Goal: Complete application form

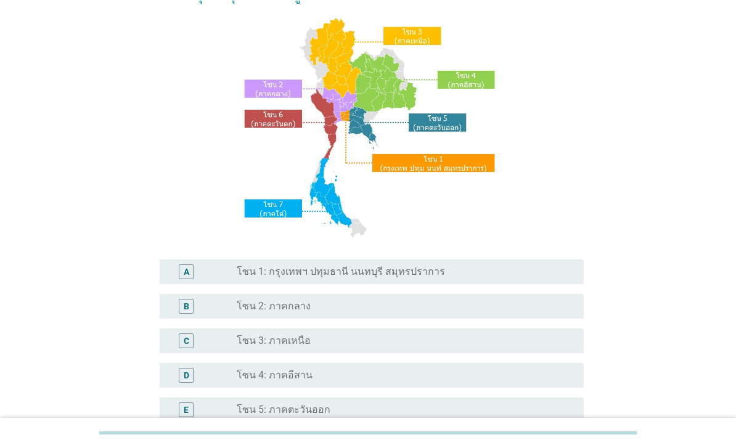
scroll to position [94, 0]
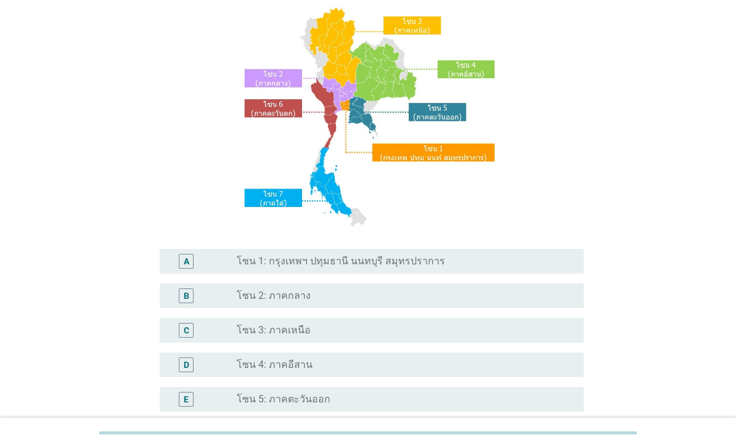
click at [375, 268] on label "โซน 1: กรุงเทพฯ ปทุมธานี นนทบุรี สมุทรปราการ" at bounding box center [341, 261] width 208 height 12
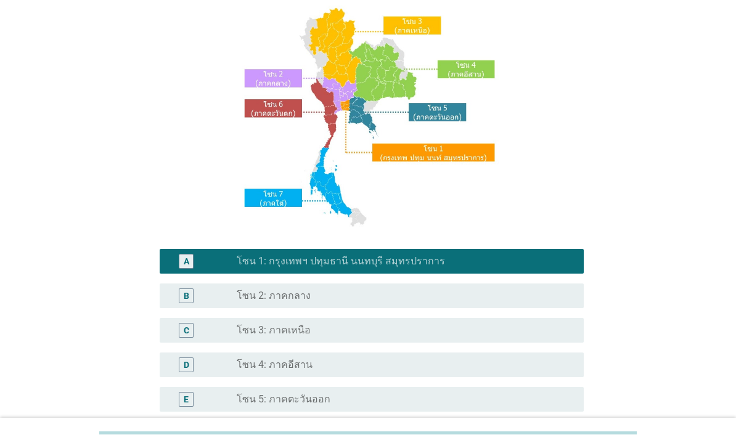
scroll to position [265, 0]
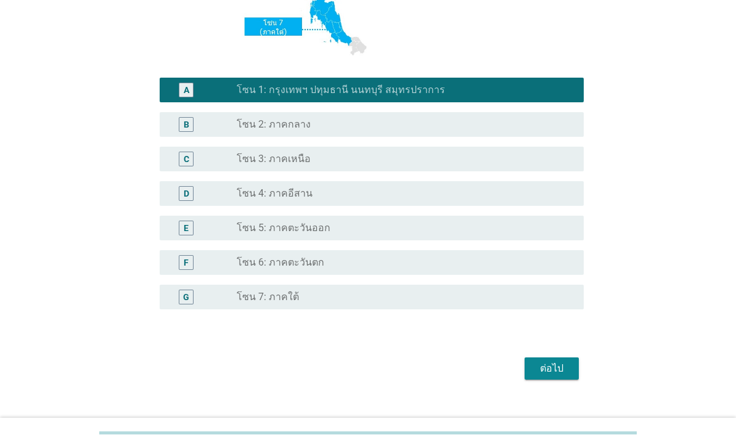
click at [555, 376] on div "ต่อไป" at bounding box center [552, 368] width 35 height 15
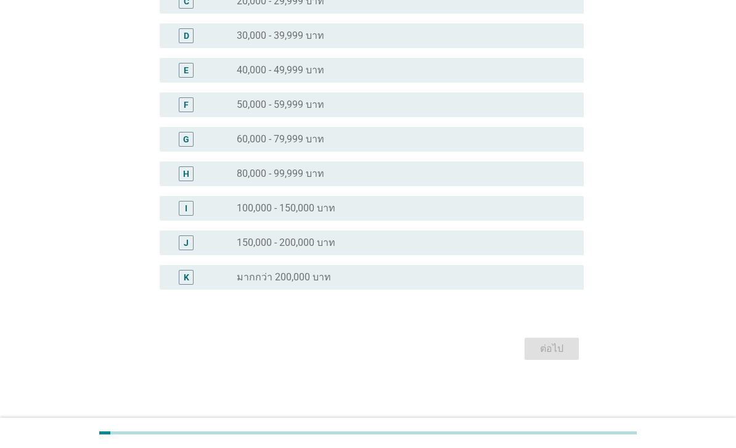
scroll to position [0, 0]
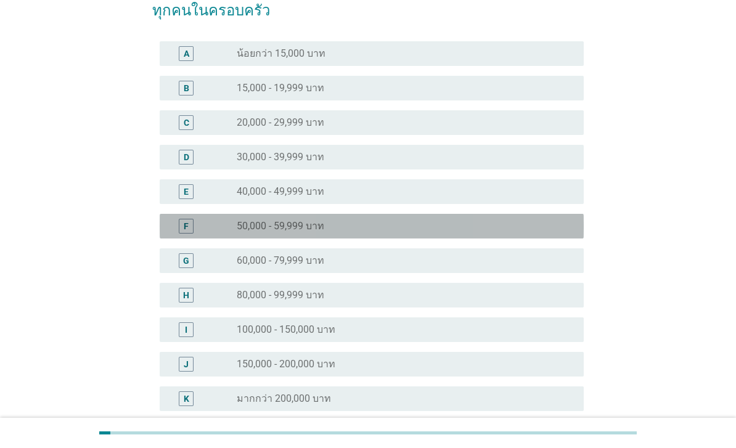
click at [337, 226] on div "radio_button_unchecked 50,000 - 59,999 บาท" at bounding box center [400, 226] width 327 height 12
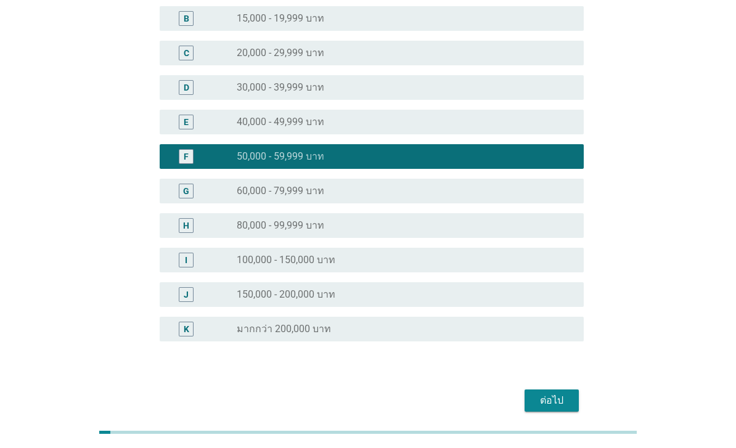
scroll to position [160, 0]
click at [567, 401] on div "ต่อไป" at bounding box center [552, 400] width 35 height 15
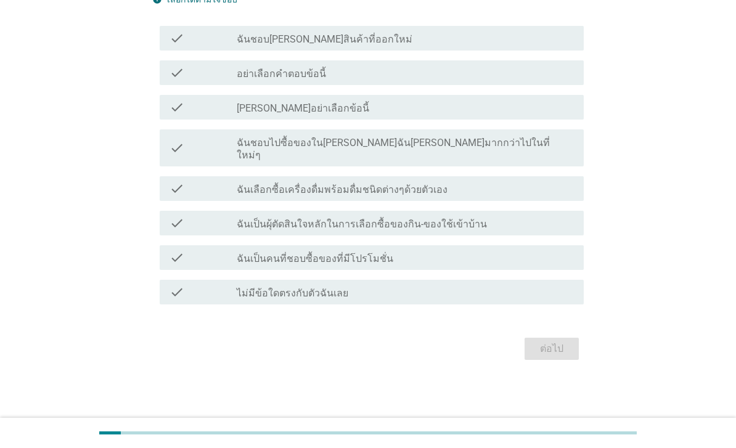
scroll to position [0, 0]
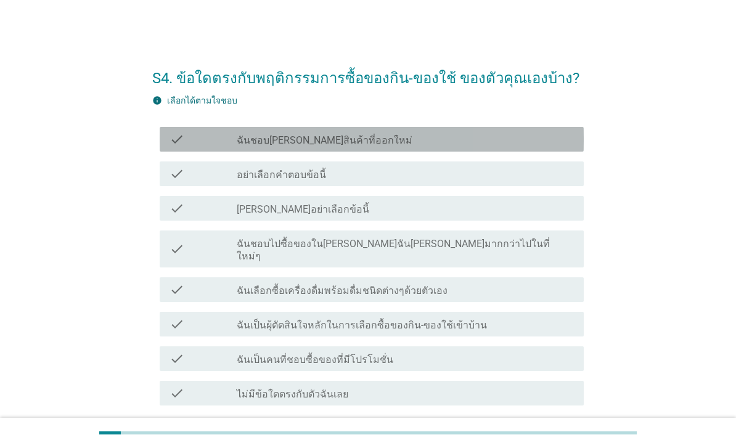
click at [366, 138] on div "check_box_outline_blank ฉันชอบ[PERSON_NAME]สินค้าที่ออกใหม่" at bounding box center [405, 139] width 337 height 15
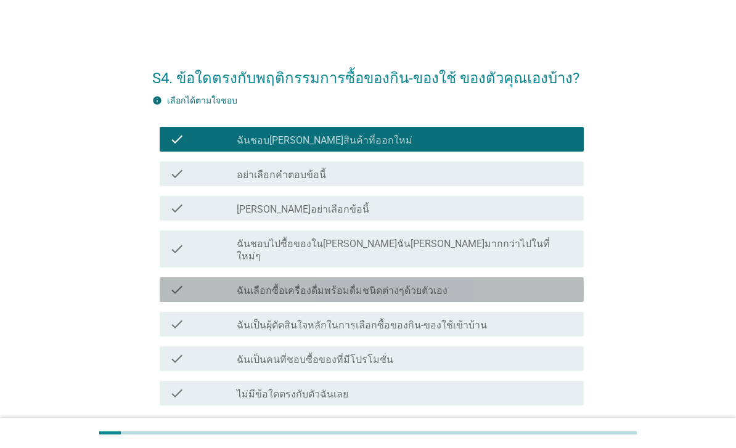
click at [412, 285] on label "ฉันเลือกซื้อเครื่องดื่มพร้อมดื่มชนิดต่างๆด้วยตัวเอง" at bounding box center [342, 291] width 211 height 12
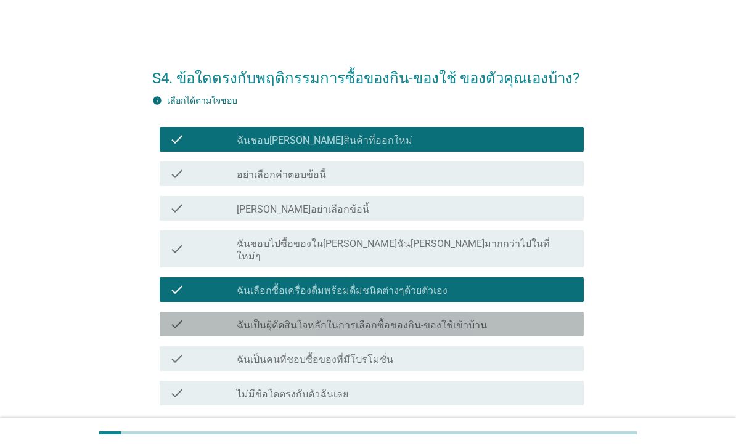
click at [470, 319] on label "ฉันเป็นผุ้ตัดสินใจหลักในการเลือกซื้อของกิน-ของใช้เข้าบ้าน" at bounding box center [362, 325] width 250 height 12
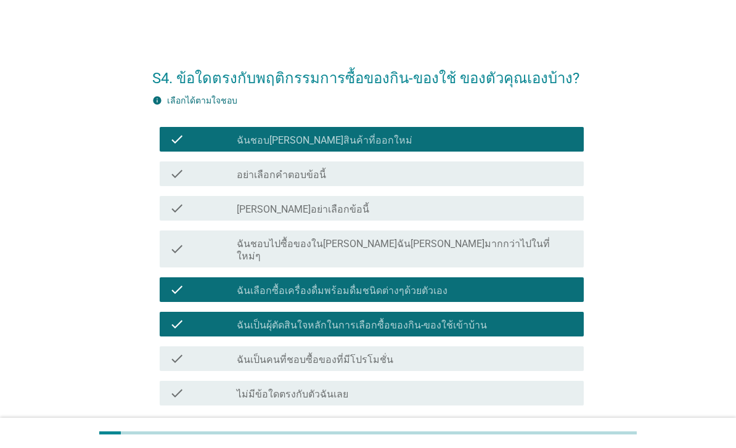
click at [457, 351] on div "check_box_outline_blank ฉันเป็นคนที่ชอบซื้อของที่มีโปรโมชั่น" at bounding box center [405, 358] width 337 height 15
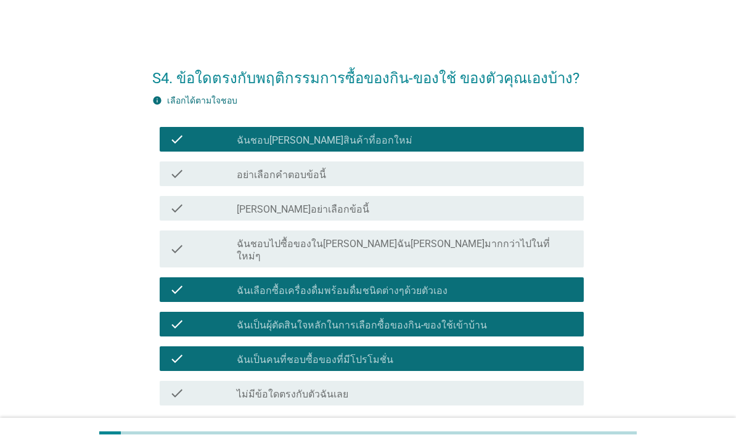
click at [559, 443] on div "ต่อไป" at bounding box center [552, 450] width 35 height 15
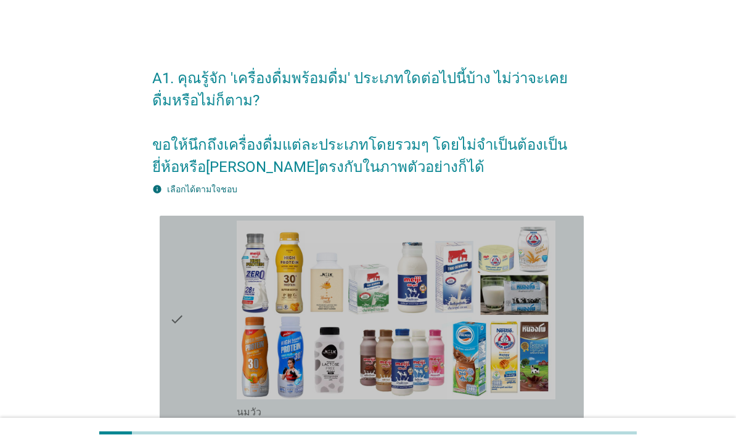
click at [204, 346] on div "check" at bounding box center [203, 320] width 67 height 199
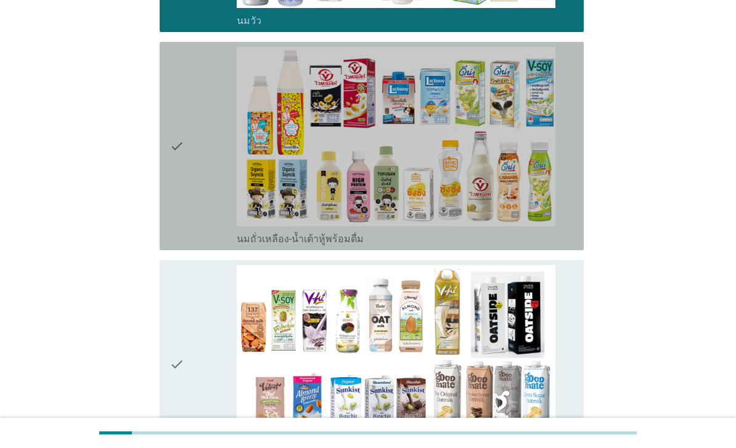
click at [199, 229] on div "check" at bounding box center [203, 146] width 67 height 199
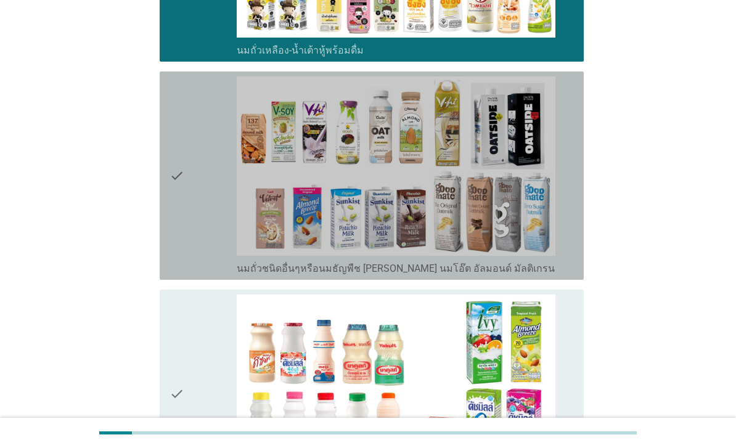
click at [201, 251] on div "check" at bounding box center [203, 175] width 67 height 199
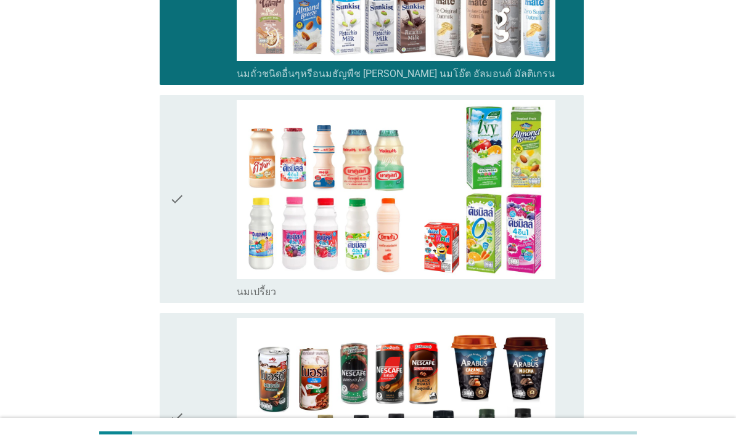
click at [196, 258] on div "check" at bounding box center [203, 199] width 67 height 199
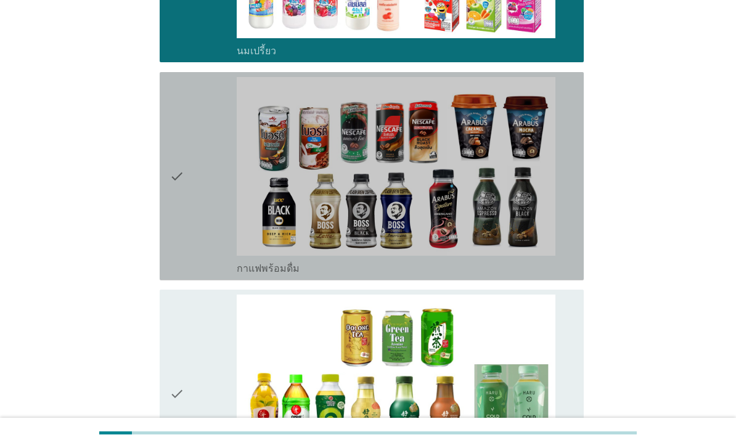
click at [199, 251] on div "check" at bounding box center [203, 176] width 67 height 199
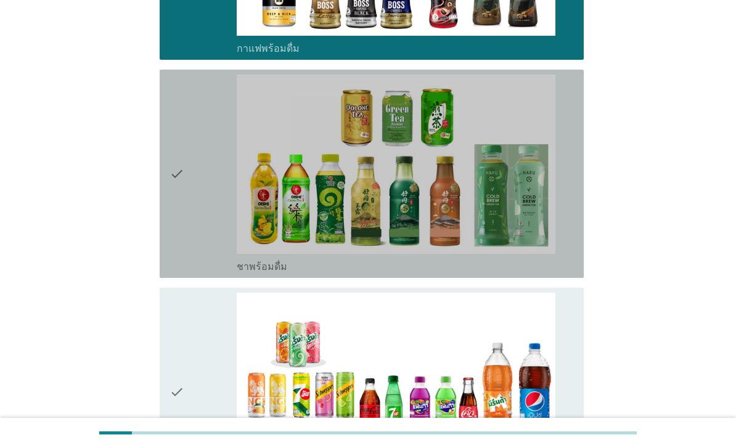
click at [199, 270] on div "check" at bounding box center [203, 174] width 67 height 199
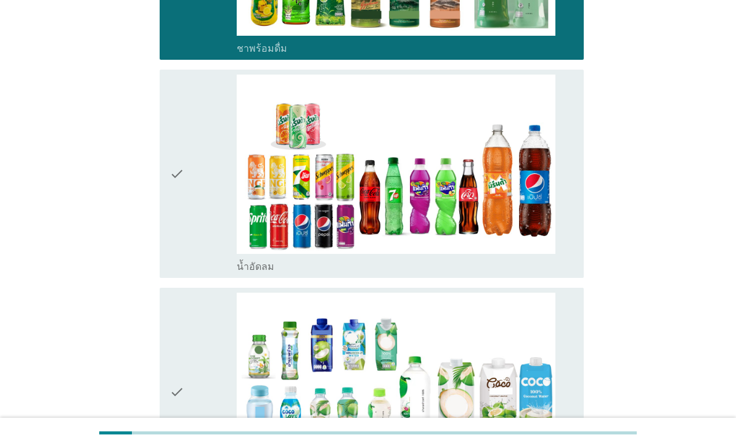
click at [181, 273] on icon "check" at bounding box center [177, 174] width 15 height 199
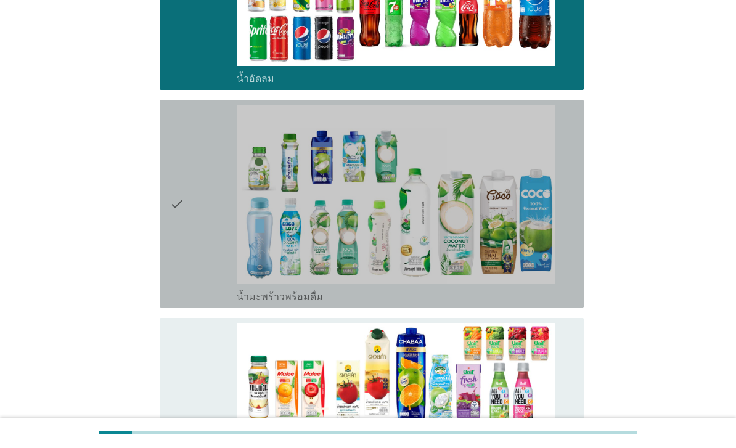
click at [189, 296] on div "check" at bounding box center [203, 204] width 67 height 199
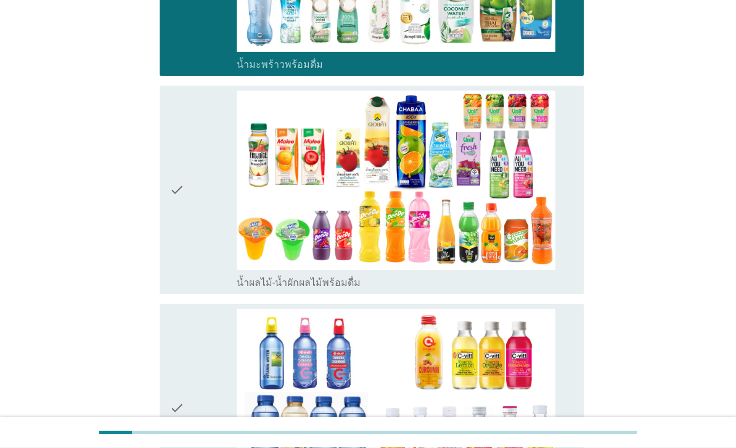
scroll to position [1960, 0]
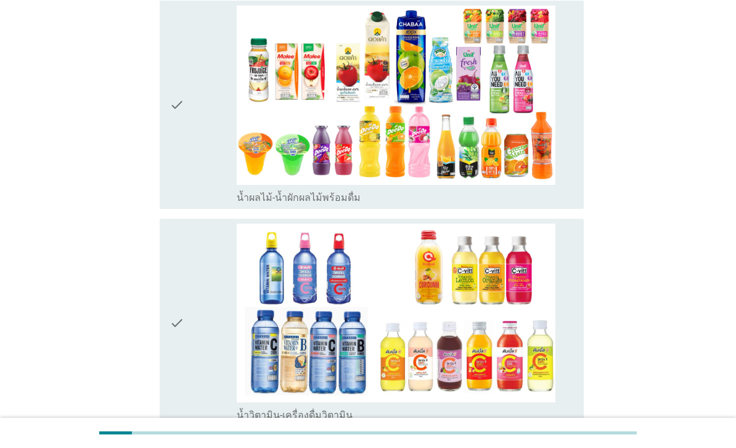
click at [201, 204] on div "check" at bounding box center [203, 105] width 67 height 199
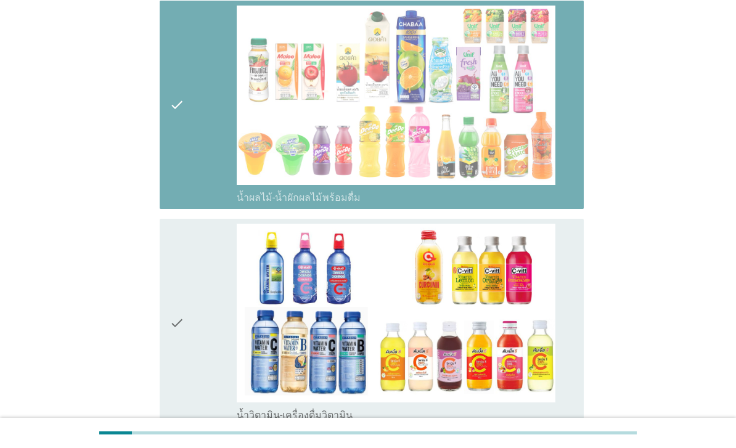
click at [184, 342] on div "check" at bounding box center [203, 323] width 67 height 199
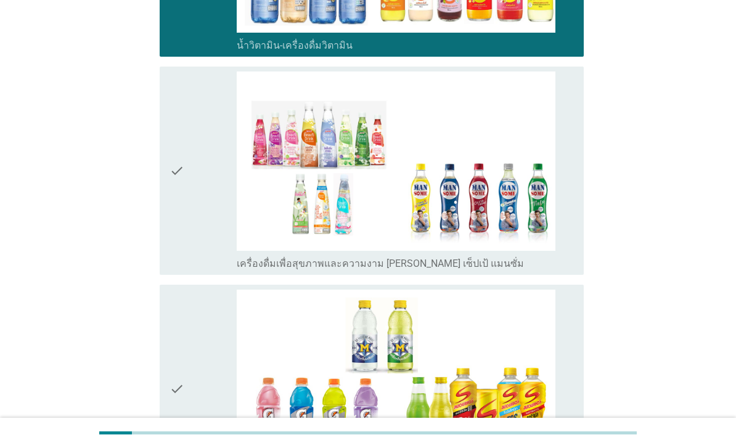
scroll to position [2405, 0]
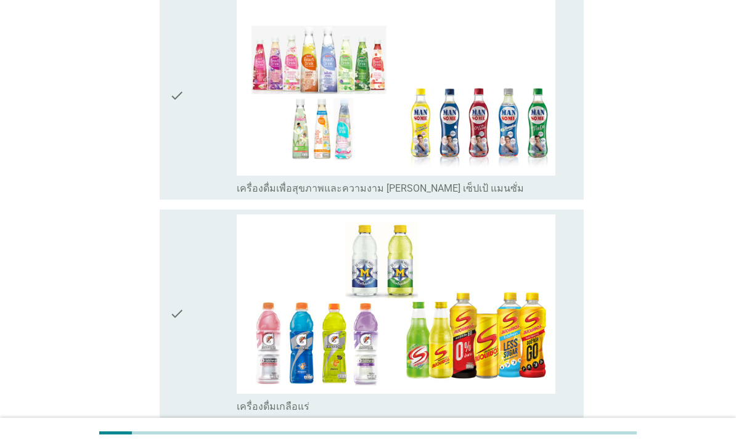
click at [208, 195] on div "check" at bounding box center [203, 95] width 67 height 199
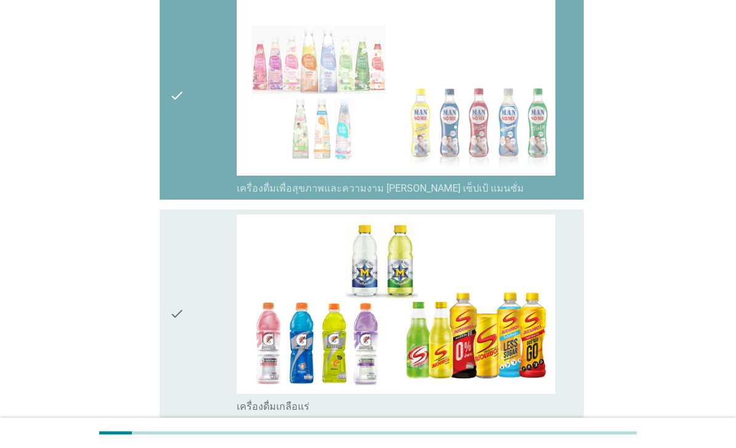
click at [183, 347] on icon "check" at bounding box center [177, 314] width 15 height 199
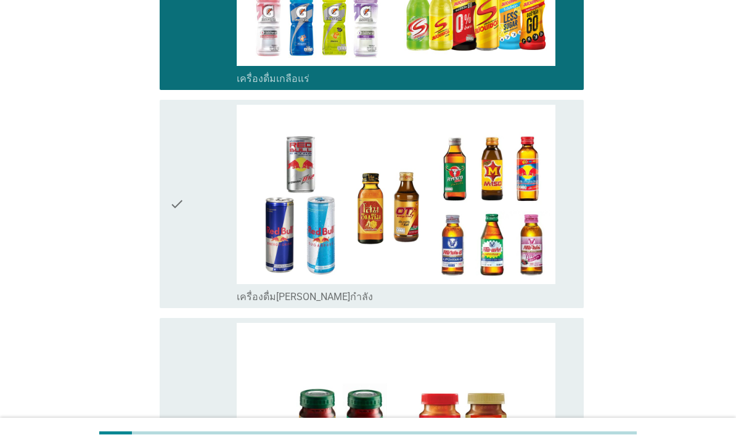
scroll to position [2745, 0]
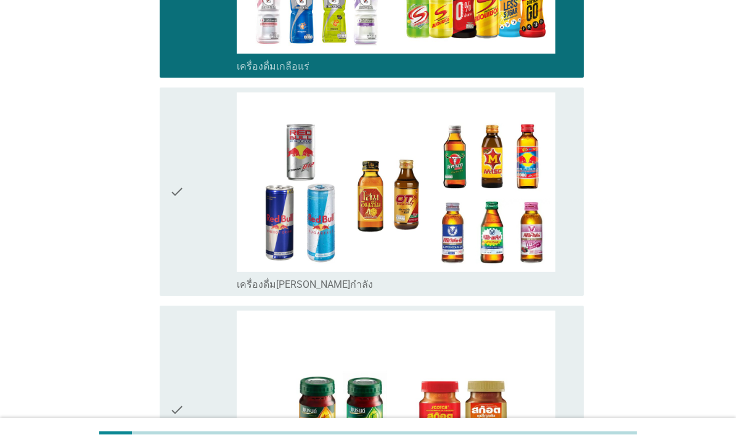
click at [191, 291] on div "check" at bounding box center [203, 191] width 67 height 199
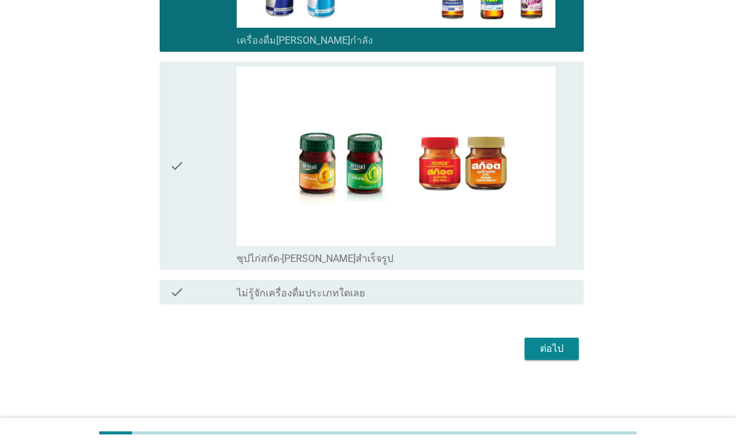
scroll to position [3090, 0]
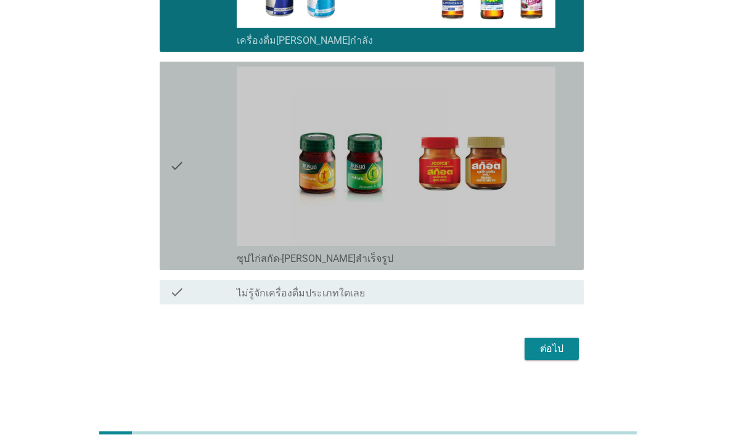
click at [202, 257] on div "check" at bounding box center [203, 166] width 67 height 199
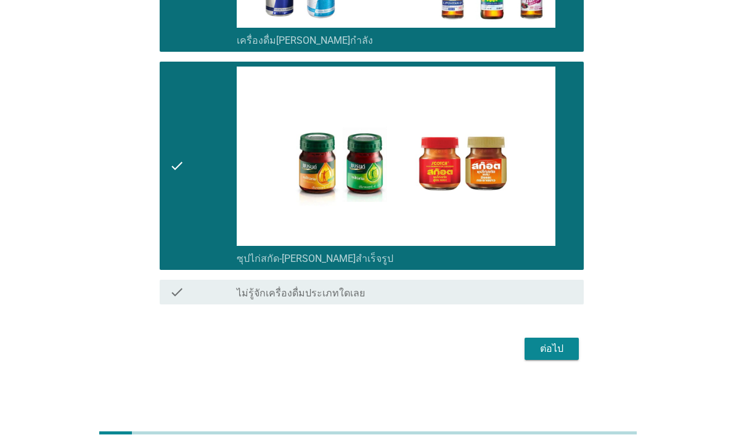
click at [555, 356] on div "ต่อไป" at bounding box center [552, 349] width 35 height 15
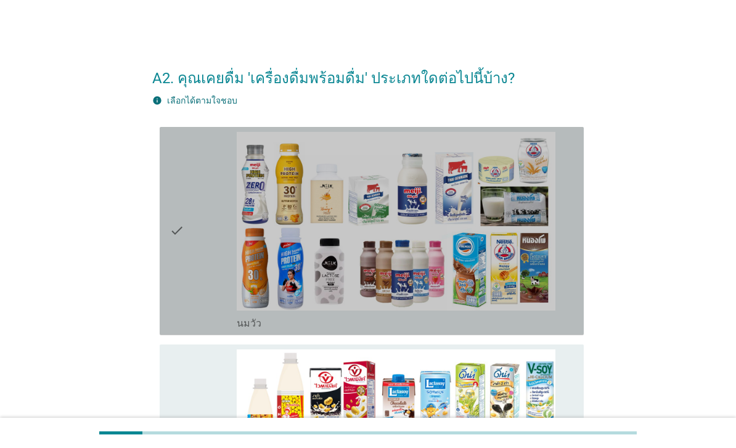
click at [200, 272] on div "check" at bounding box center [203, 231] width 67 height 199
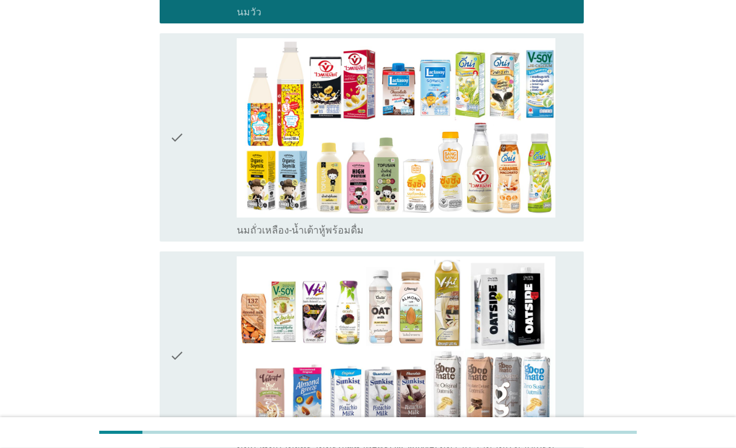
scroll to position [311, 0]
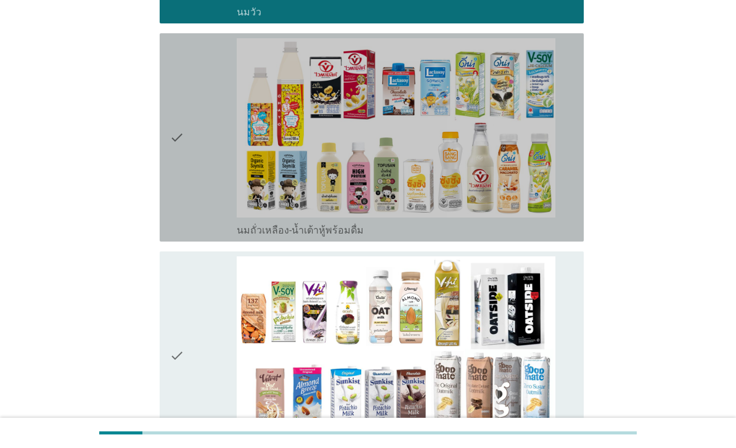
click at [197, 224] on div "check" at bounding box center [203, 137] width 67 height 199
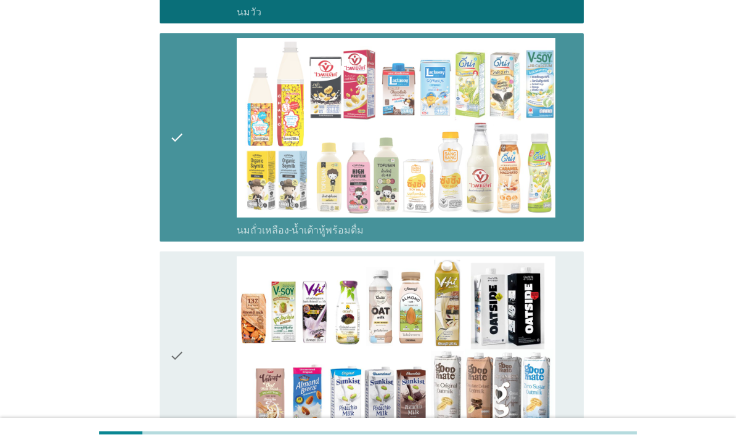
click at [182, 309] on icon "check" at bounding box center [177, 355] width 15 height 199
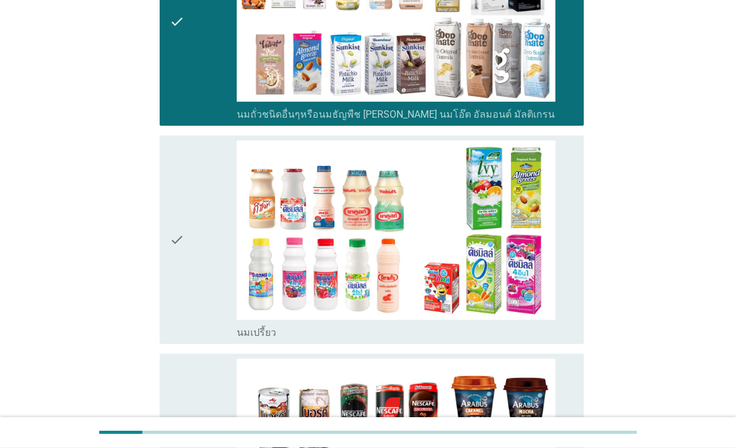
scroll to position [757, 0]
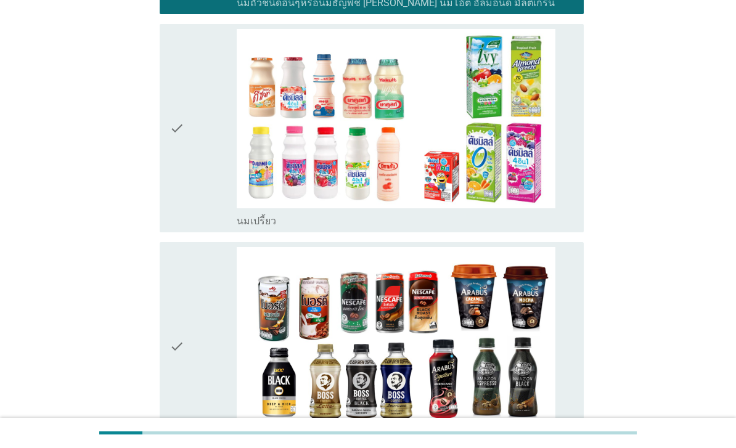
click at [187, 227] on div "check" at bounding box center [203, 128] width 67 height 199
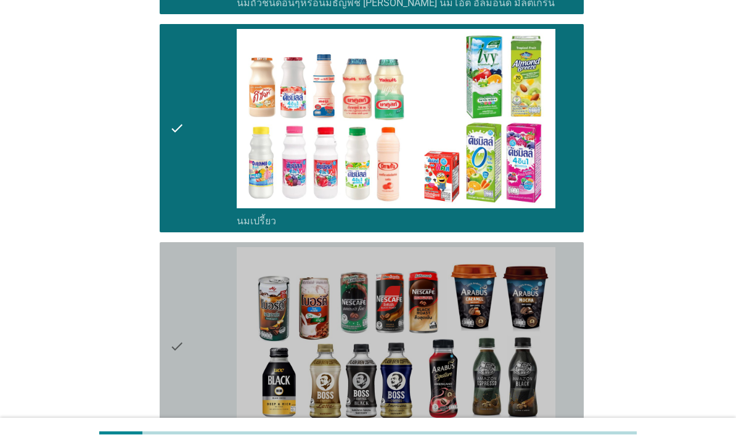
click at [180, 356] on icon "check" at bounding box center [177, 346] width 15 height 199
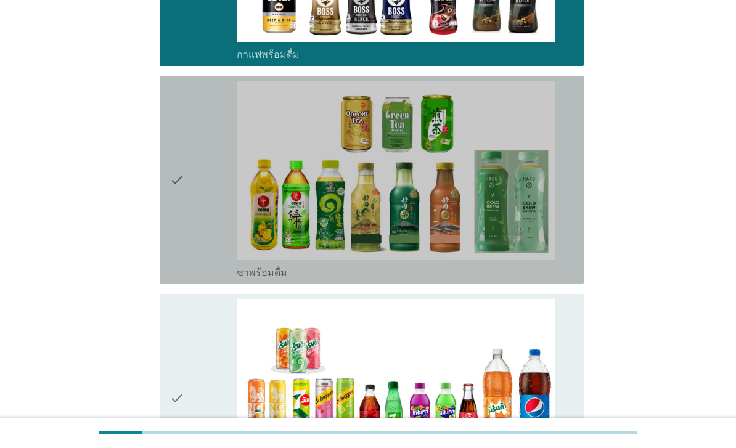
click at [195, 279] on div "check" at bounding box center [203, 180] width 67 height 199
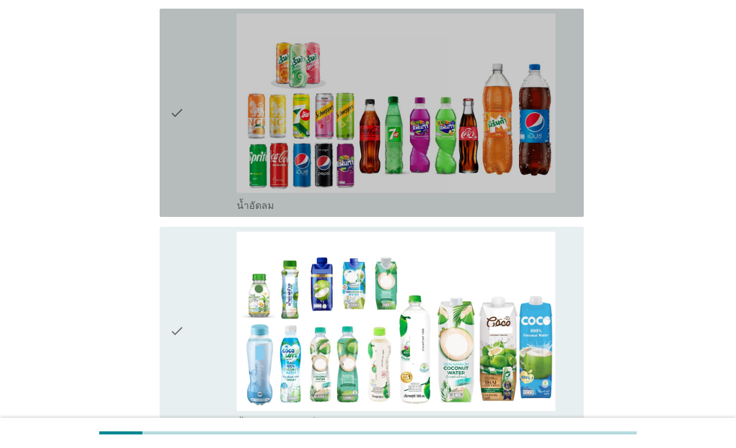
click at [183, 212] on icon "check" at bounding box center [177, 113] width 15 height 199
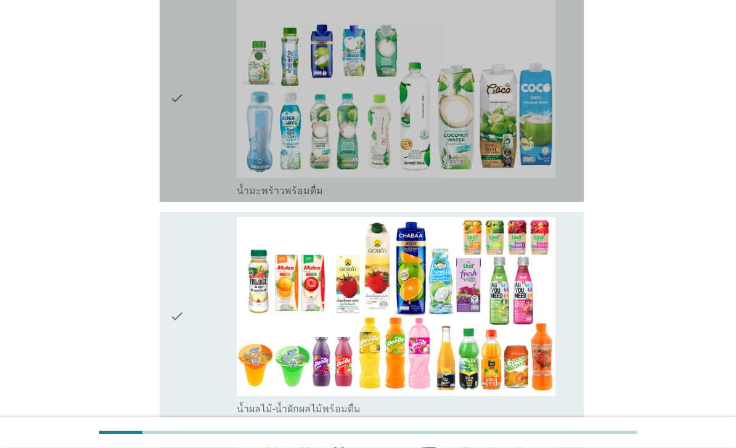
scroll to position [1695, 0]
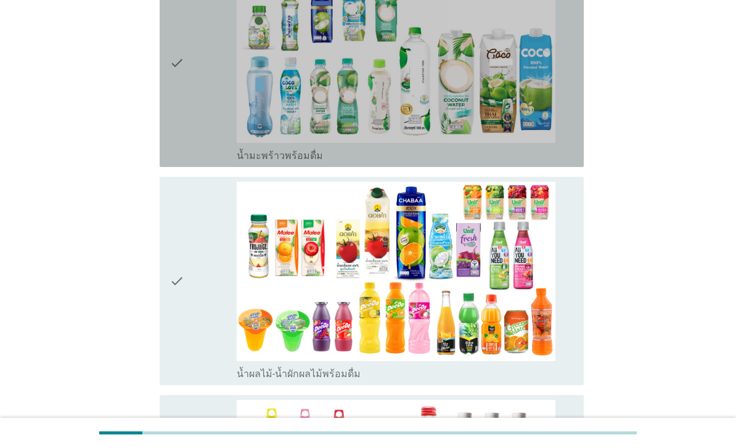
click at [197, 162] on div "check" at bounding box center [203, 63] width 67 height 199
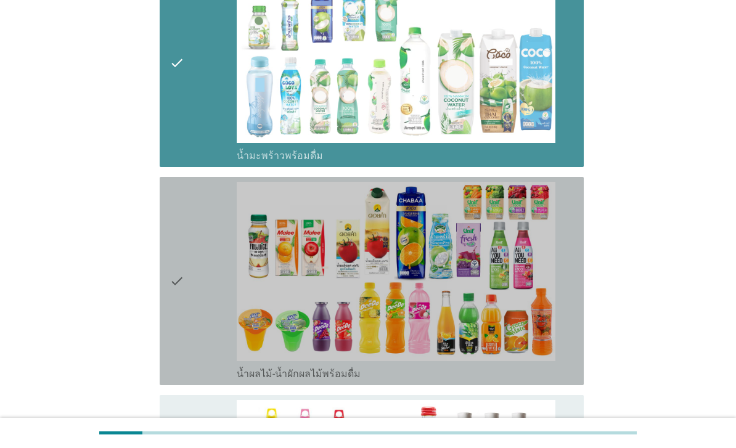
click at [179, 310] on icon "check" at bounding box center [177, 281] width 15 height 199
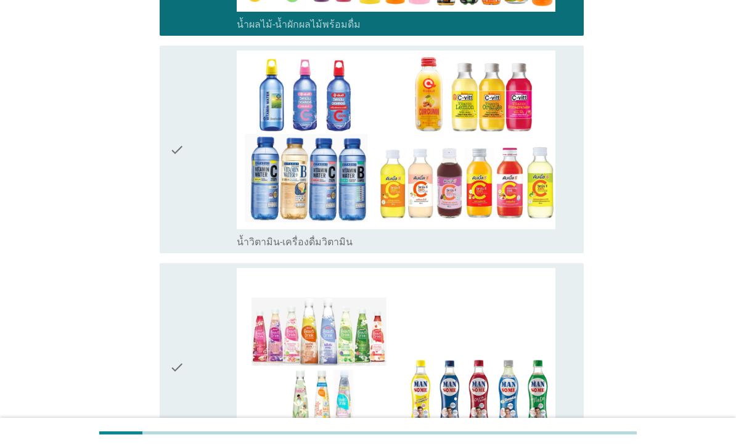
click at [204, 249] on div "check" at bounding box center [203, 150] width 67 height 199
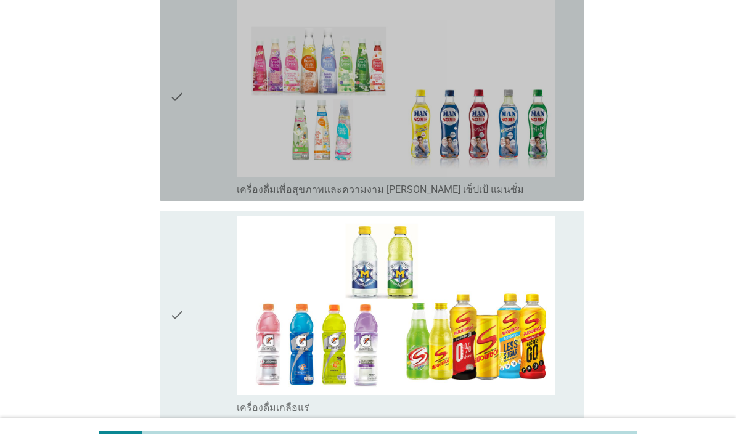
click at [195, 196] on div "check" at bounding box center [203, 97] width 67 height 199
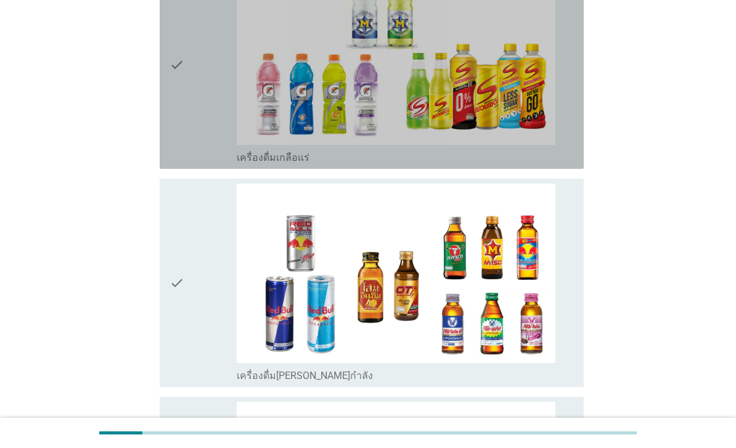
click at [189, 164] on div "check" at bounding box center [203, 64] width 67 height 199
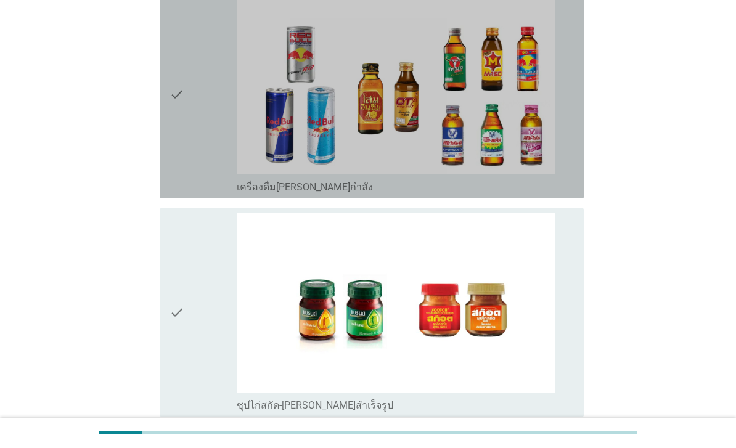
click at [202, 194] on div "check" at bounding box center [203, 94] width 67 height 199
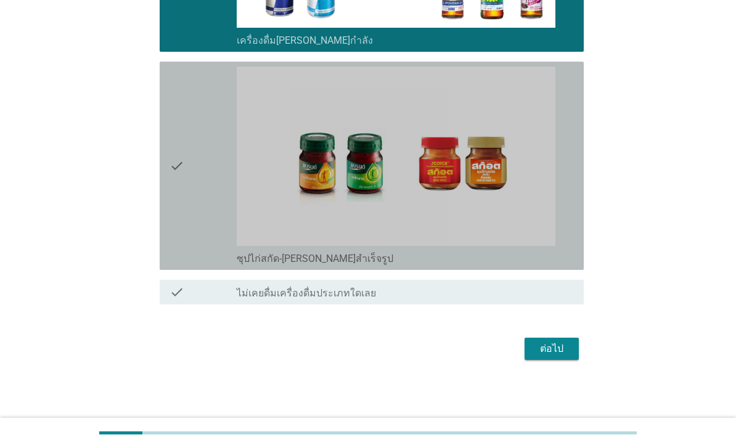
click at [189, 265] on div "check" at bounding box center [203, 166] width 67 height 199
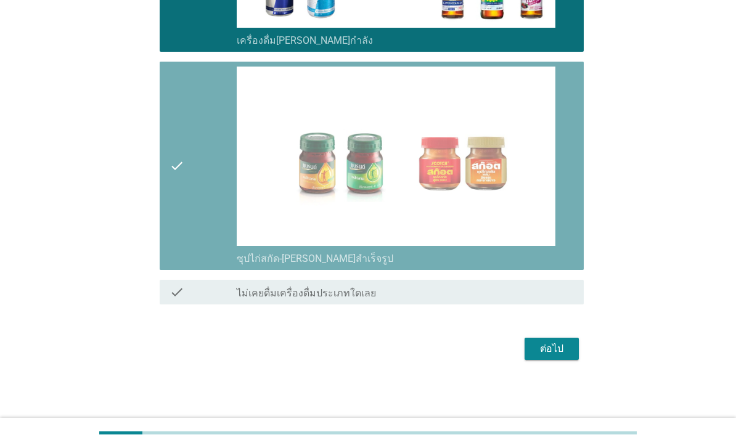
scroll to position [3001, 0]
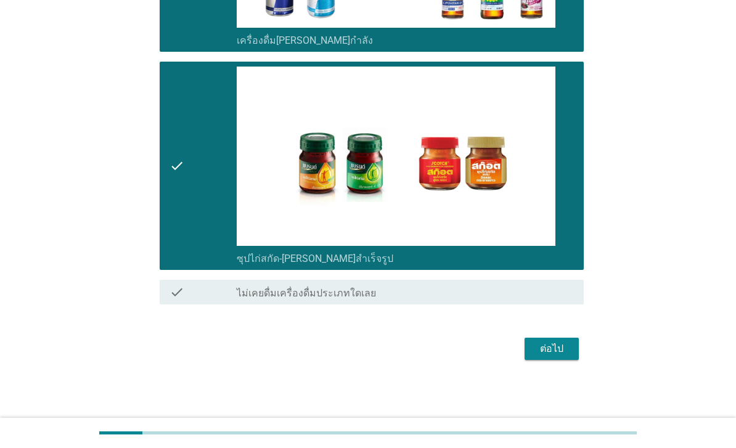
click at [553, 356] on div "ต่อไป" at bounding box center [552, 349] width 35 height 15
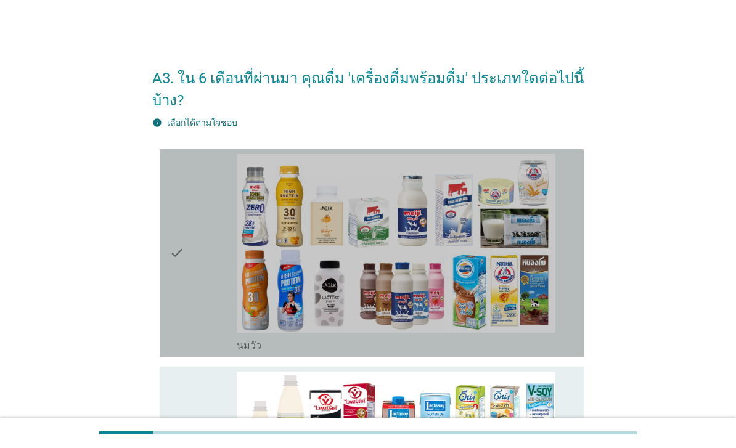
click at [186, 325] on div "check" at bounding box center [203, 253] width 67 height 199
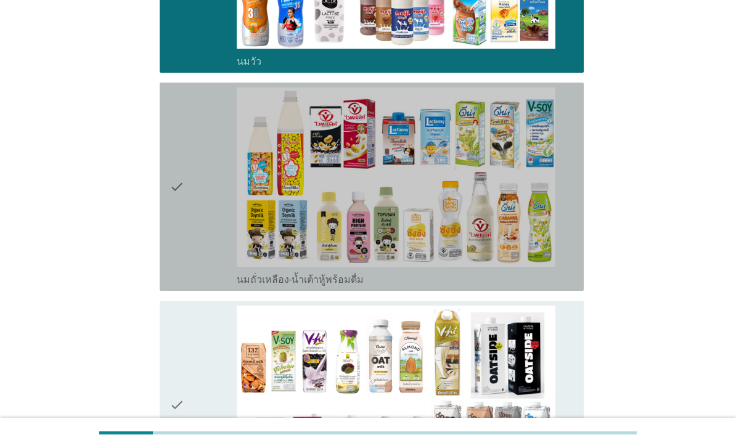
click at [199, 252] on div "check" at bounding box center [203, 187] width 67 height 199
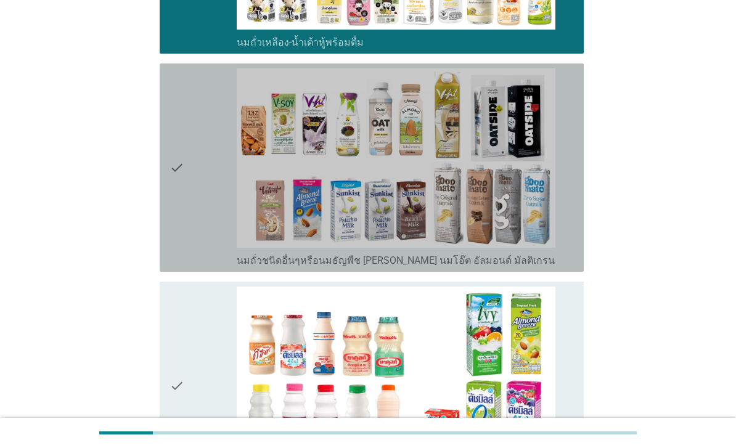
click at [189, 267] on div "check" at bounding box center [203, 167] width 67 height 199
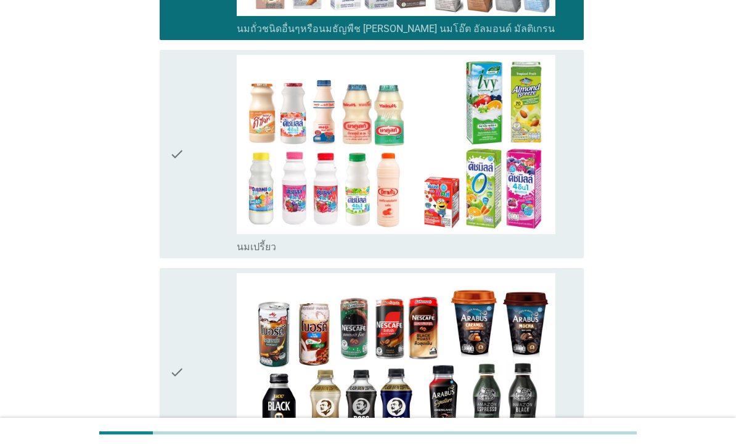
click at [198, 253] on div "check" at bounding box center [203, 154] width 67 height 199
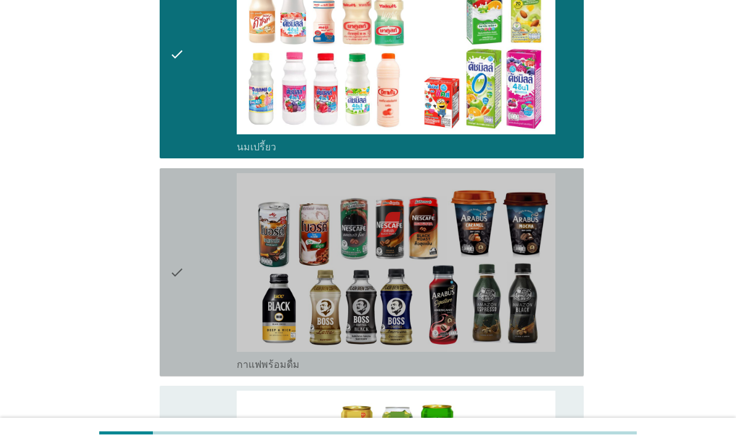
scroll to position [1002, 0]
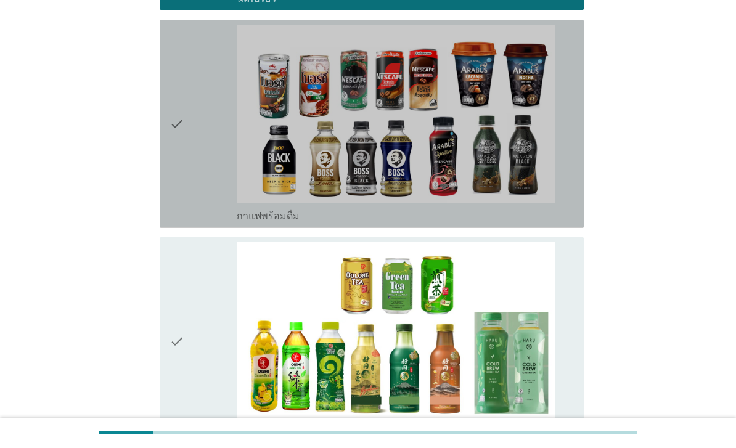
click at [198, 223] on div "check" at bounding box center [203, 124] width 67 height 199
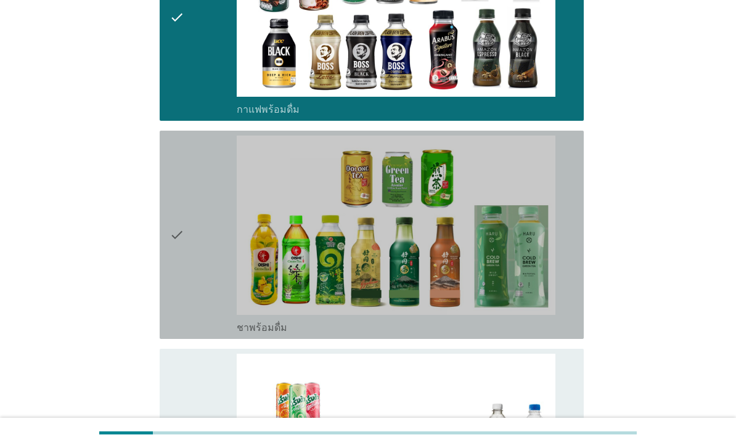
scroll to position [1303, 0]
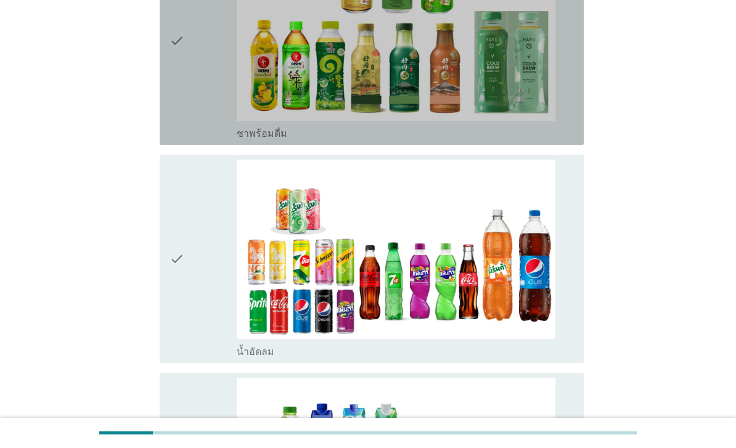
click at [206, 140] on div "check" at bounding box center [203, 40] width 67 height 199
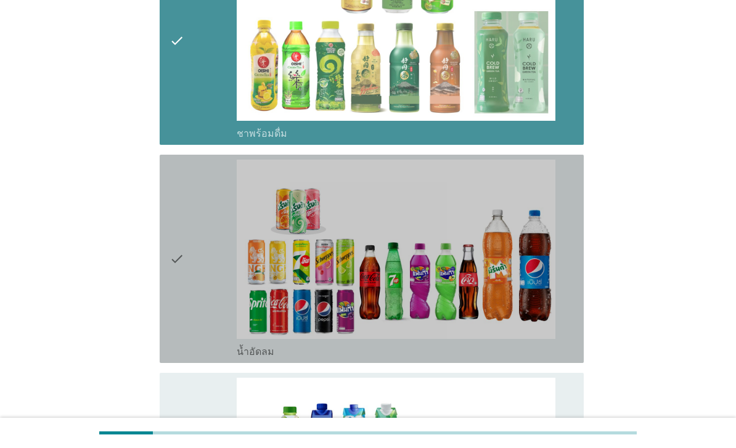
click at [181, 318] on icon "check" at bounding box center [177, 259] width 15 height 199
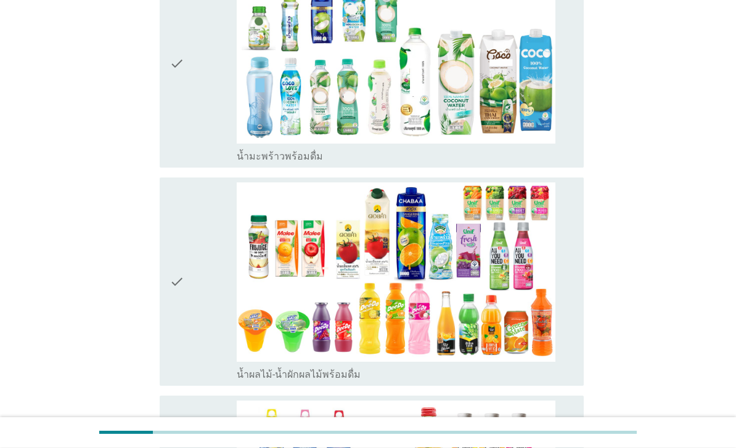
scroll to position [1729, 0]
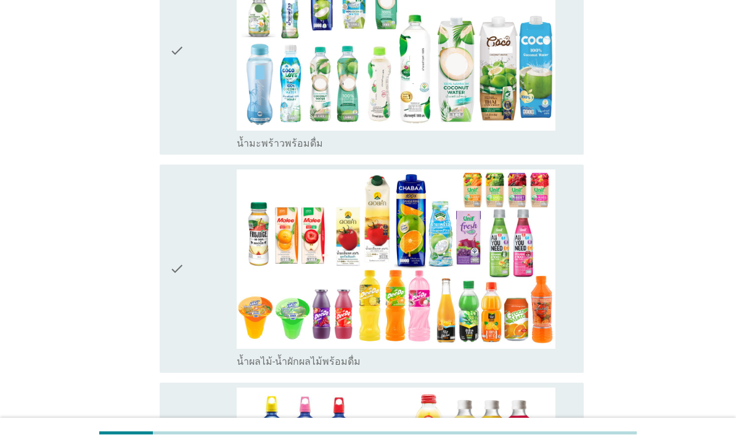
click at [206, 150] on div "check" at bounding box center [203, 50] width 67 height 199
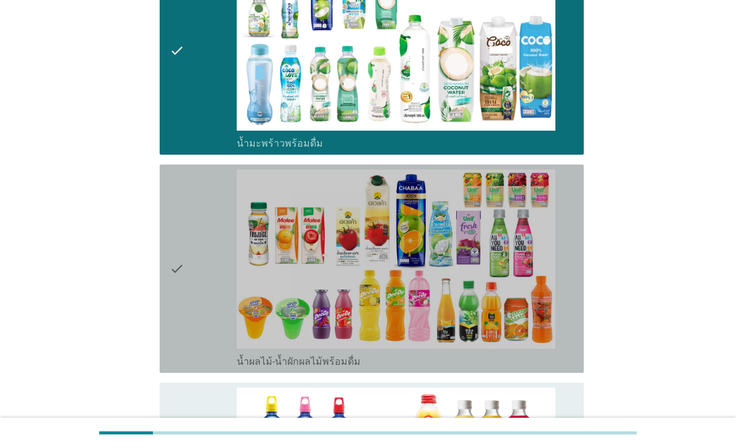
click at [181, 316] on icon "check" at bounding box center [177, 269] width 15 height 199
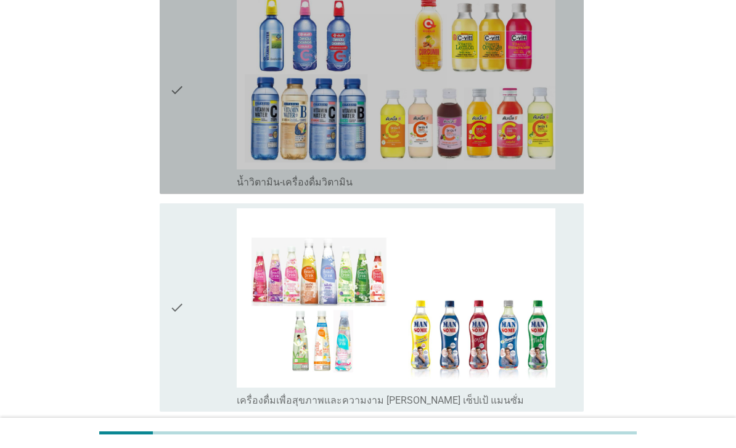
click at [199, 189] on div "check" at bounding box center [203, 90] width 67 height 199
click at [171, 363] on icon "check" at bounding box center [177, 307] width 15 height 199
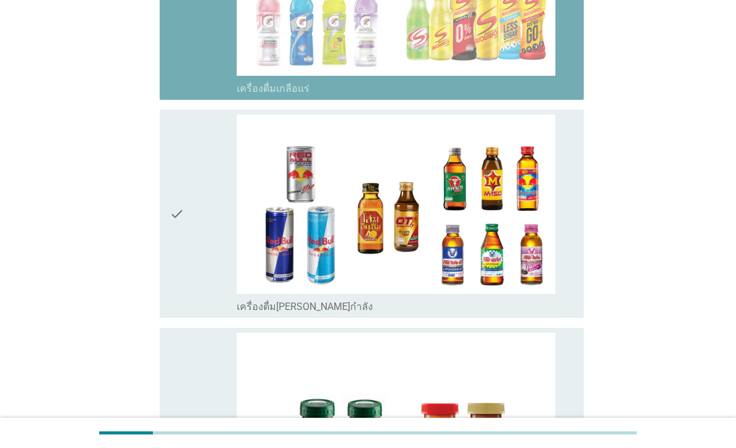
click at [183, 290] on icon "check" at bounding box center [177, 214] width 15 height 199
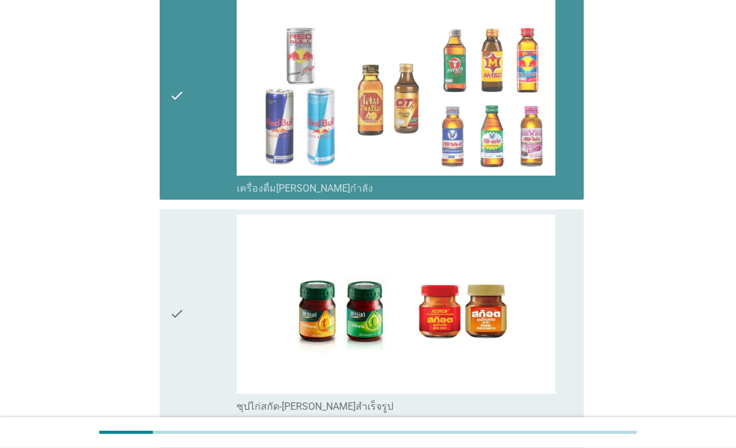
scroll to position [3023, 0]
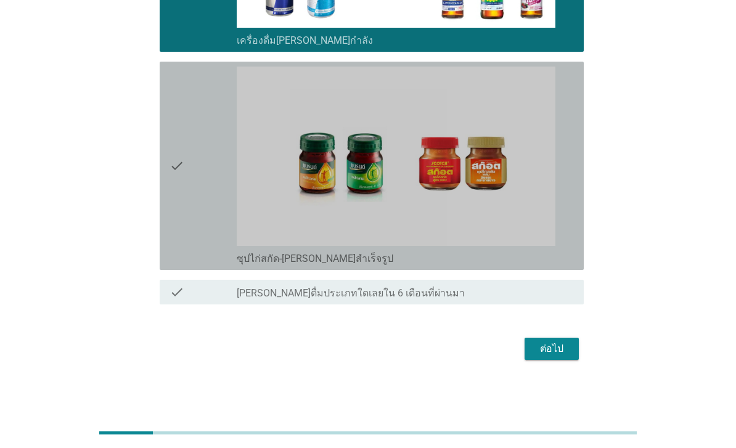
click at [189, 253] on div "check" at bounding box center [203, 166] width 67 height 199
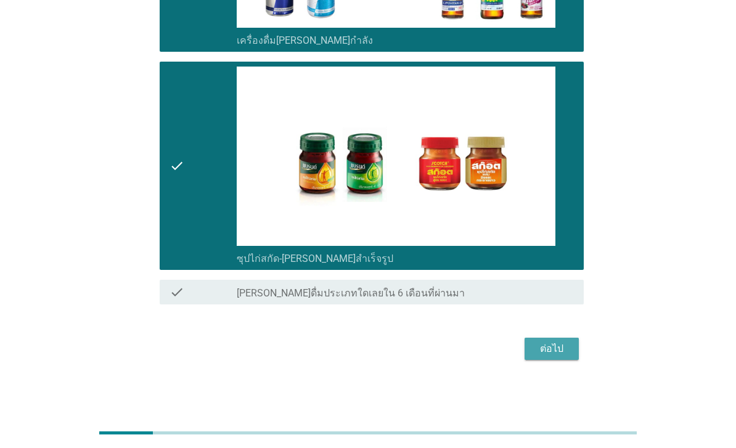
click at [560, 360] on button "ต่อไป" at bounding box center [552, 349] width 54 height 22
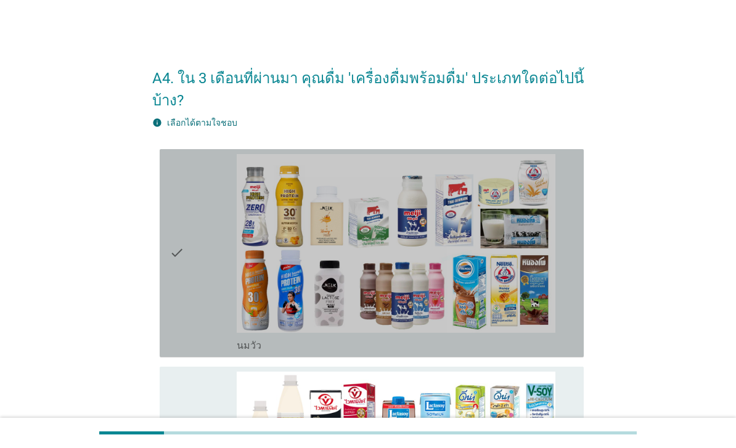
click at [186, 326] on div "check" at bounding box center [203, 253] width 67 height 199
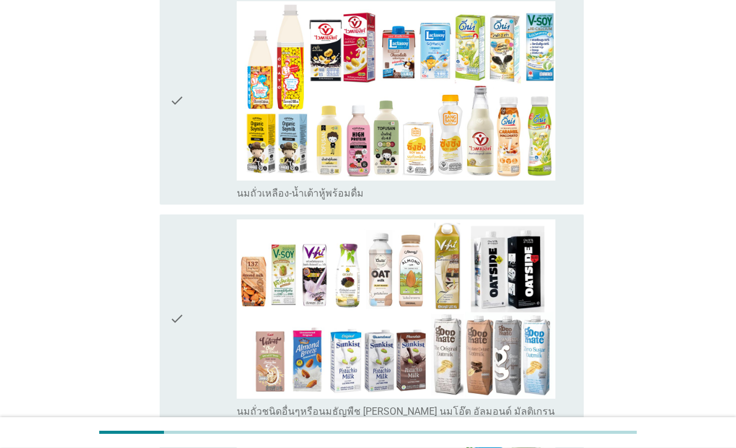
scroll to position [390, 0]
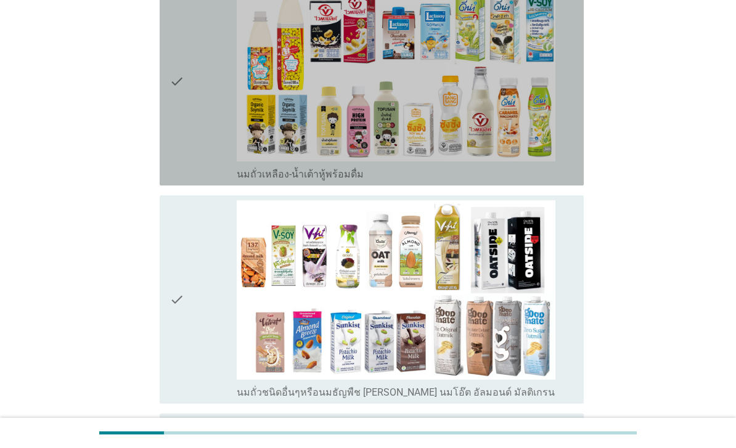
click at [203, 181] on div "check" at bounding box center [203, 81] width 67 height 199
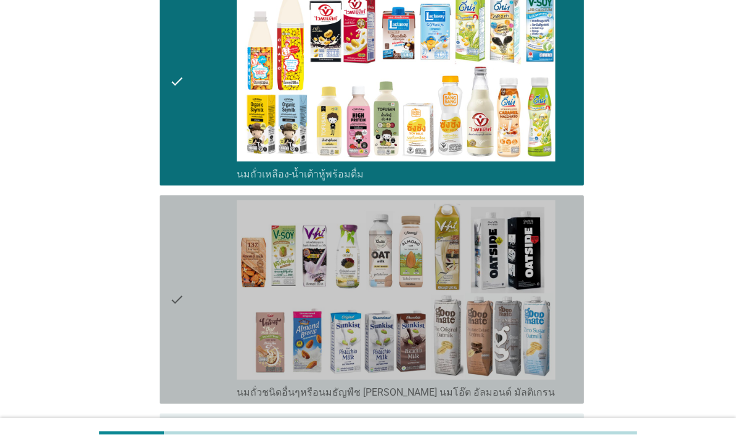
click at [180, 319] on icon "check" at bounding box center [177, 299] width 15 height 199
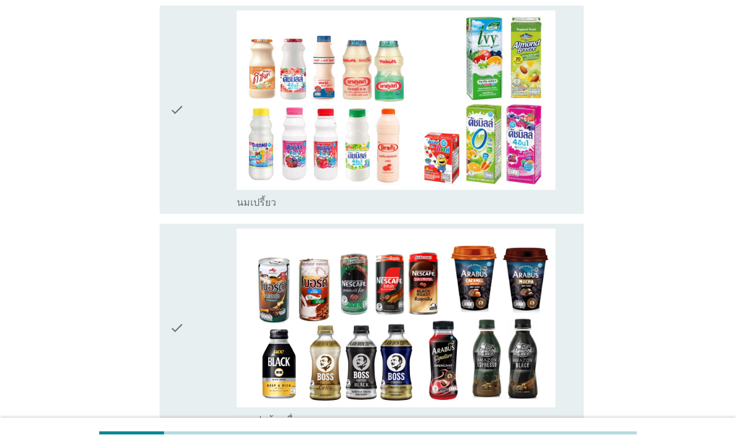
scroll to position [831, 0]
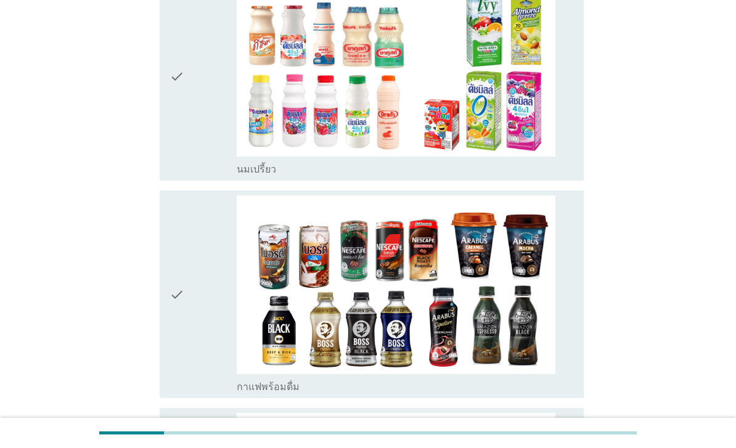
click at [214, 176] on div "check" at bounding box center [203, 76] width 67 height 199
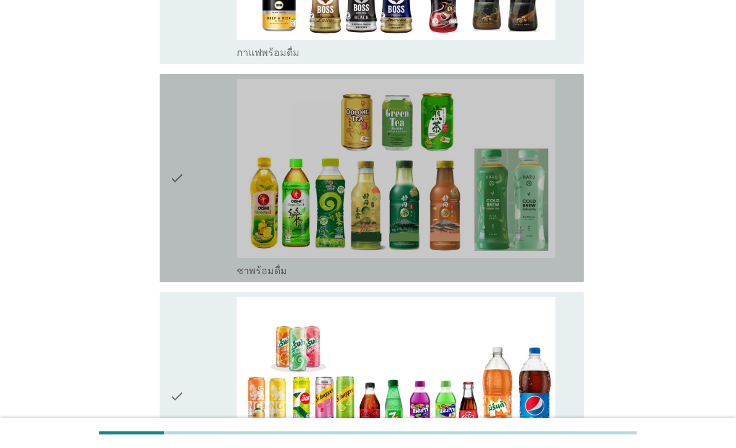
click at [198, 277] on div "check" at bounding box center [203, 178] width 67 height 199
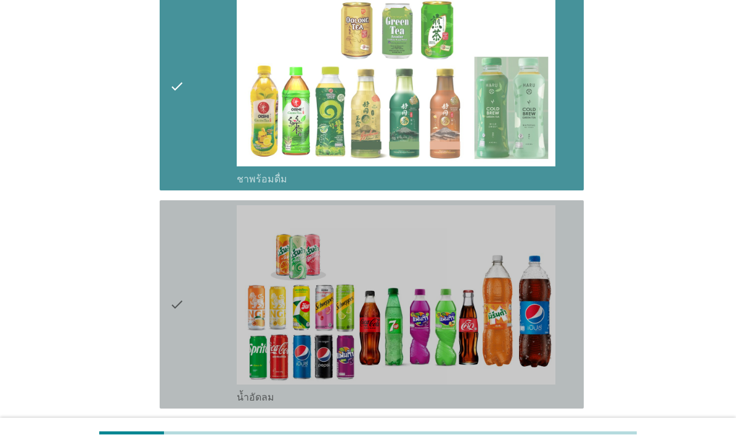
scroll to position [1525, 0]
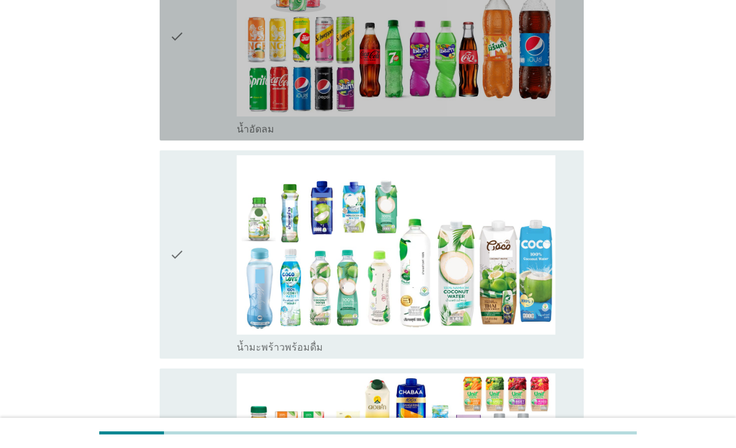
click at [206, 136] on div "check" at bounding box center [203, 36] width 67 height 199
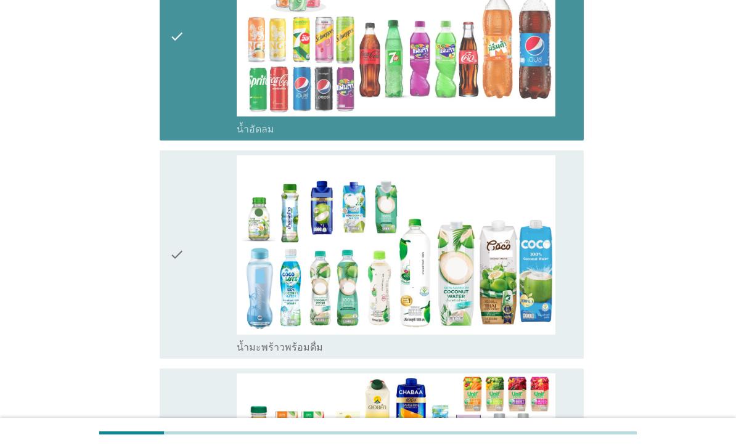
click at [192, 289] on div "check" at bounding box center [203, 254] width 67 height 199
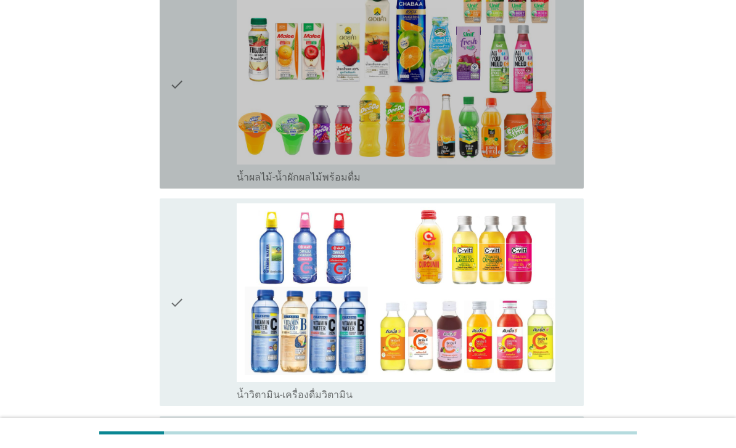
click at [202, 184] on div "check" at bounding box center [203, 84] width 67 height 199
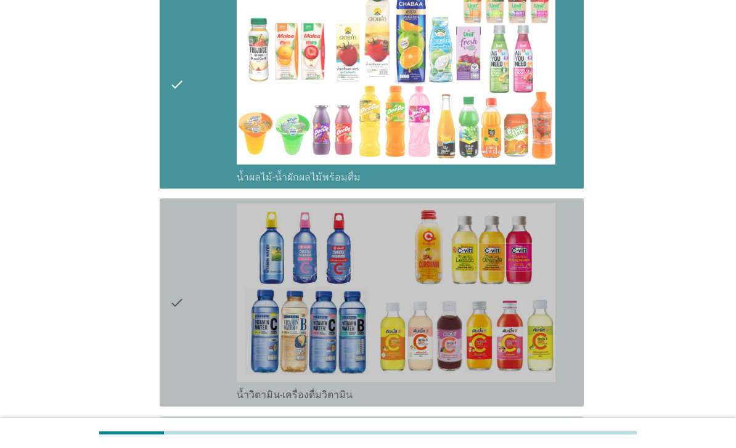
click at [195, 336] on div "check" at bounding box center [203, 302] width 67 height 199
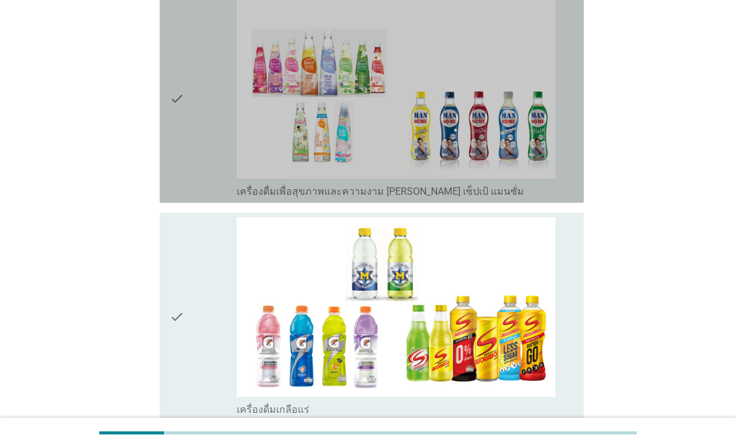
click at [202, 198] on div "check" at bounding box center [203, 98] width 67 height 199
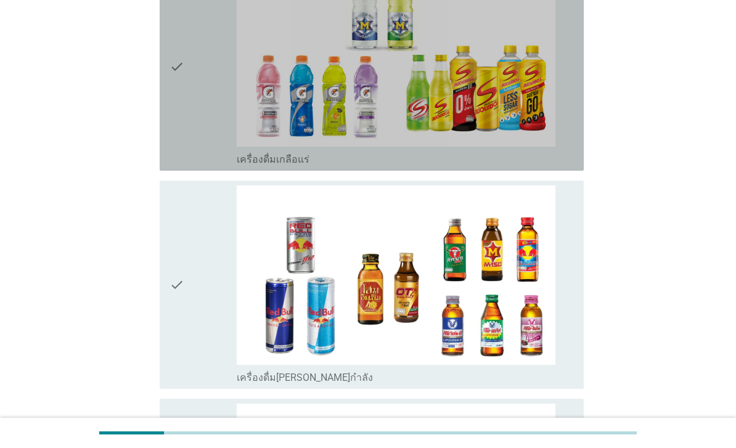
scroll to position [2650, 0]
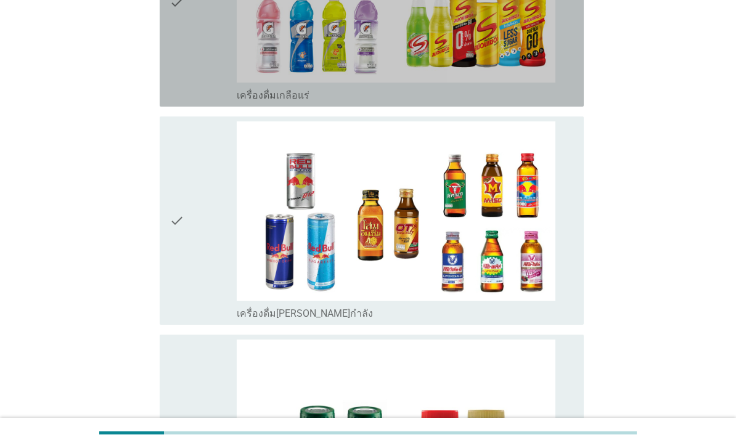
click at [187, 102] on div "check" at bounding box center [203, 2] width 67 height 199
click at [185, 289] on div "check" at bounding box center [203, 220] width 67 height 199
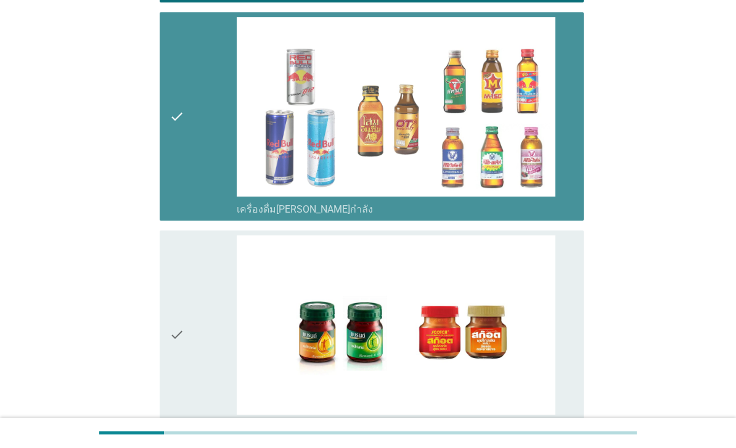
scroll to position [2915, 0]
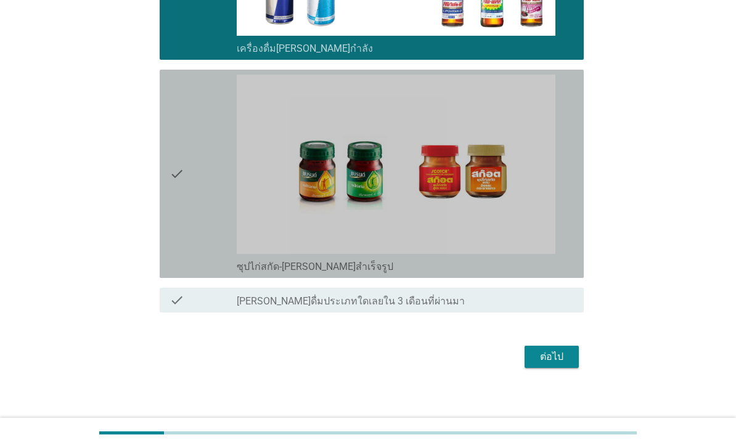
click at [195, 273] on div "check" at bounding box center [203, 174] width 67 height 199
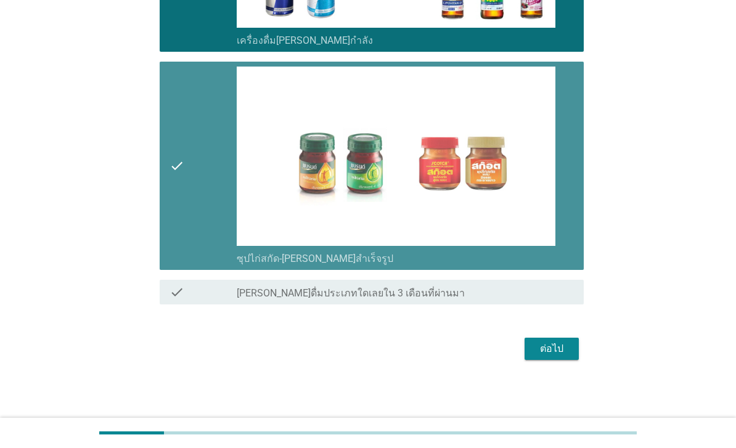
scroll to position [3023, 0]
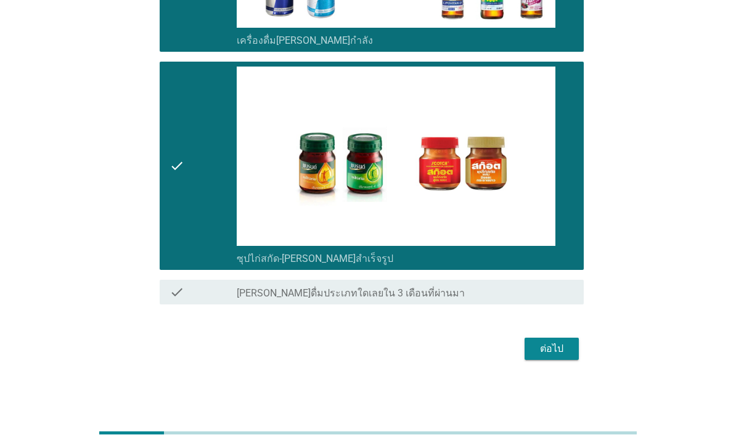
click at [556, 356] on div "ต่อไป" at bounding box center [552, 349] width 35 height 15
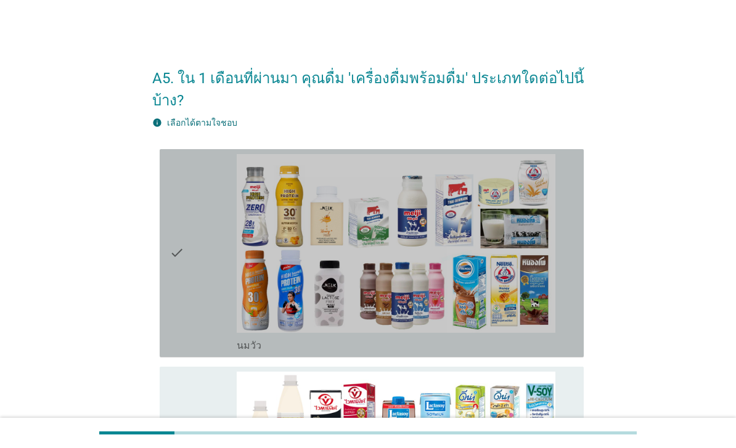
click at [190, 232] on div "check" at bounding box center [203, 253] width 67 height 199
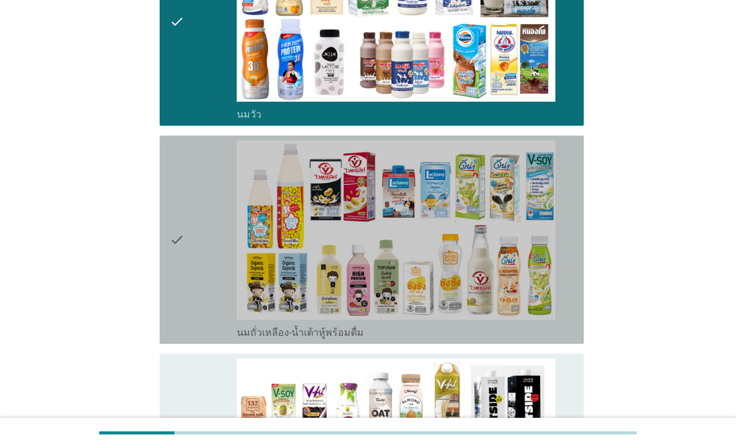
click at [189, 321] on div "check" at bounding box center [203, 240] width 67 height 199
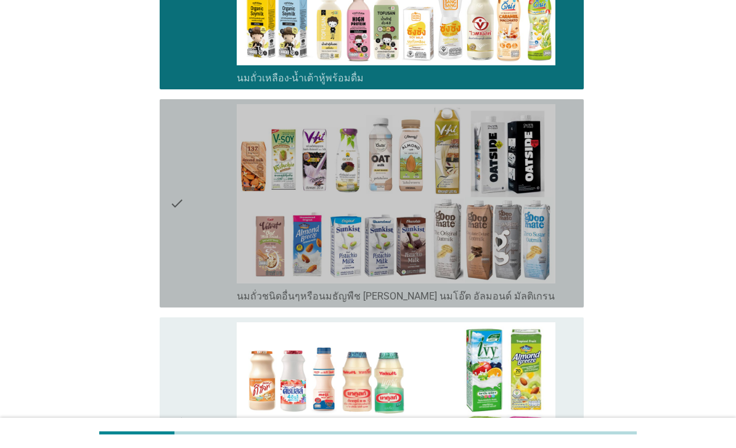
click at [192, 287] on div "check" at bounding box center [203, 203] width 67 height 199
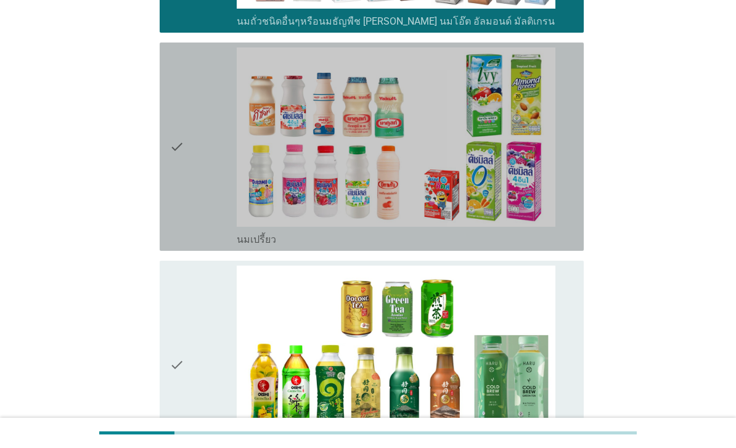
click at [199, 246] on div "check" at bounding box center [203, 146] width 67 height 199
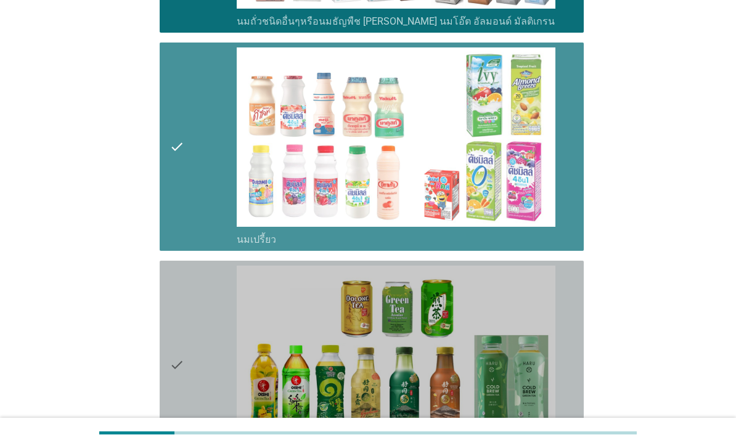
click at [194, 359] on div "check" at bounding box center [203, 365] width 67 height 199
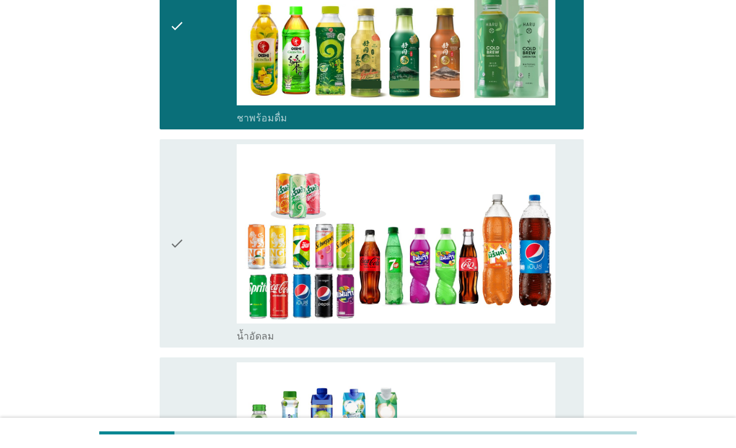
click at [201, 316] on div "check" at bounding box center [203, 243] width 67 height 199
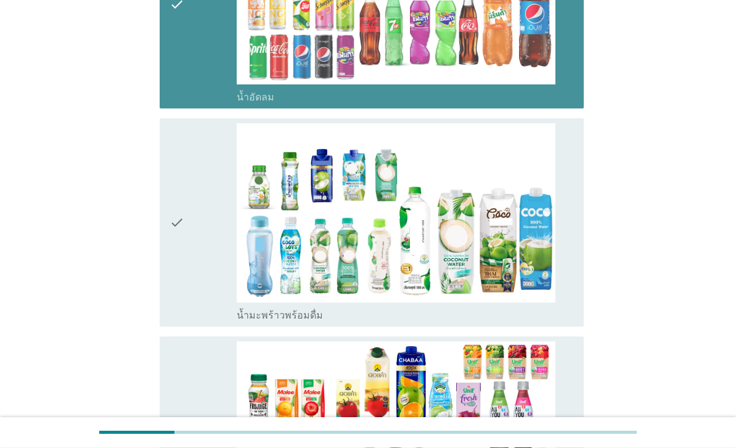
scroll to position [1442, 0]
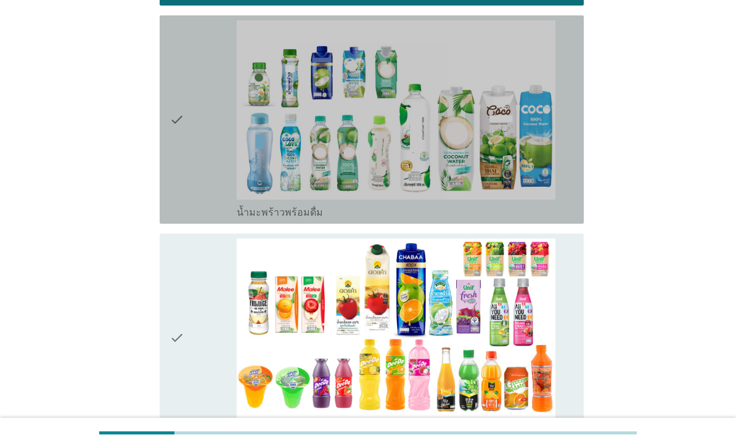
click at [206, 219] on div "check" at bounding box center [203, 119] width 67 height 199
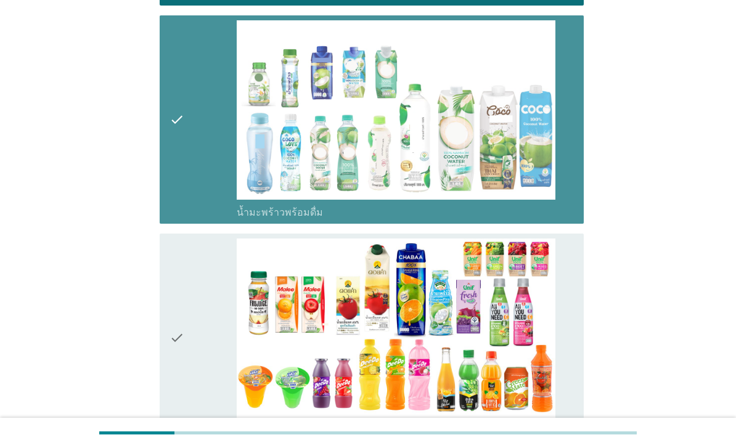
click at [192, 370] on div "check" at bounding box center [203, 338] width 67 height 199
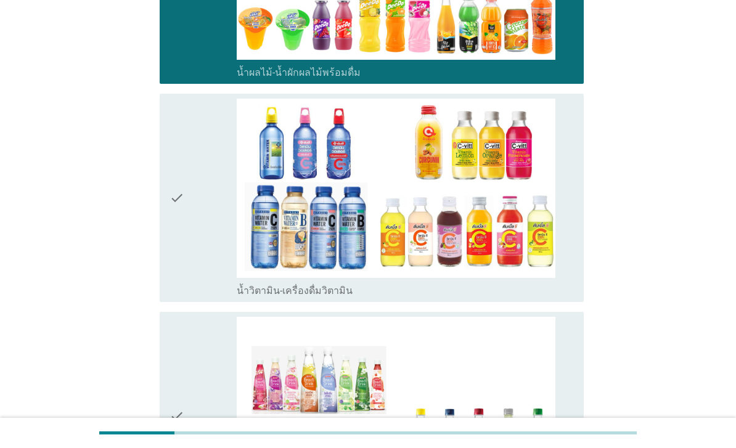
scroll to position [1920, 0]
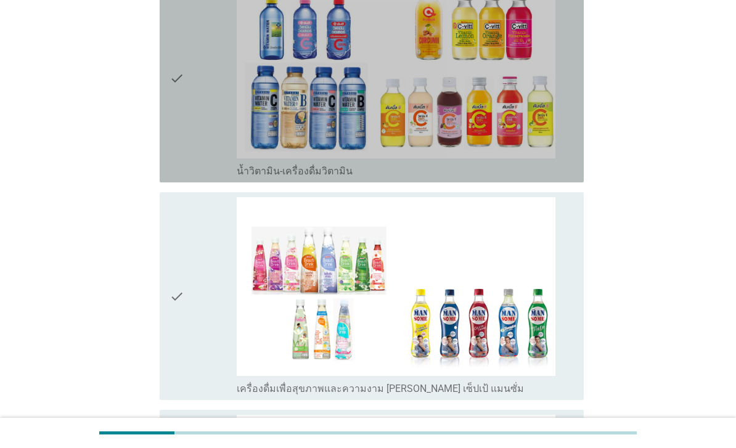
click at [202, 178] on div "check" at bounding box center [203, 78] width 67 height 199
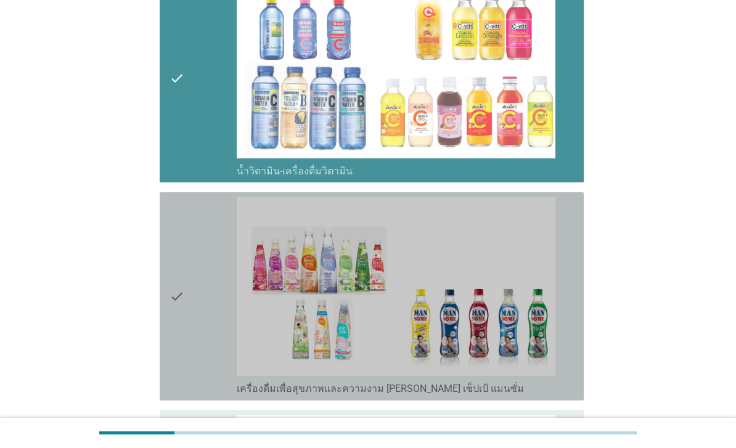
click at [195, 326] on div "check" at bounding box center [203, 296] width 67 height 199
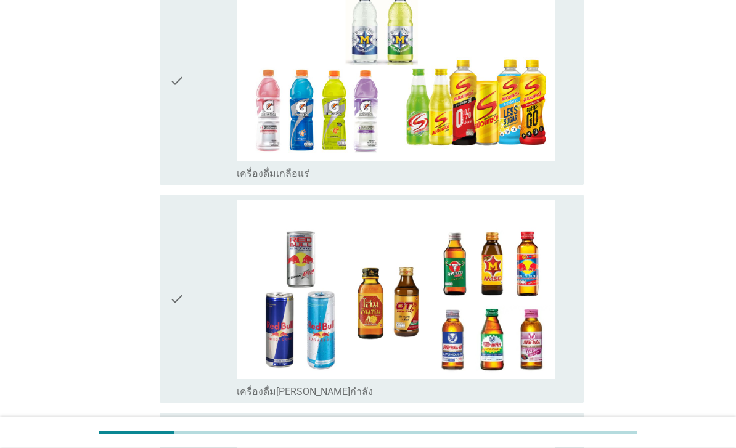
scroll to position [2401, 0]
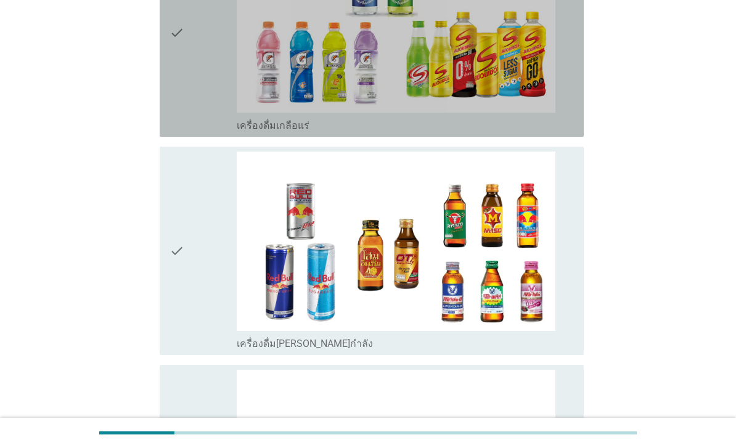
click at [205, 132] on div "check" at bounding box center [203, 32] width 67 height 199
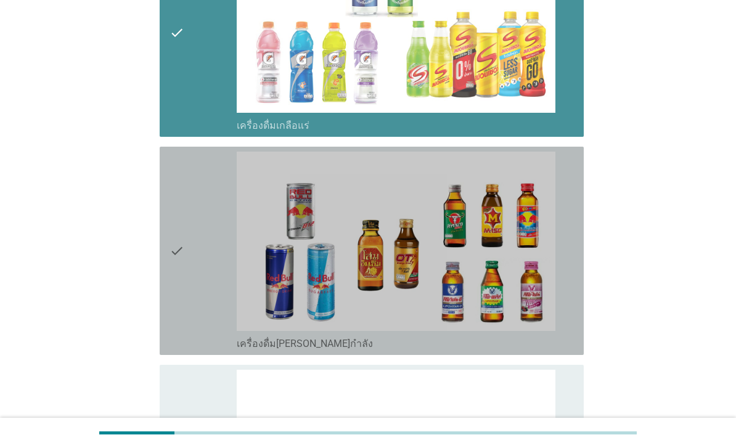
click at [191, 327] on div "check" at bounding box center [203, 251] width 67 height 199
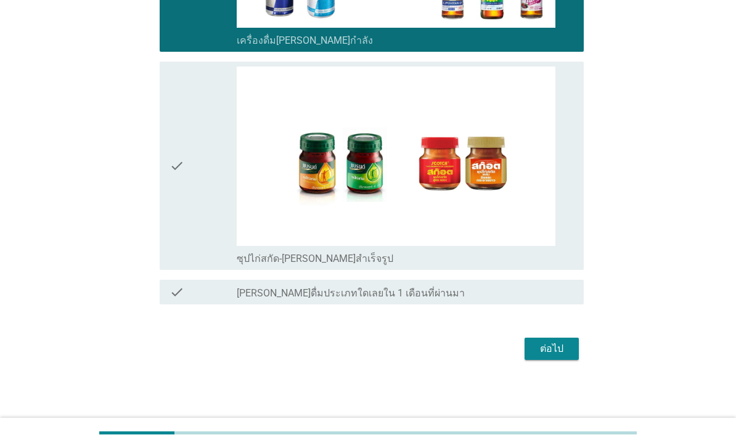
scroll to position [2795, 0]
click at [202, 259] on div "check" at bounding box center [203, 166] width 67 height 199
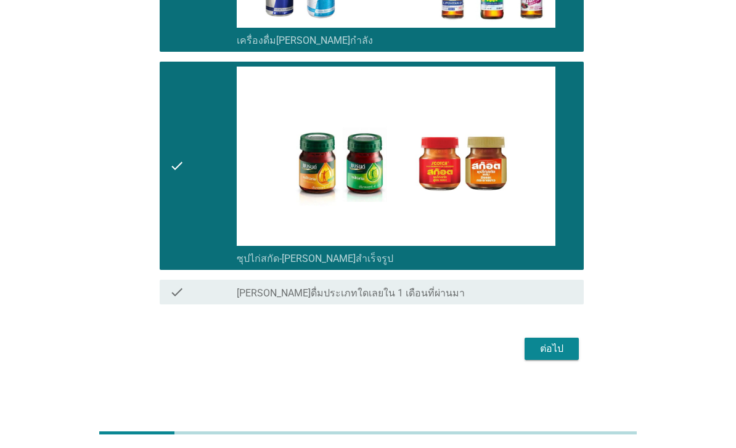
click at [562, 360] on button "ต่อไป" at bounding box center [552, 349] width 54 height 22
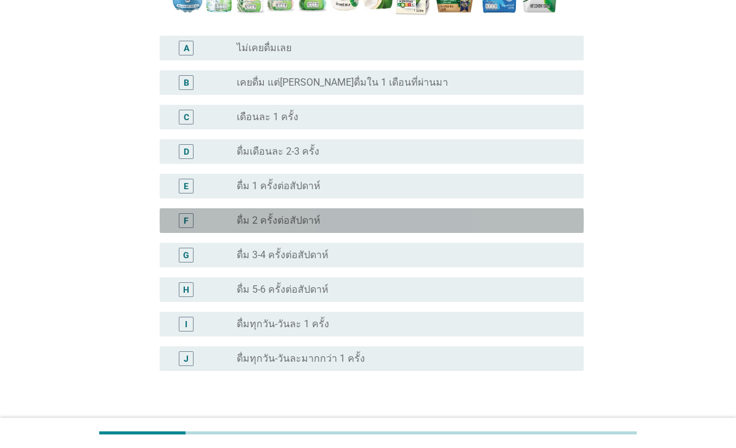
scroll to position [435, 0]
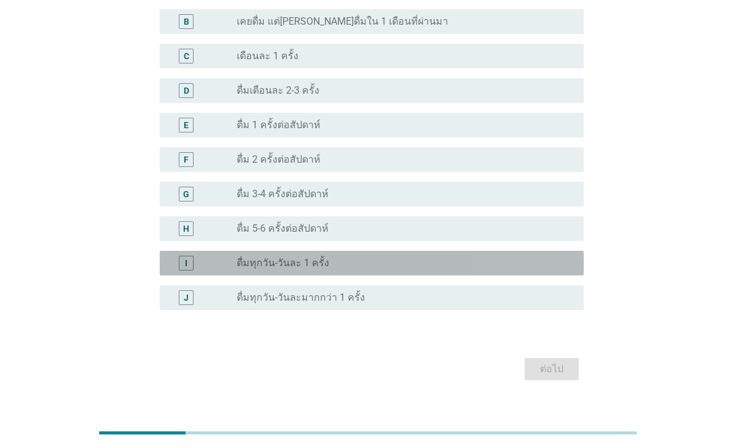
click at [321, 269] on label "ดื่มทุกวัน-วันละ 1 ครั้ง" at bounding box center [283, 263] width 92 height 12
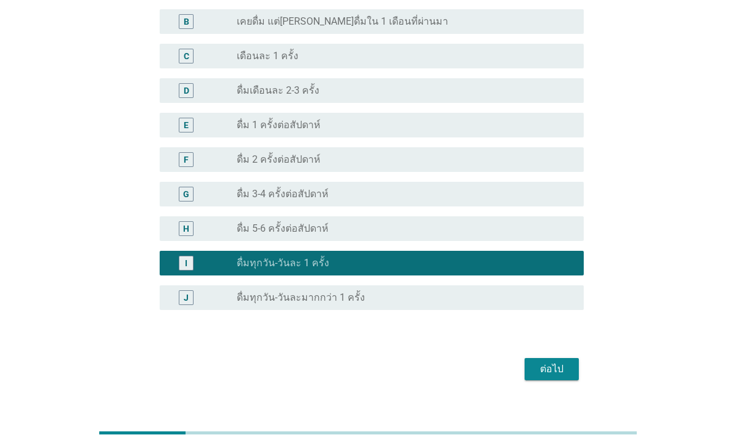
click at [556, 377] on div "ต่อไป" at bounding box center [552, 369] width 35 height 15
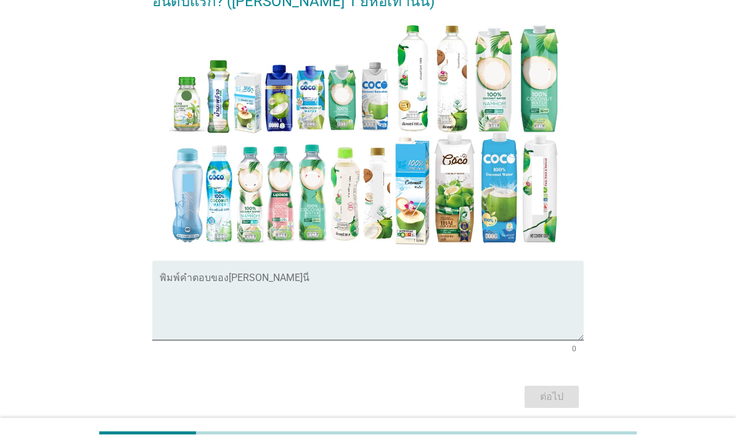
scroll to position [233, 0]
click at [297, 335] on textarea "พิมพ์คำตอบของคุณ ที่นี่" at bounding box center [372, 307] width 424 height 65
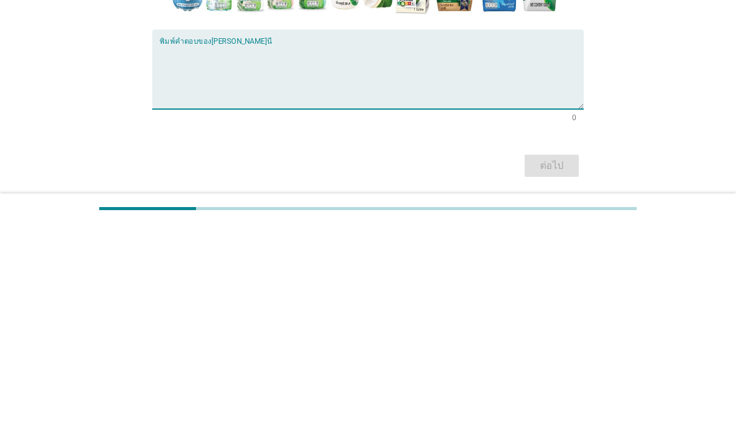
scroll to position [255, 0]
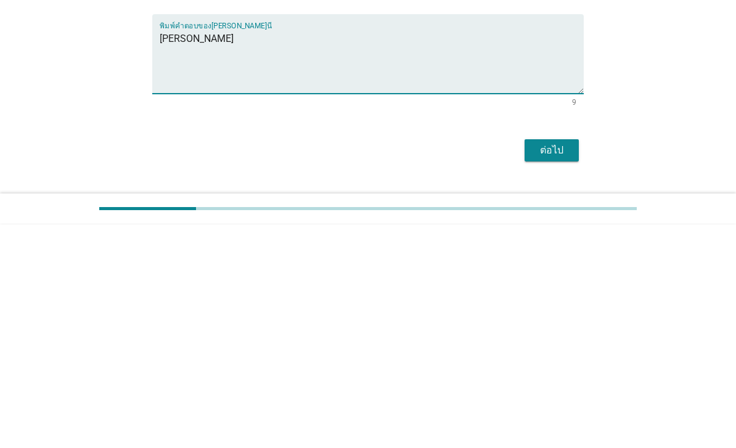
type textarea "[PERSON_NAME]"
click at [549, 367] on div "ต่อไป" at bounding box center [552, 374] width 35 height 15
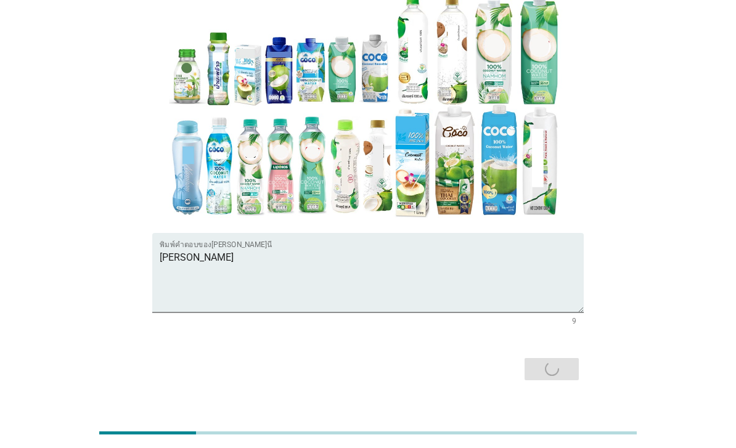
scroll to position [0, 0]
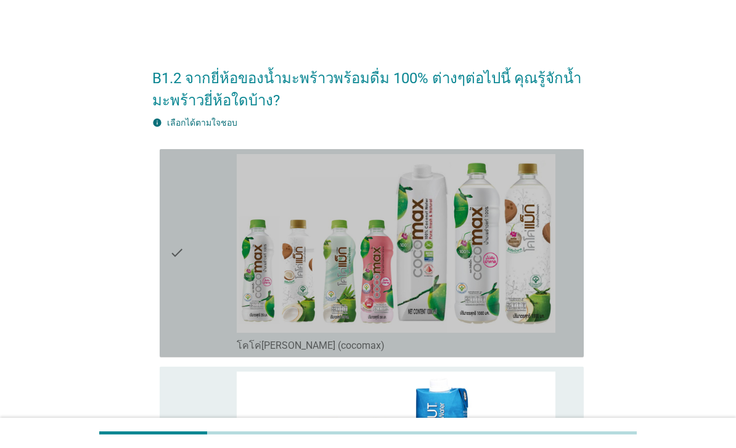
click at [197, 250] on div "check" at bounding box center [203, 253] width 67 height 199
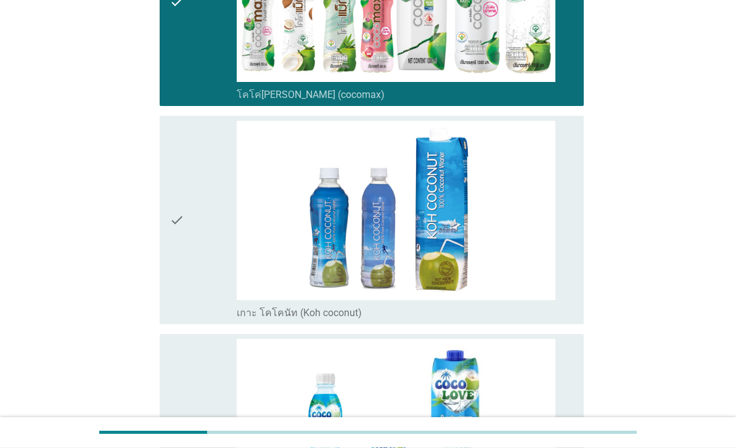
scroll to position [286, 0]
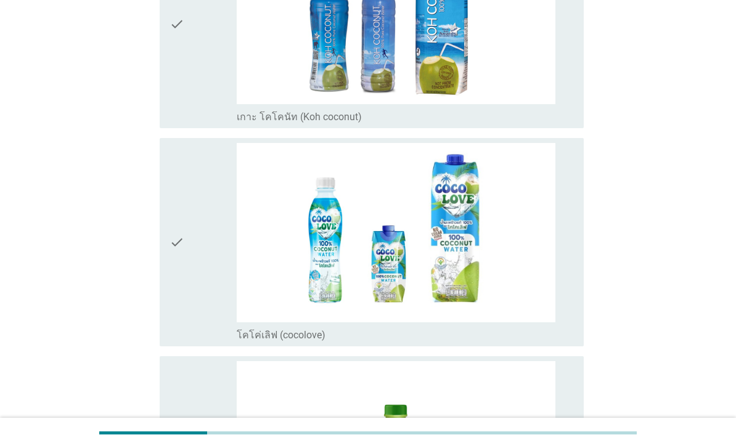
click at [197, 326] on div "check" at bounding box center [203, 242] width 67 height 199
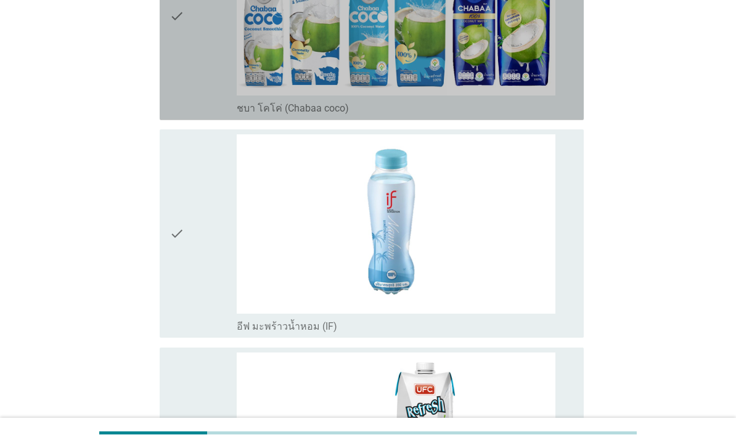
click at [185, 115] on div "check" at bounding box center [203, 16] width 67 height 199
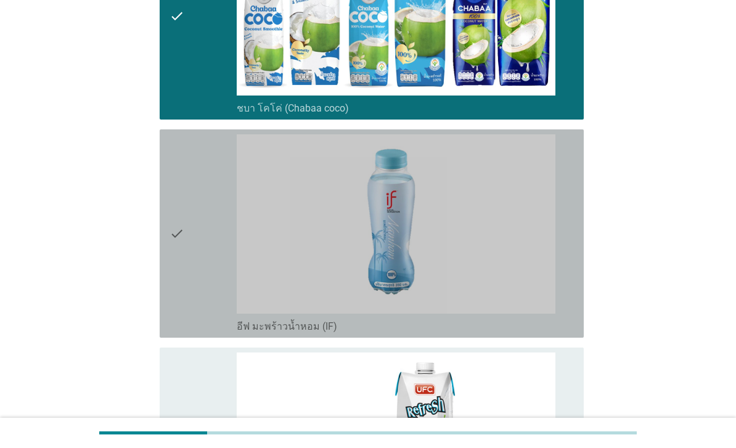
click at [197, 333] on div "check" at bounding box center [203, 233] width 67 height 199
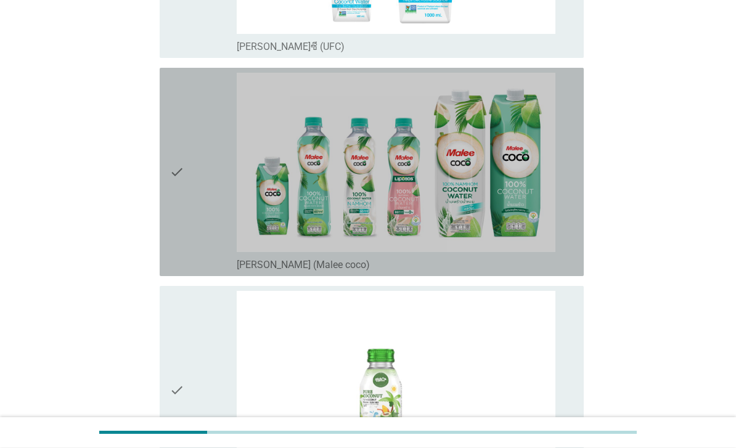
scroll to position [1608, 0]
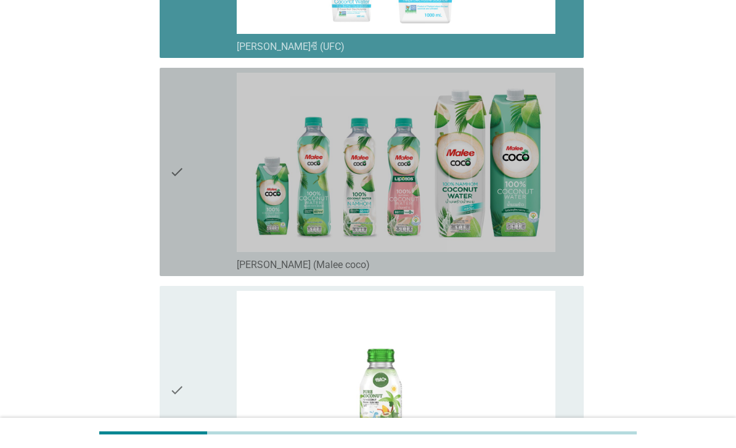
click at [192, 221] on div "check" at bounding box center [203, 172] width 67 height 199
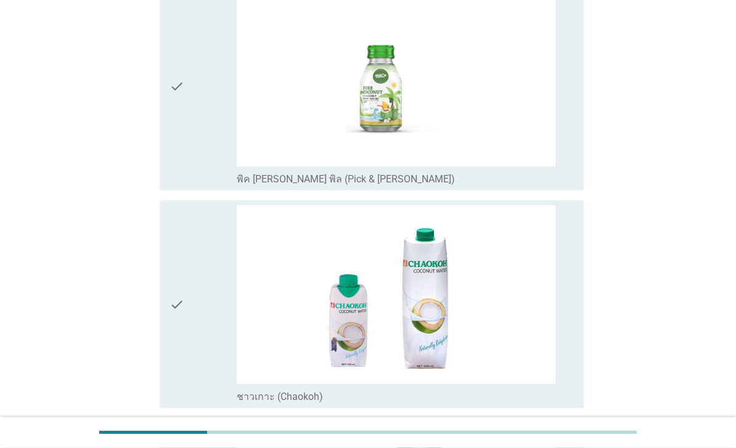
scroll to position [1912, 0]
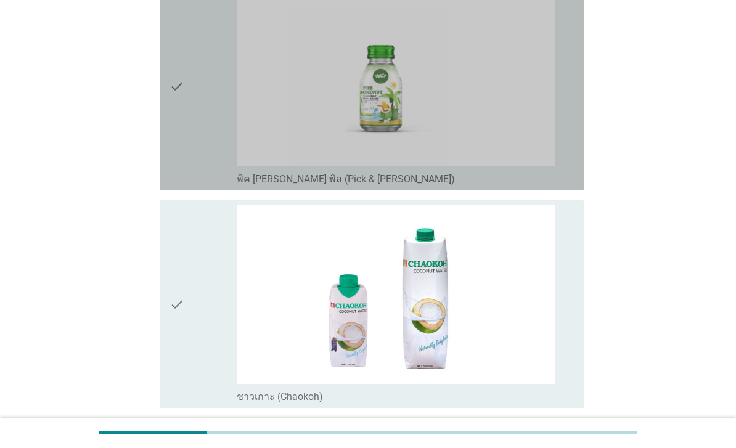
click at [181, 186] on icon "check" at bounding box center [177, 86] width 15 height 199
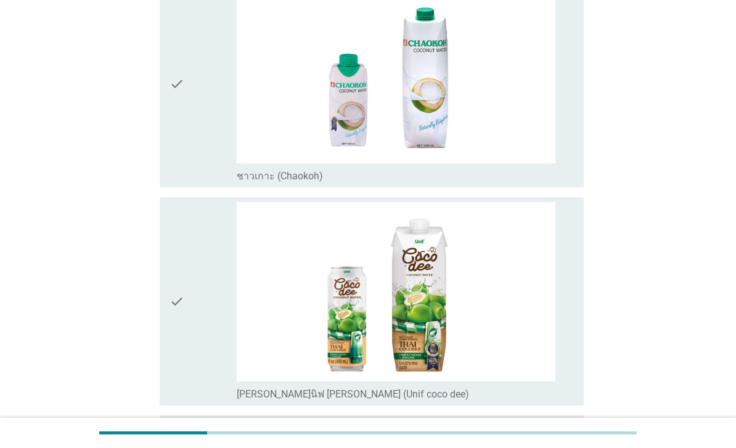
click at [181, 183] on icon "check" at bounding box center [177, 84] width 15 height 199
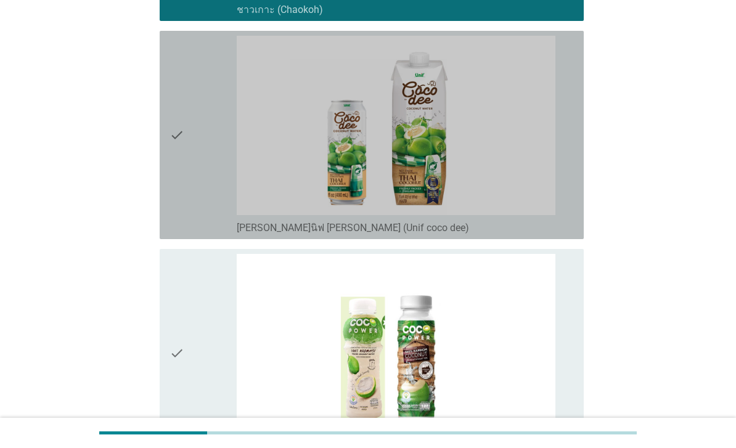
click at [183, 234] on icon "check" at bounding box center [177, 135] width 15 height 199
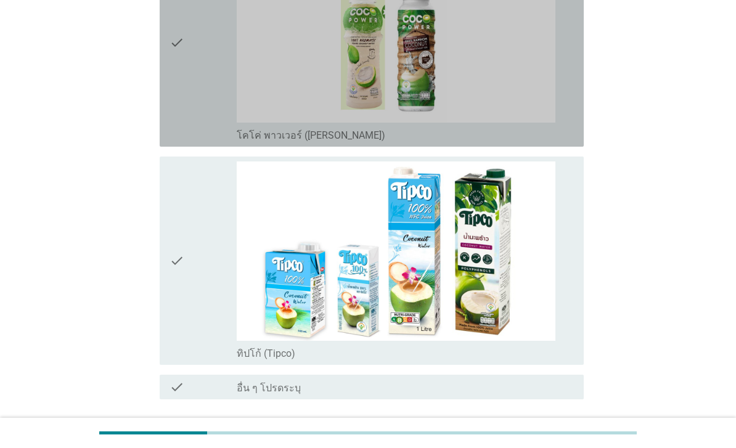
click at [191, 142] on div "check" at bounding box center [203, 42] width 67 height 199
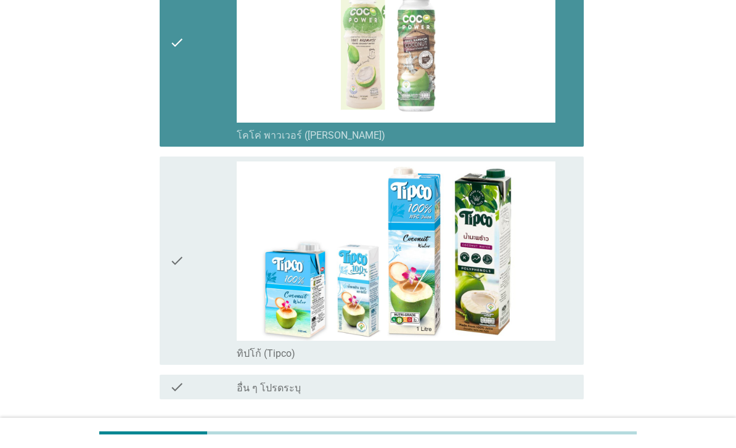
click at [203, 360] on div "check" at bounding box center [203, 261] width 67 height 199
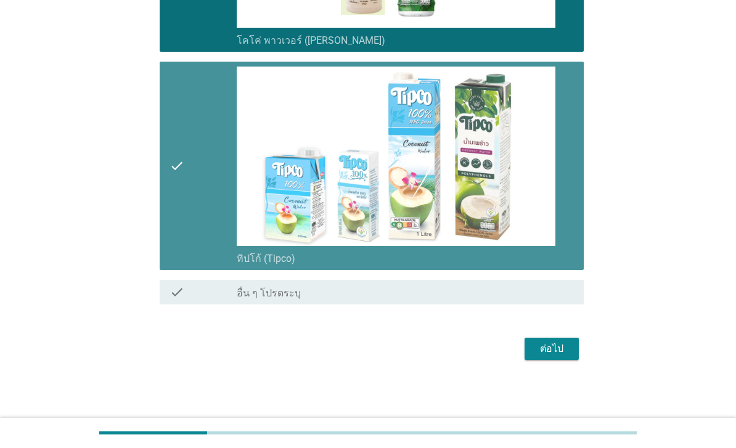
scroll to position [2795, 0]
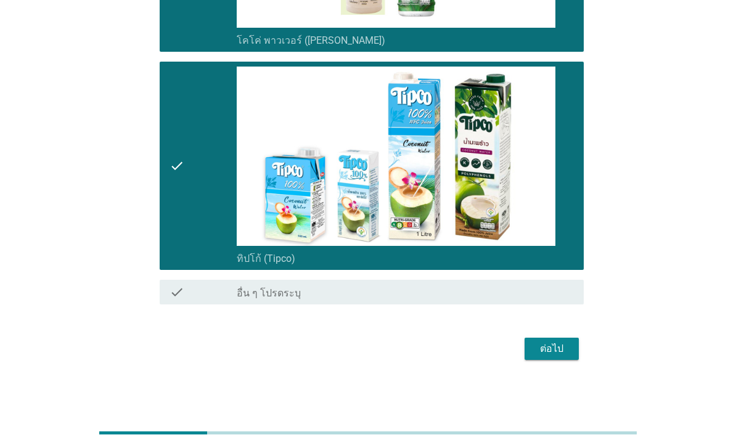
click at [549, 360] on button "ต่อไป" at bounding box center [552, 349] width 54 height 22
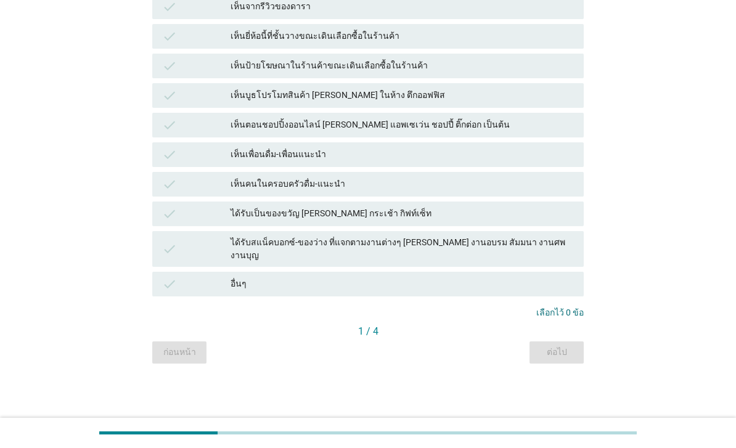
scroll to position [0, 0]
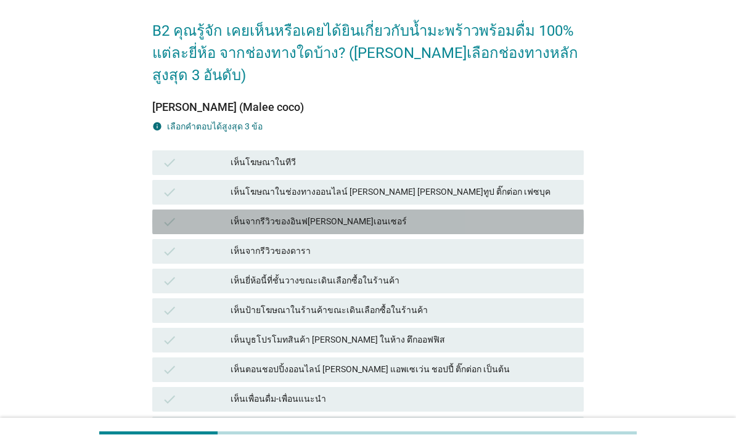
click at [356, 210] on div "check เห็นจากรีวิวของอินฟ[PERSON_NAME]เอนเซอร์" at bounding box center [368, 222] width 432 height 25
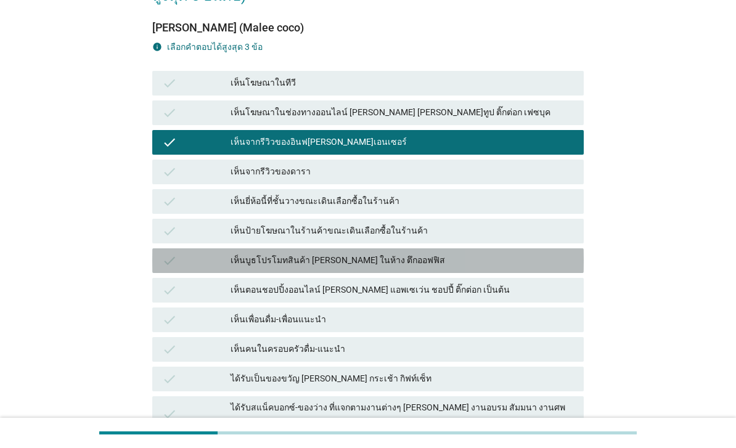
click at [369, 253] on div "เห็นบูธโปรโมทสินค้า [PERSON_NAME] ในห้าง ตึกออฟฟิส" at bounding box center [402, 260] width 343 height 15
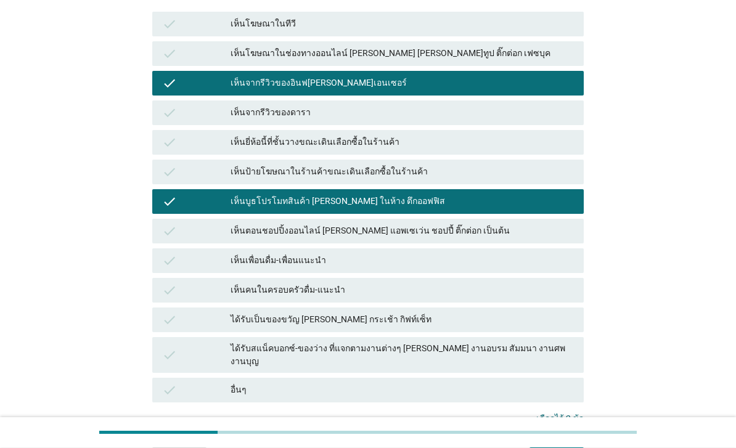
scroll to position [186, 0]
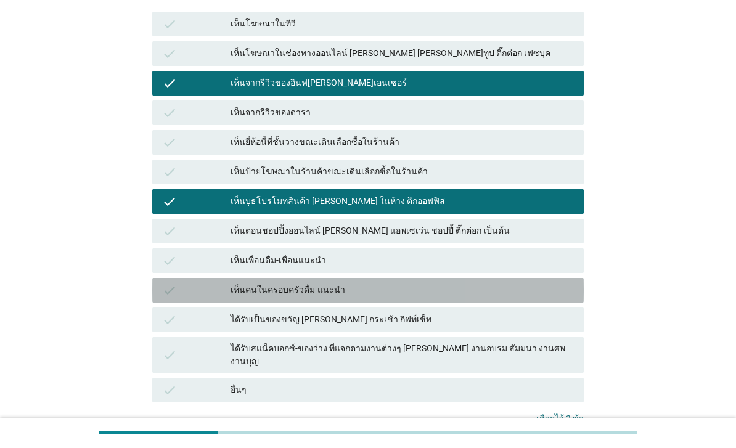
click at [363, 283] on div "เห็นคนในครอบครัวดื่ม-แนะนำ" at bounding box center [402, 290] width 343 height 15
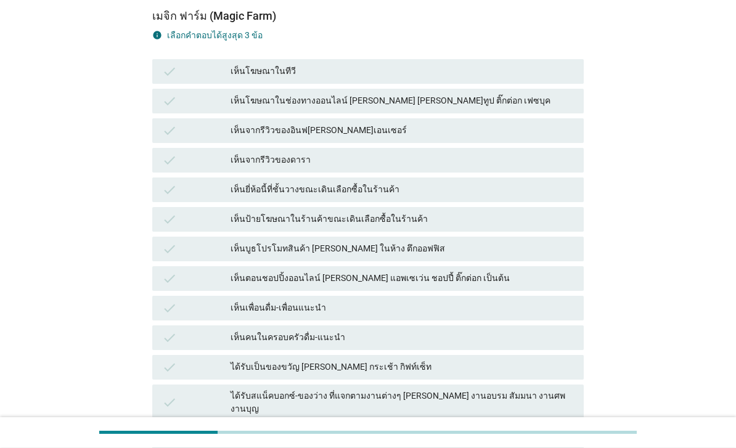
scroll to position [142, 0]
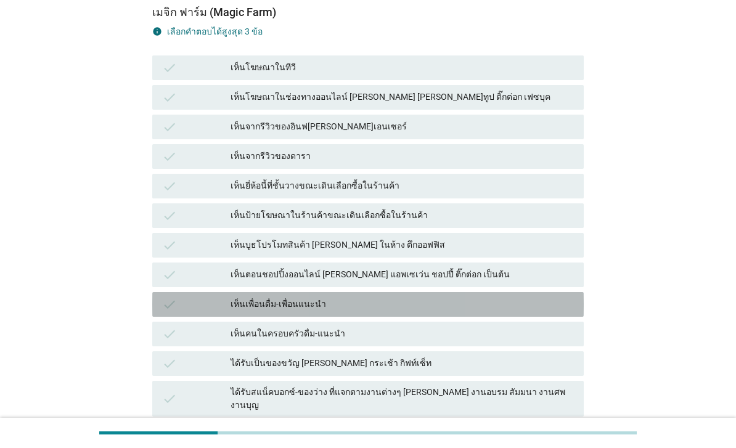
click at [317, 297] on div "เห็นเพื่อนดื่ม-เพื่อนแนะนำ" at bounding box center [402, 304] width 343 height 15
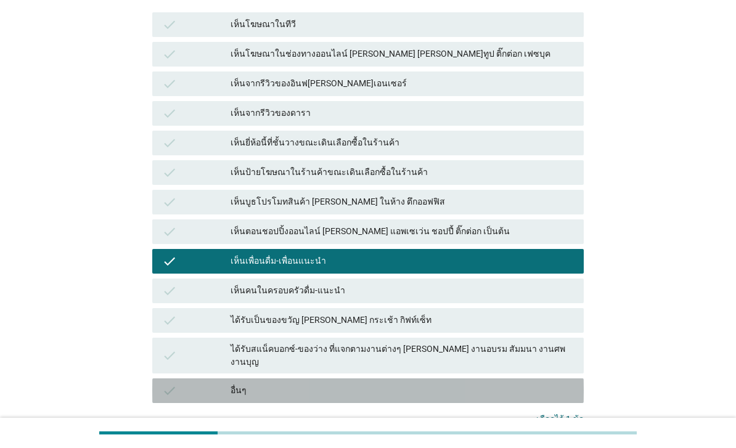
scroll to position [190, 0]
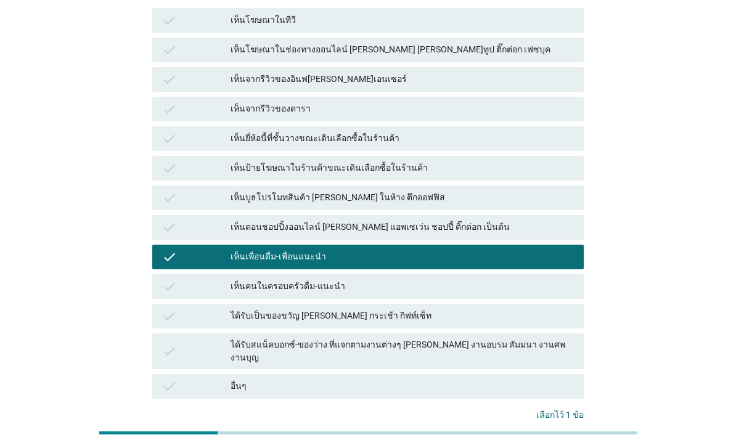
click at [562, 448] on div "ต่อไป" at bounding box center [556, 454] width 35 height 13
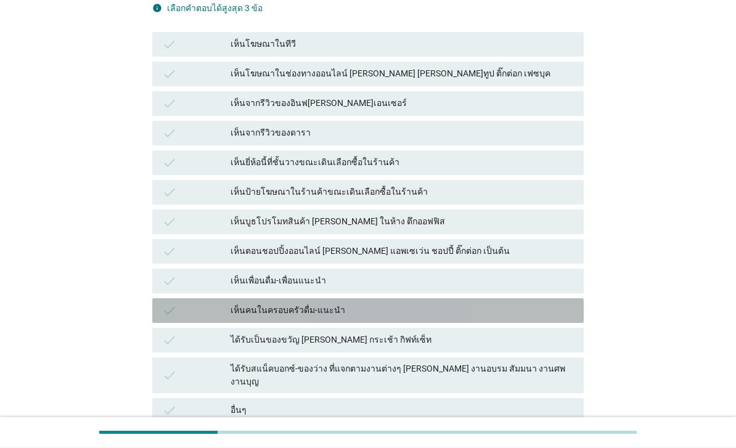
scroll to position [167, 0]
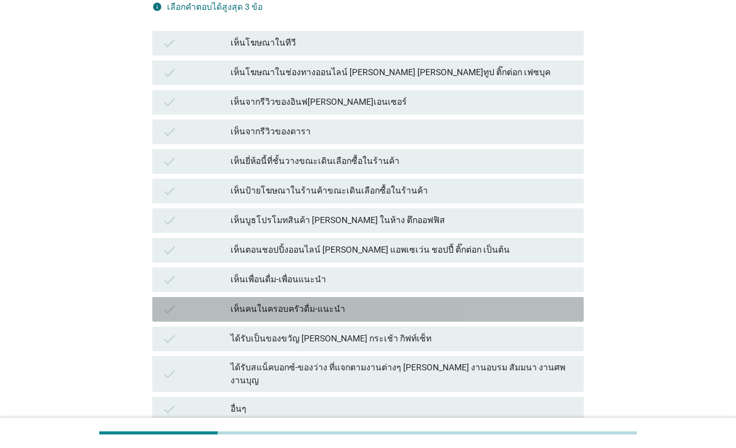
click at [361, 302] on div "เห็นคนในครอบครัวดื่ม-แนะนำ" at bounding box center [402, 309] width 343 height 15
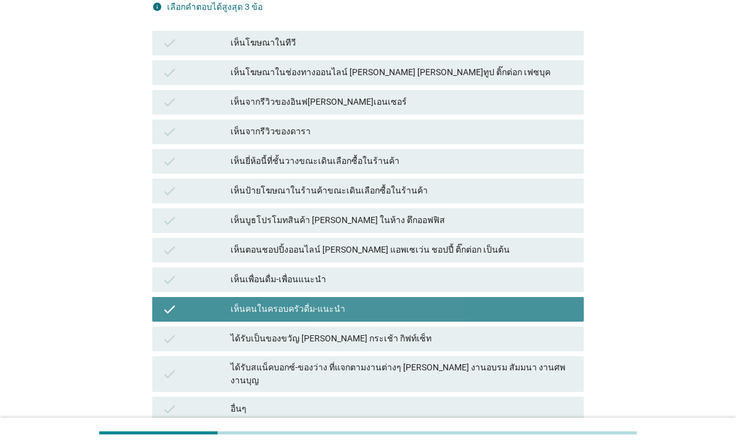
click at [374, 213] on div "เห็นบูธโปรโมทสินค้า [PERSON_NAME] ในห้าง ตึกออฟฟิส" at bounding box center [402, 220] width 343 height 15
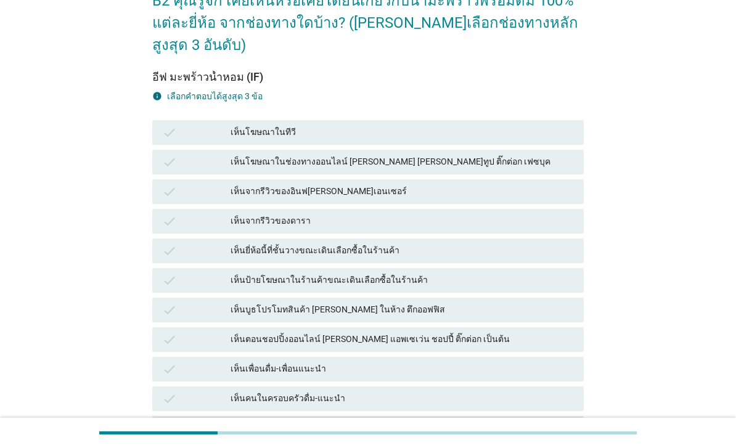
scroll to position [219, 0]
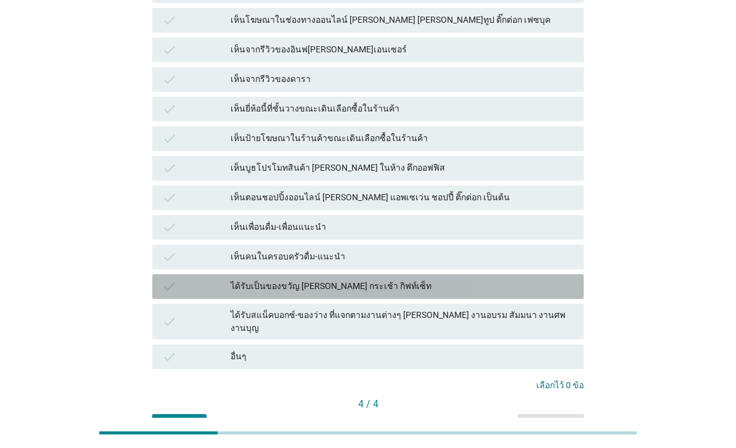
click at [324, 279] on div "ได้รับเป็นของขวัญ [PERSON_NAME] กระเช้า กิฟท์เซ็ท" at bounding box center [402, 286] width 343 height 15
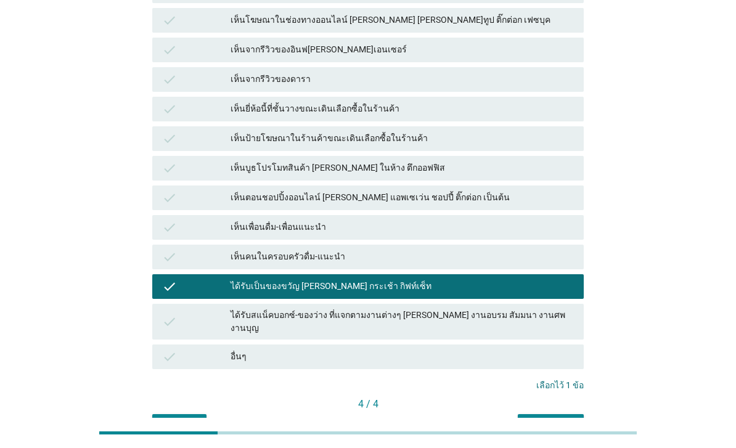
click at [557, 414] on button "คำถามต่อไป" at bounding box center [551, 425] width 66 height 22
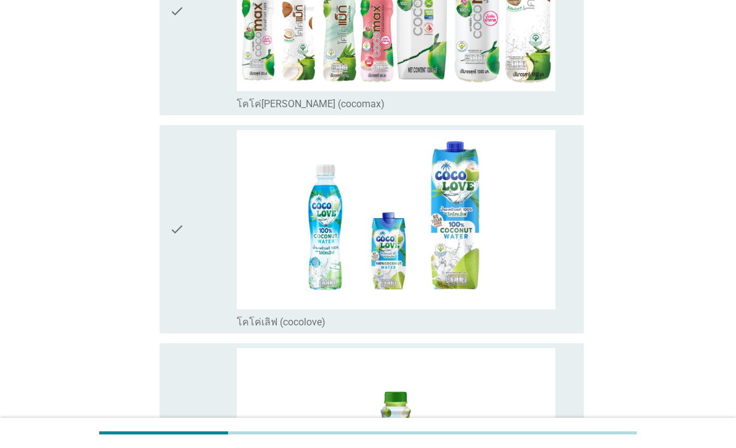
scroll to position [0, 0]
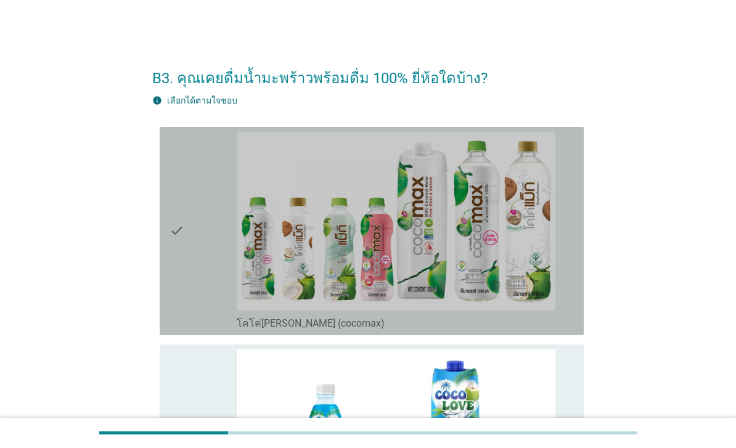
click at [200, 328] on div "check" at bounding box center [203, 231] width 67 height 199
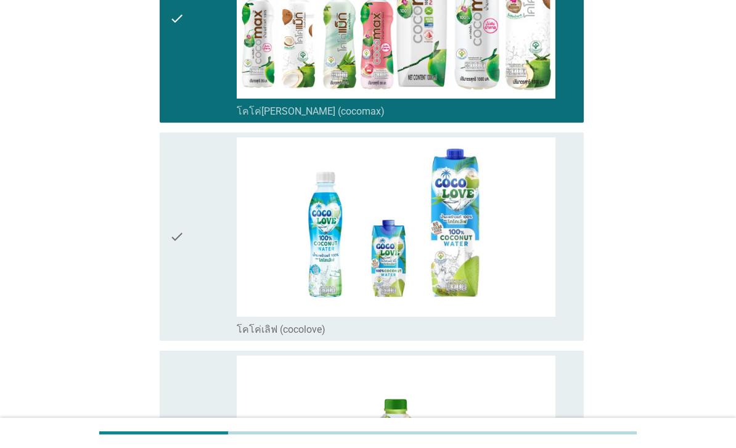
click at [197, 321] on div "check" at bounding box center [203, 236] width 67 height 199
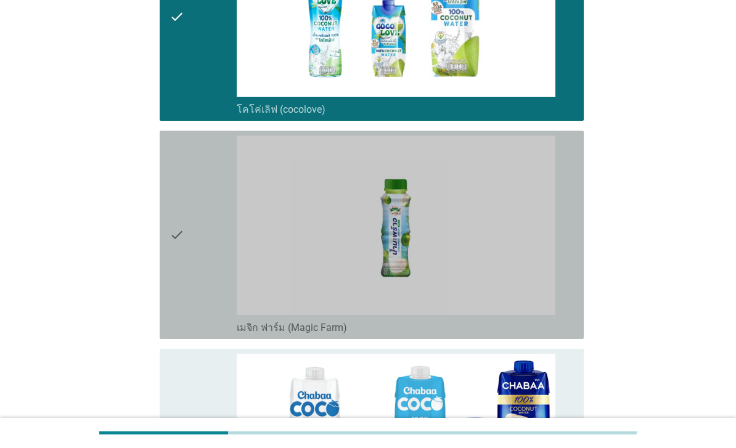
click at [199, 320] on div "check" at bounding box center [203, 235] width 67 height 199
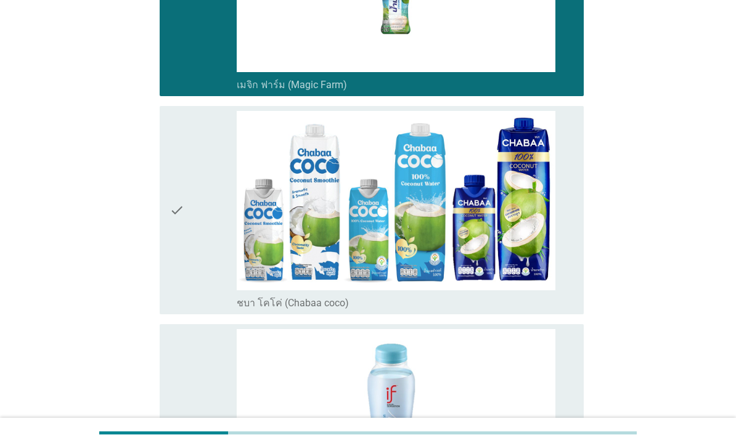
click at [202, 307] on div "check" at bounding box center [203, 210] width 67 height 199
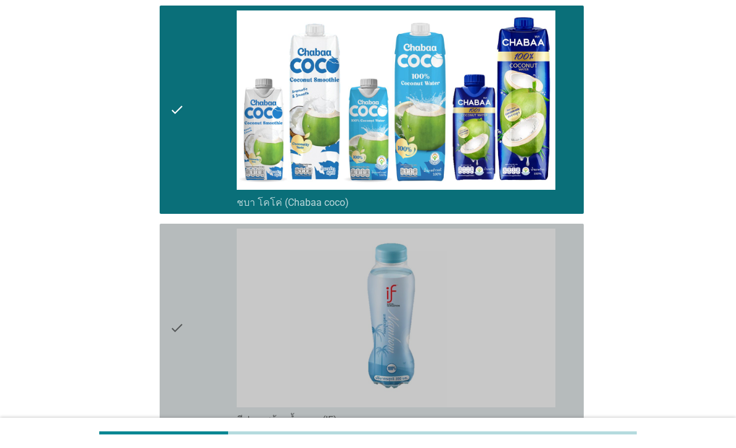
scroll to position [925, 0]
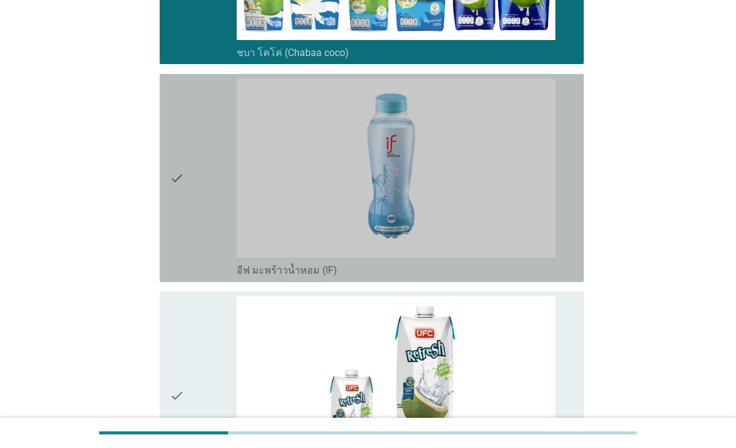
click at [195, 277] on div "check" at bounding box center [203, 178] width 67 height 199
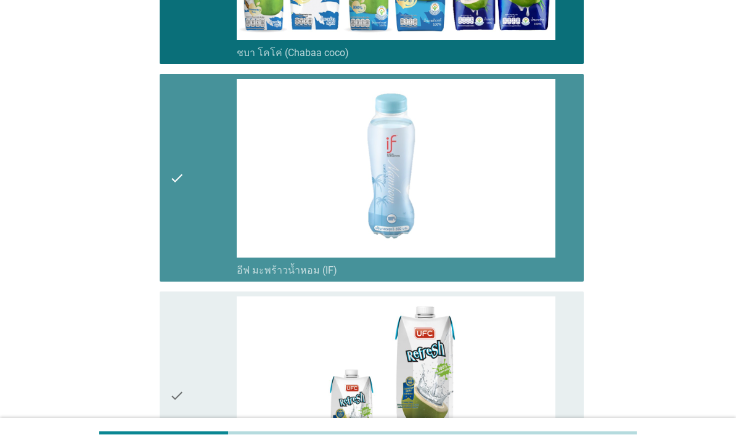
click at [190, 384] on div "check" at bounding box center [203, 396] width 67 height 199
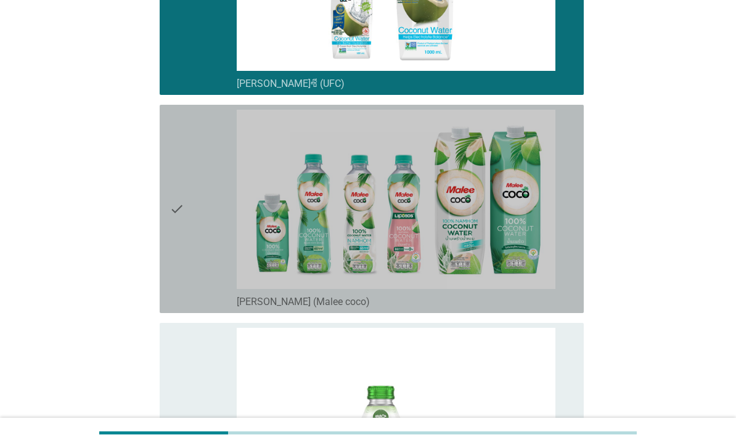
click at [191, 308] on div "check" at bounding box center [203, 209] width 67 height 199
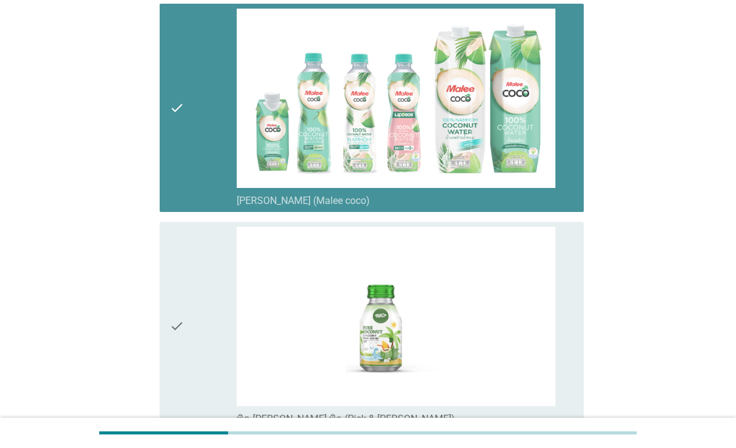
scroll to position [1649, 0]
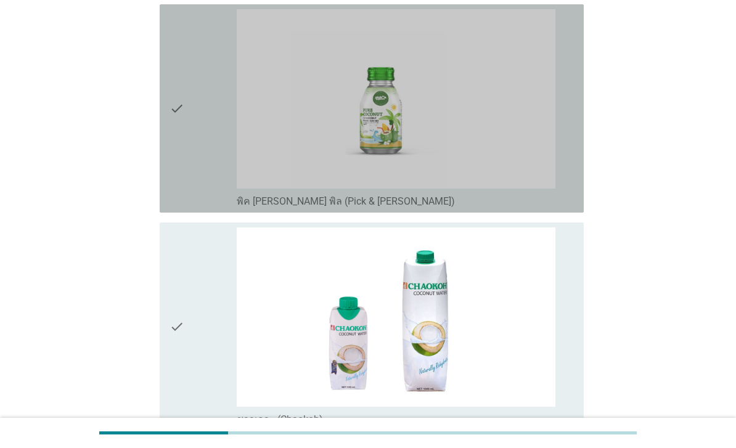
click at [198, 208] on div "check" at bounding box center [203, 108] width 67 height 199
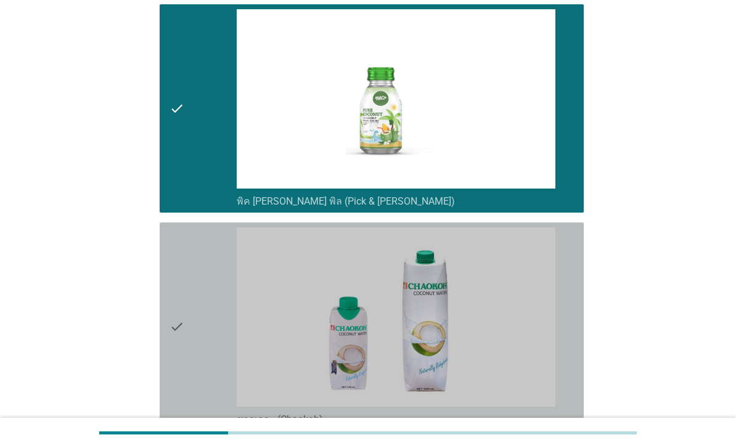
click at [201, 348] on div "check" at bounding box center [203, 326] width 67 height 199
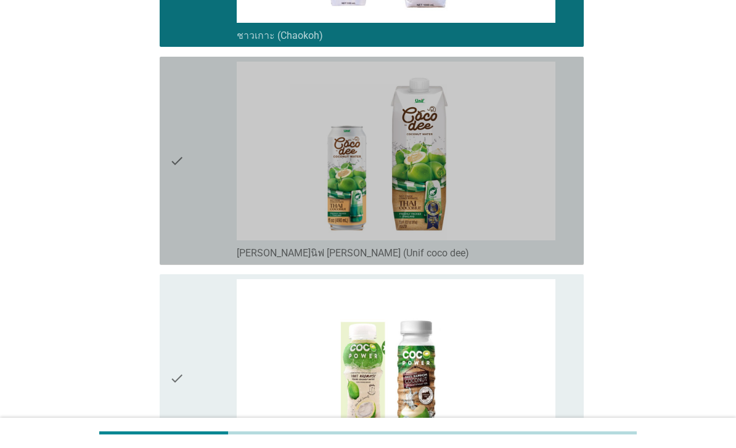
click at [198, 260] on div "check" at bounding box center [203, 161] width 67 height 199
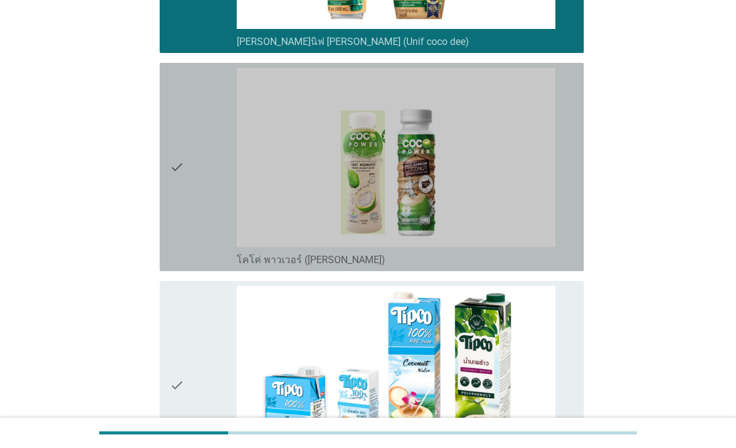
click at [198, 266] on div "check" at bounding box center [203, 167] width 67 height 199
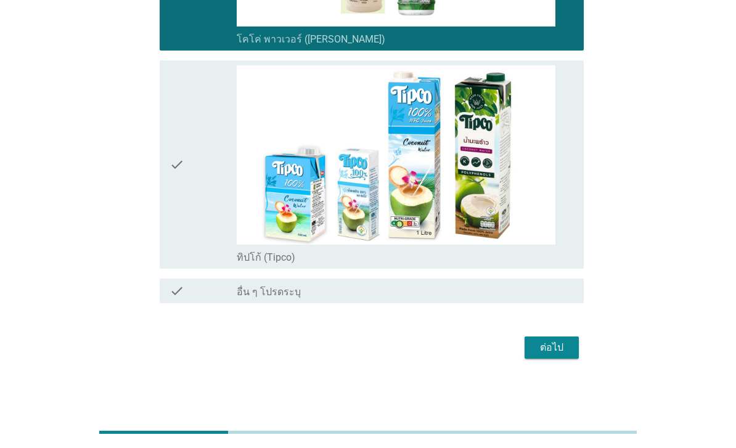
scroll to position [2516, 0]
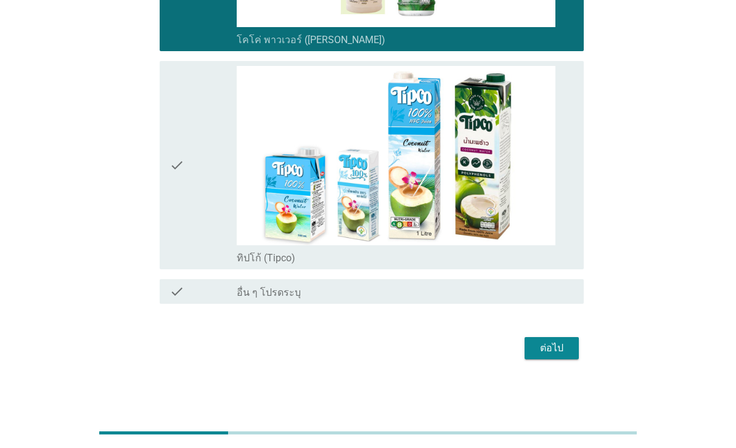
click at [198, 264] on div "check" at bounding box center [203, 165] width 67 height 199
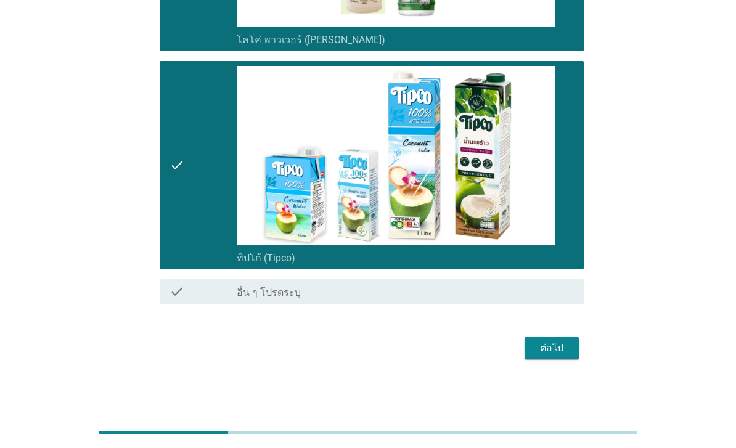
click at [539, 356] on div "ต่อไป" at bounding box center [552, 348] width 35 height 15
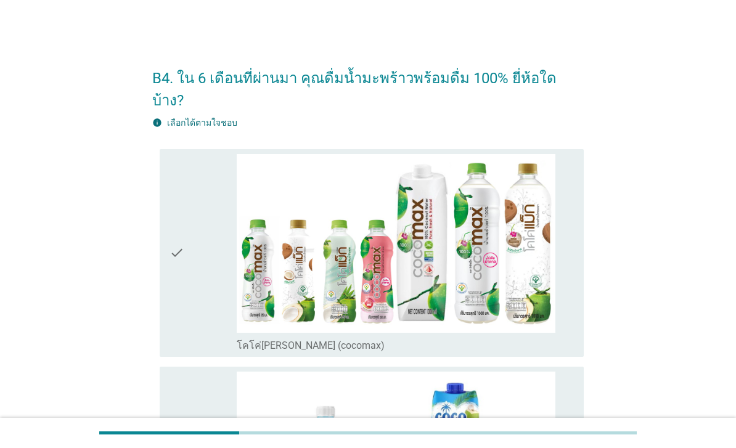
click at [199, 326] on div "check" at bounding box center [203, 253] width 67 height 199
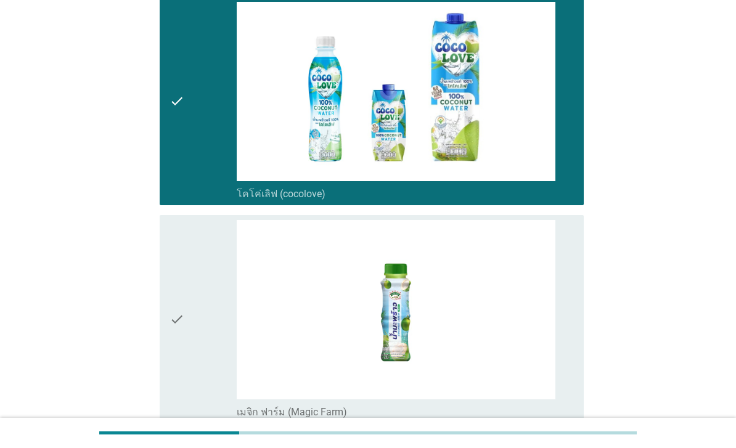
scroll to position [530, 0]
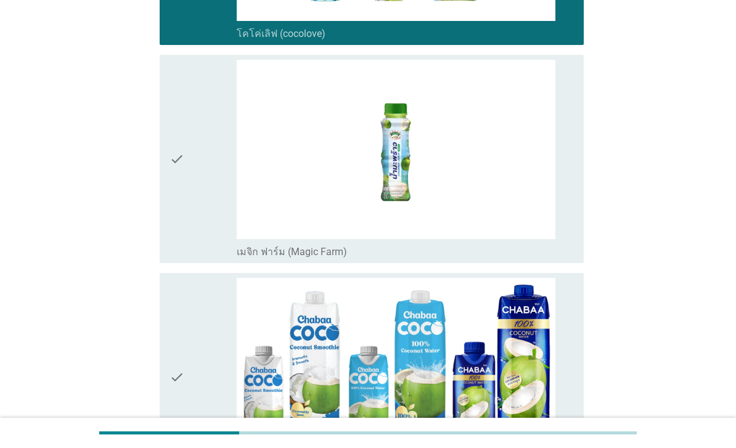
click at [207, 238] on div "check" at bounding box center [203, 159] width 67 height 199
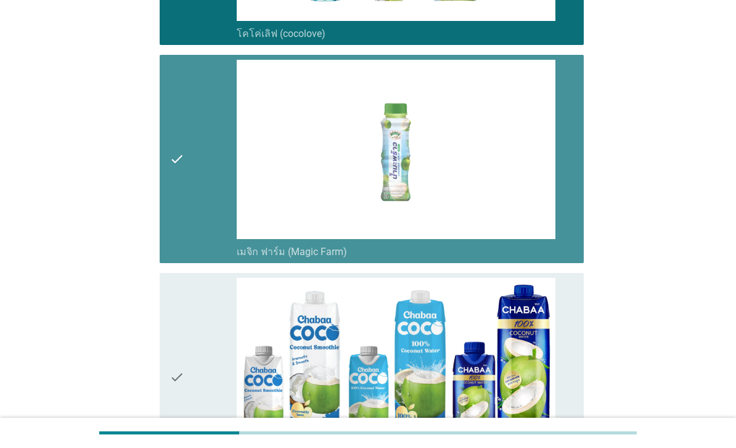
click at [198, 299] on div "check" at bounding box center [203, 377] width 67 height 199
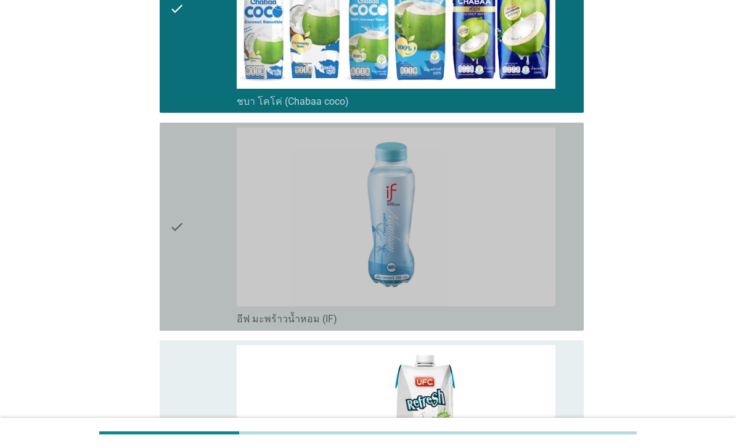
click at [206, 288] on div "check" at bounding box center [203, 227] width 67 height 199
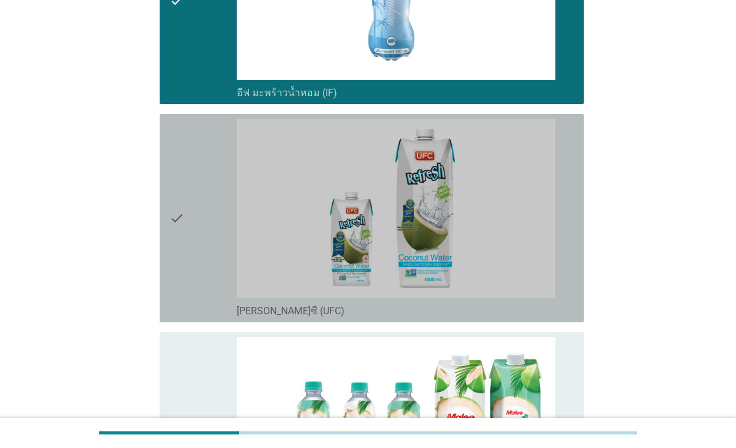
click at [195, 312] on div "check" at bounding box center [203, 218] width 67 height 199
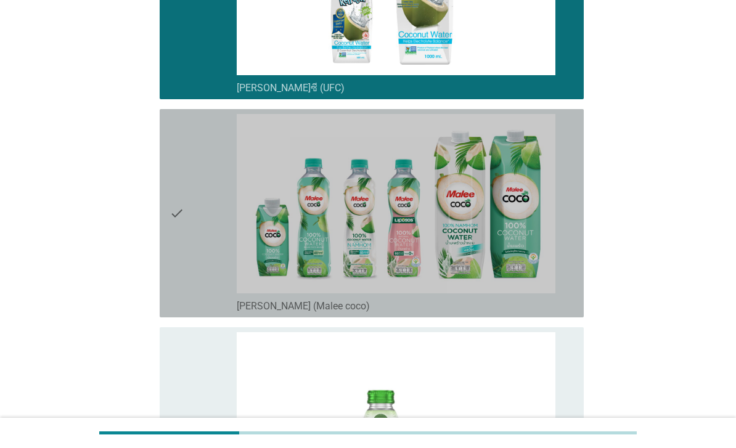
click at [206, 309] on div "check" at bounding box center [203, 213] width 67 height 199
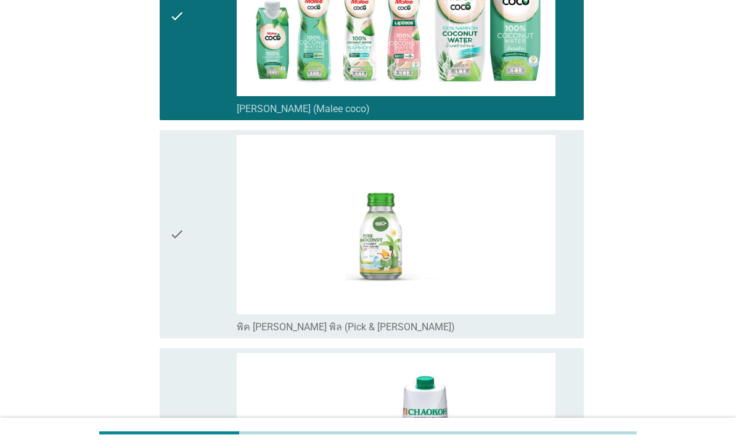
click at [196, 331] on div "check" at bounding box center [203, 234] width 67 height 199
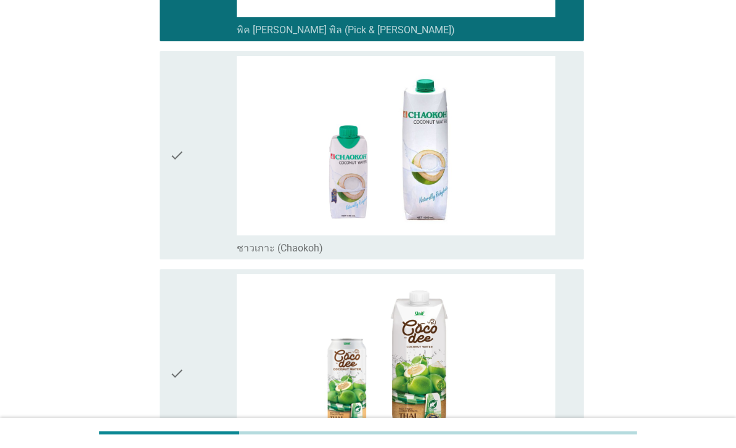
scroll to position [1861, 0]
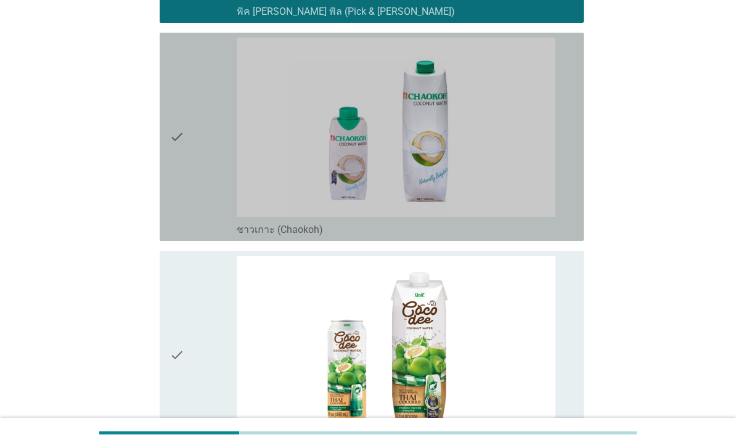
click at [189, 236] on div "check" at bounding box center [203, 137] width 67 height 199
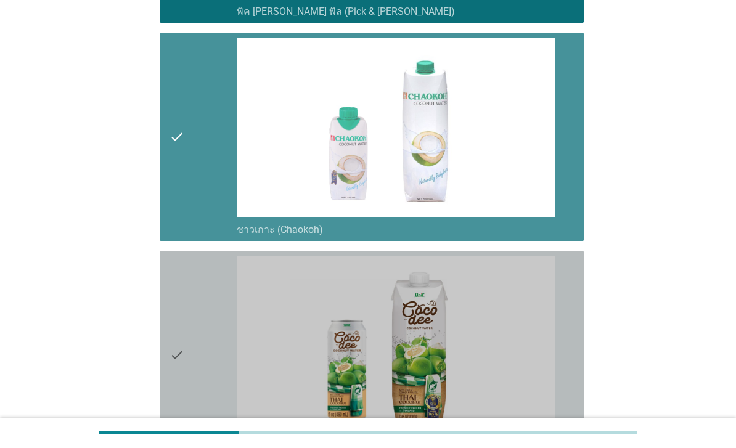
click at [195, 364] on div "check" at bounding box center [203, 355] width 67 height 199
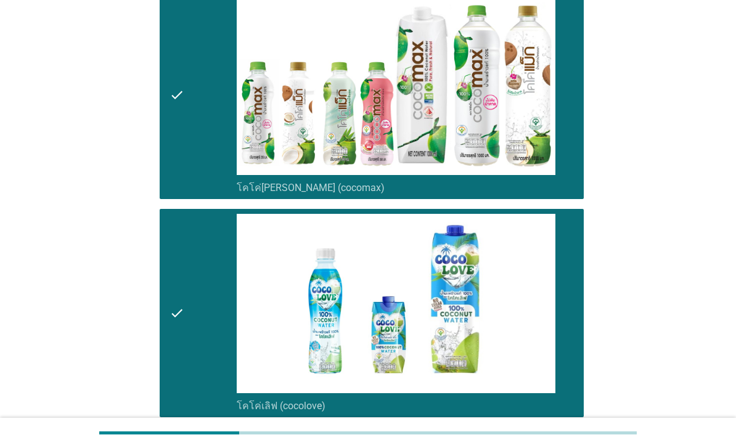
scroll to position [0, 0]
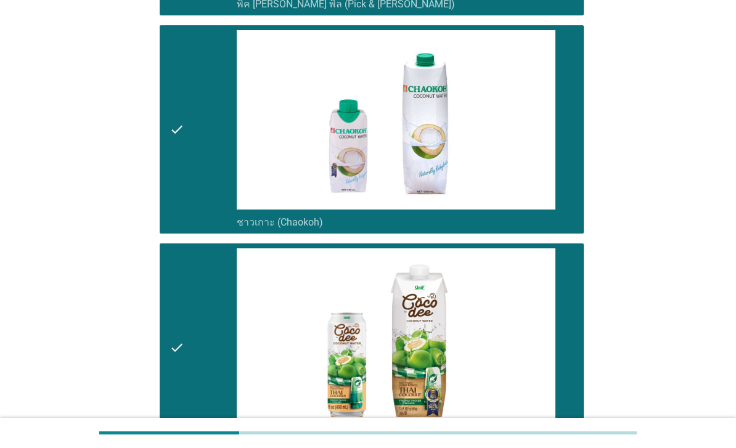
click at [205, 229] on div "check" at bounding box center [203, 130] width 67 height 199
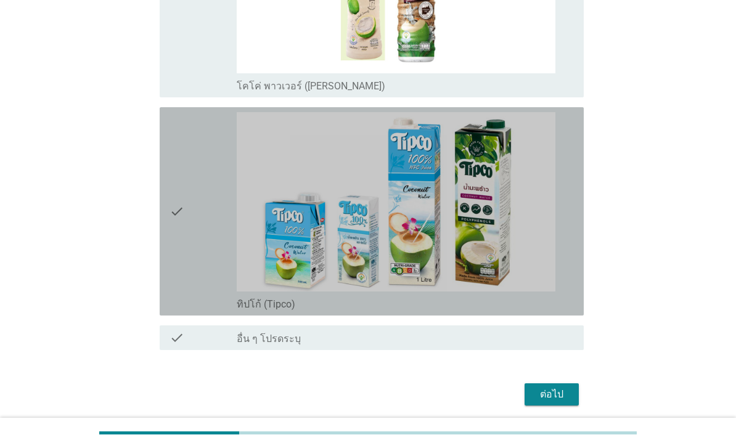
click at [202, 311] on div "check" at bounding box center [203, 211] width 67 height 199
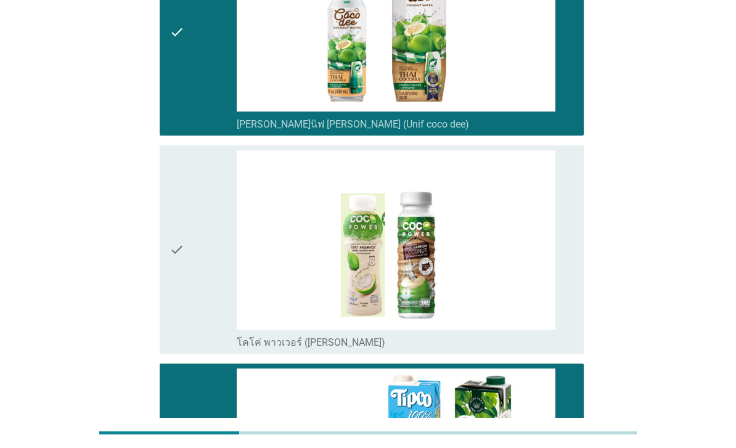
scroll to position [2168, 0]
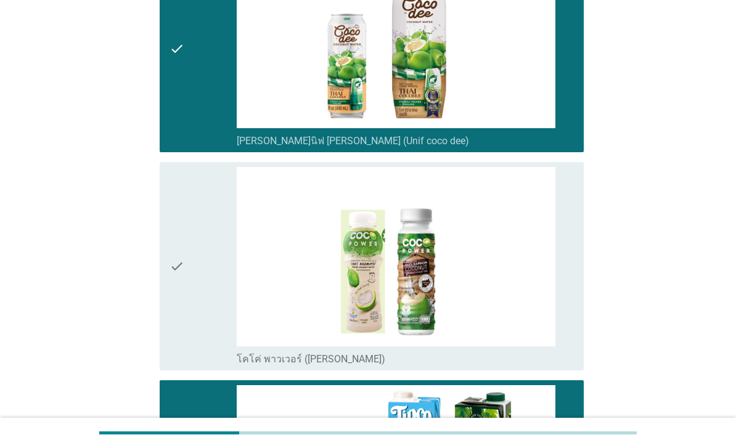
click at [211, 148] on div "check" at bounding box center [203, 48] width 67 height 199
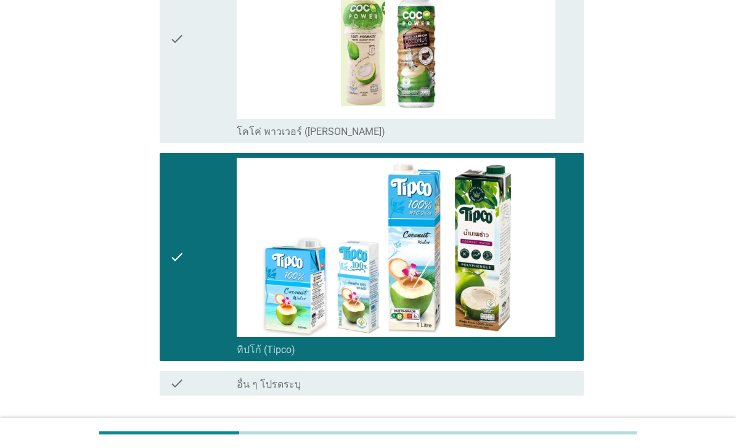
scroll to position [2545, 0]
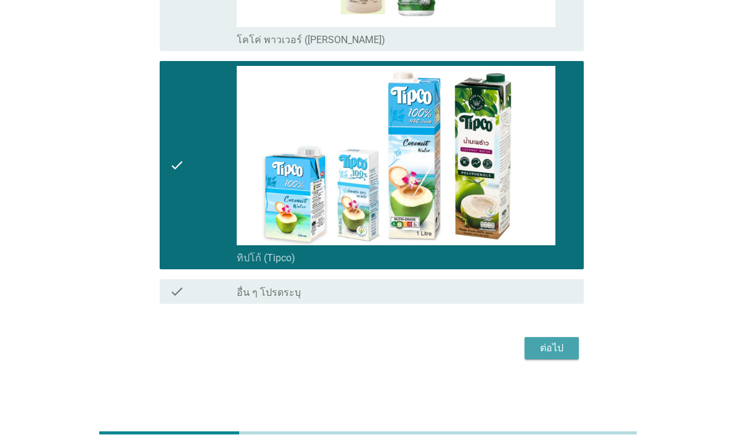
click at [560, 356] on div "ต่อไป" at bounding box center [552, 348] width 35 height 15
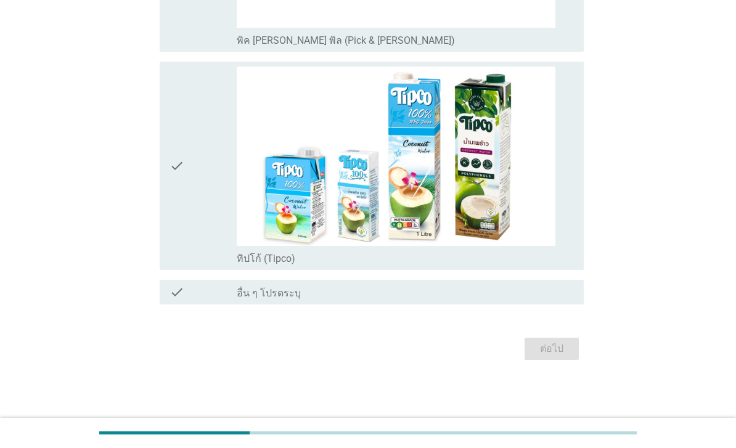
scroll to position [0, 0]
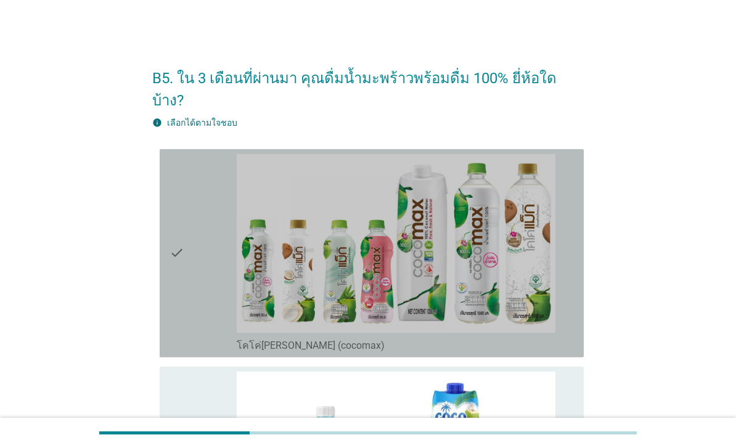
click at [205, 293] on div "check" at bounding box center [203, 253] width 67 height 199
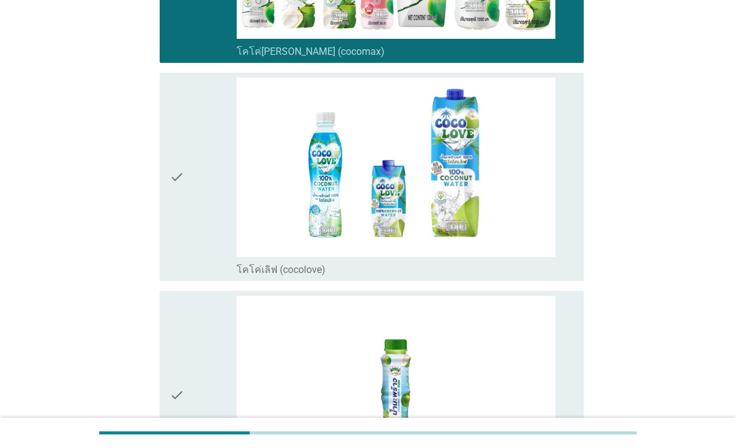
click at [193, 223] on div "check" at bounding box center [203, 177] width 67 height 199
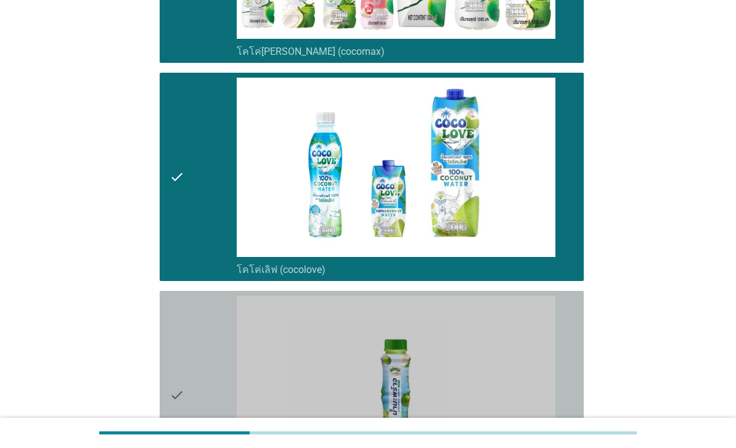
click at [195, 381] on div "check" at bounding box center [203, 395] width 67 height 199
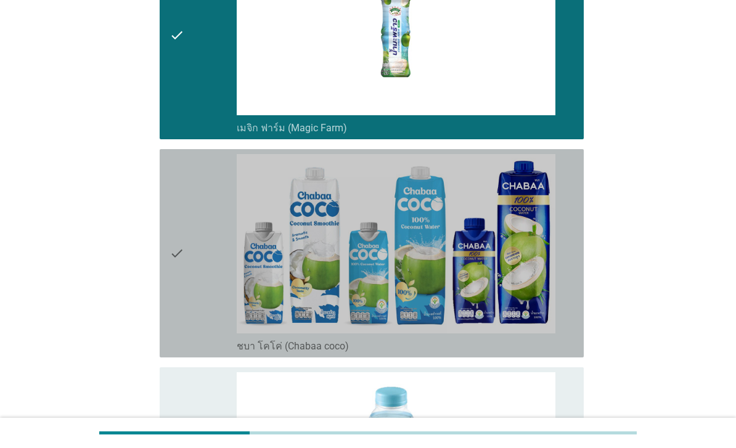
click at [187, 330] on div "check" at bounding box center [203, 253] width 67 height 199
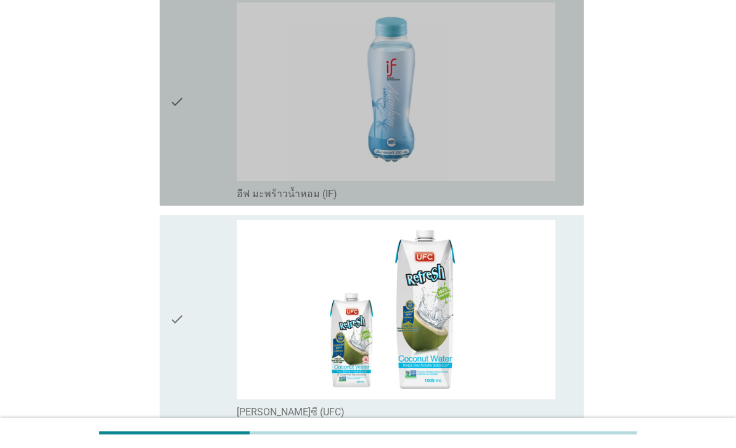
click at [207, 201] on div "check" at bounding box center [203, 101] width 67 height 199
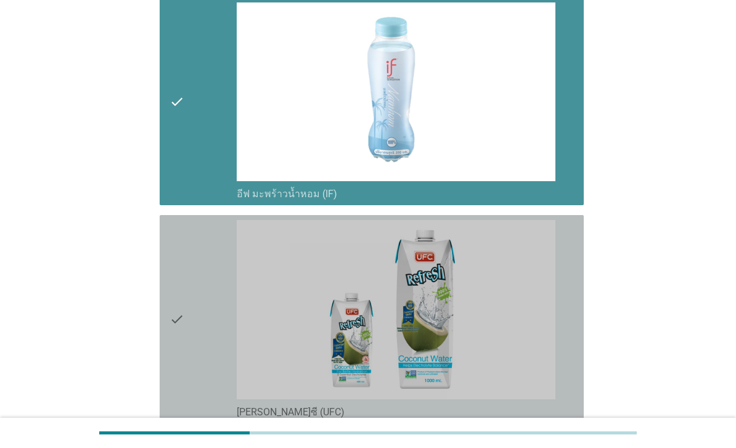
click at [183, 304] on icon "check" at bounding box center [177, 319] width 15 height 199
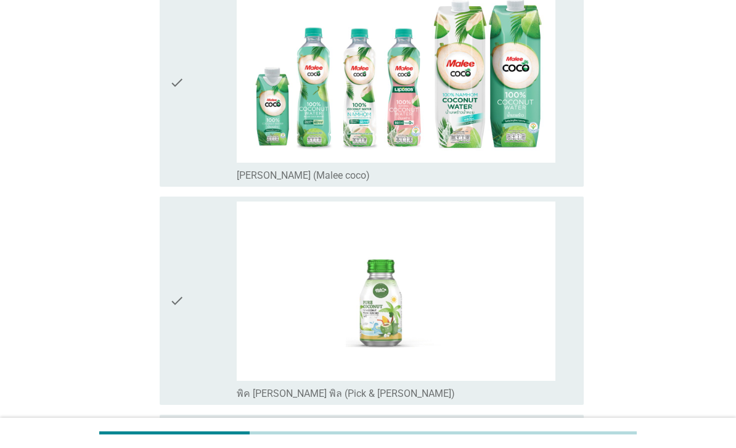
click at [207, 182] on div "check" at bounding box center [203, 82] width 67 height 199
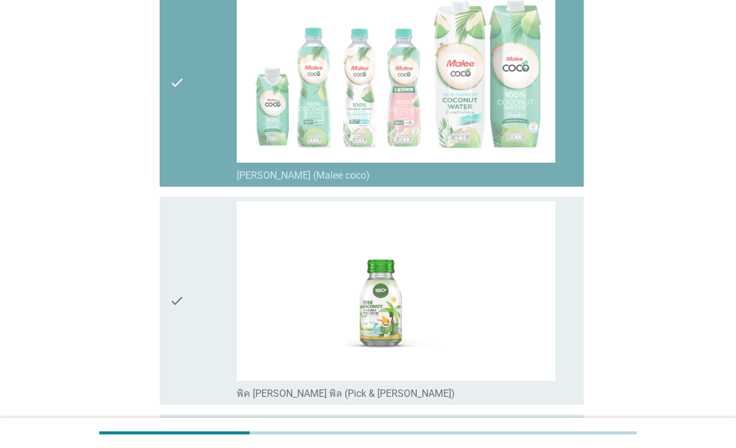
click at [181, 292] on icon "check" at bounding box center [177, 301] width 15 height 199
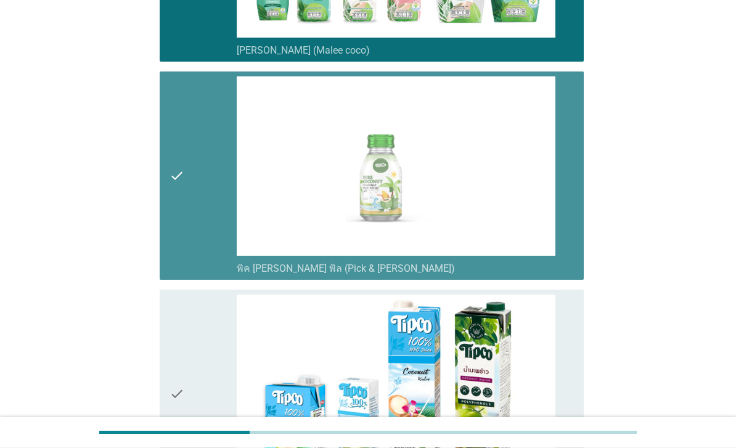
scroll to position [1861, 0]
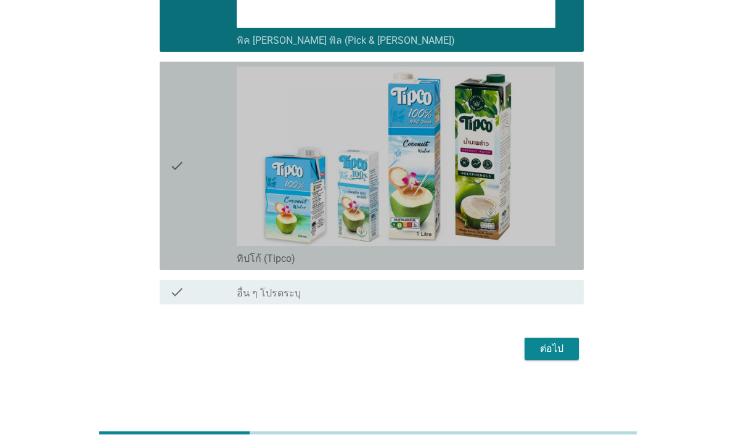
click at [184, 257] on div "check" at bounding box center [203, 166] width 67 height 199
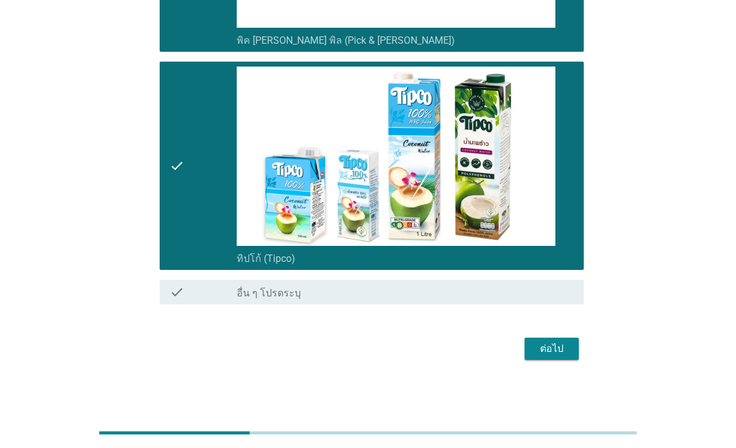
click at [555, 356] on div "ต่อไป" at bounding box center [552, 349] width 35 height 15
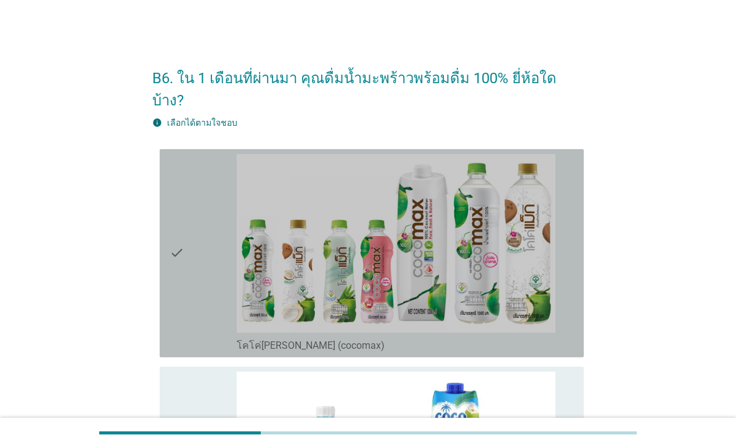
click at [213, 293] on div "check" at bounding box center [203, 253] width 67 height 199
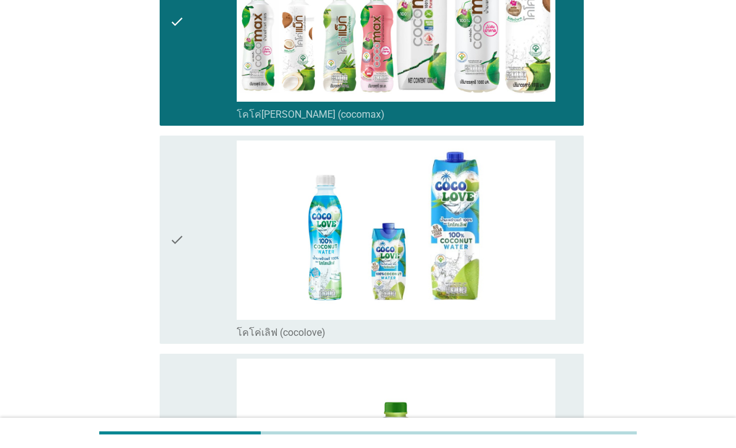
click at [195, 290] on div "check" at bounding box center [203, 240] width 67 height 199
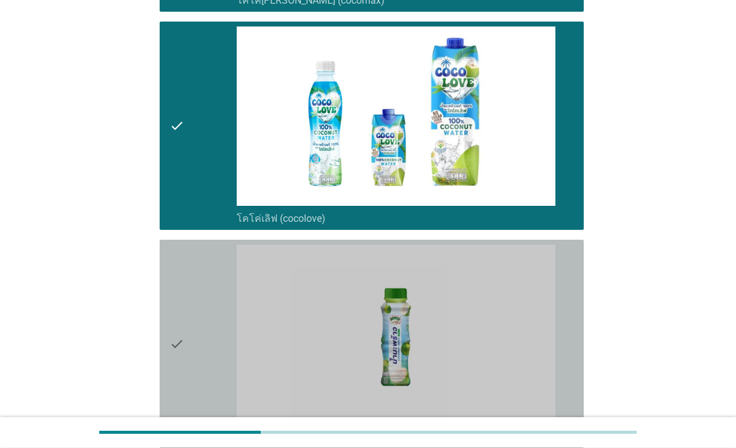
scroll to position [521, 0]
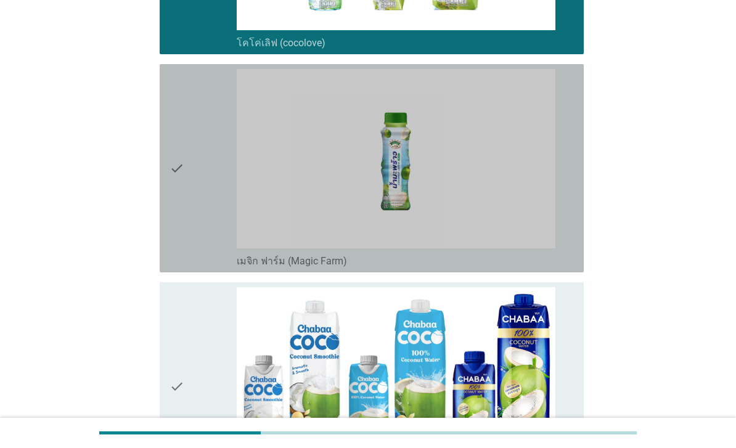
click at [212, 240] on div "check" at bounding box center [203, 168] width 67 height 199
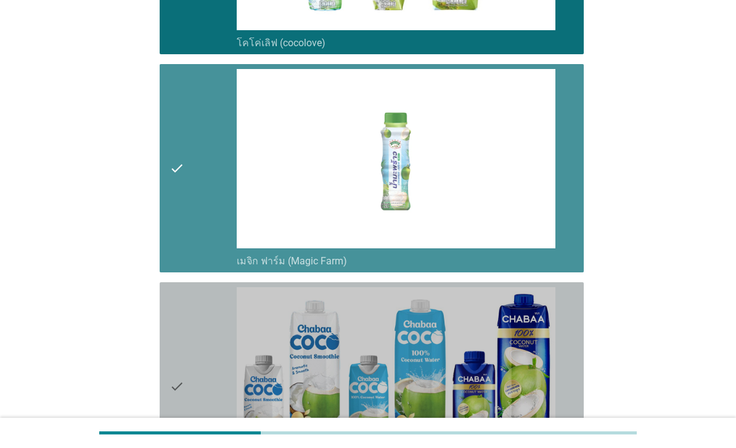
click at [197, 334] on div "check" at bounding box center [203, 386] width 67 height 199
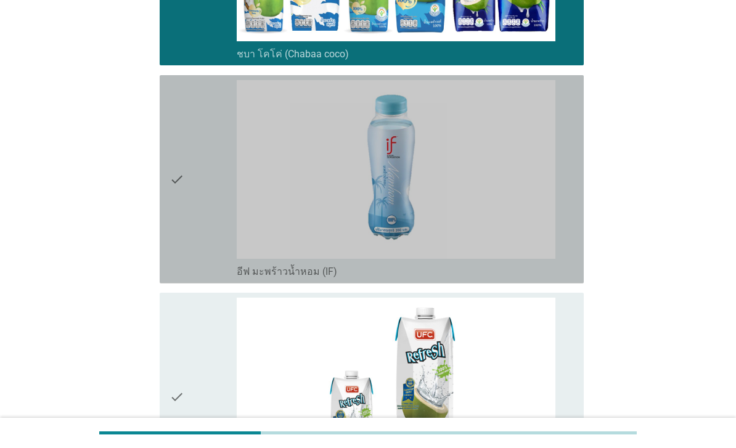
click at [204, 263] on div "check" at bounding box center [203, 179] width 67 height 199
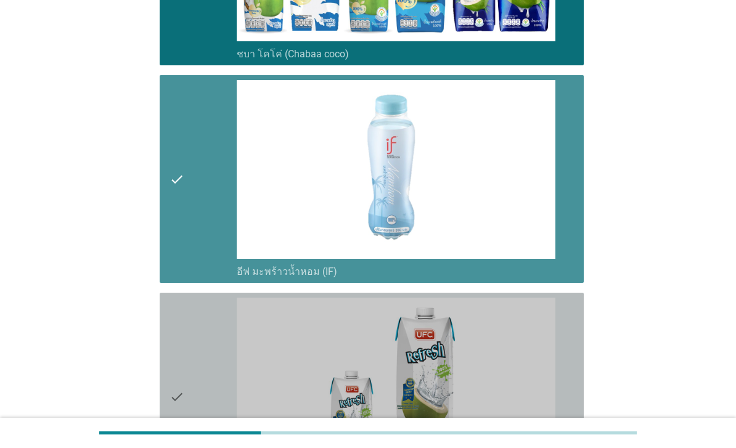
click at [202, 361] on div "check" at bounding box center [203, 397] width 67 height 199
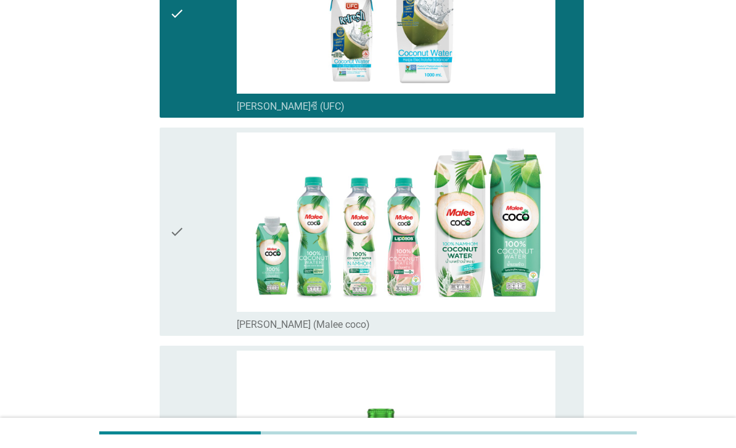
click at [205, 306] on div "check" at bounding box center [203, 232] width 67 height 199
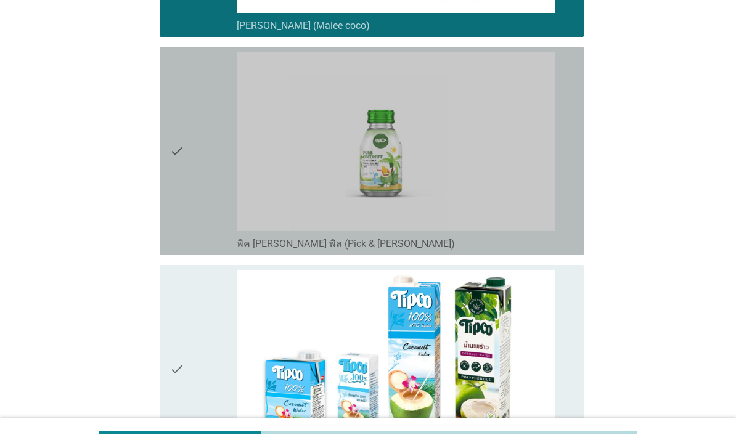
click at [184, 250] on div "check" at bounding box center [203, 151] width 67 height 199
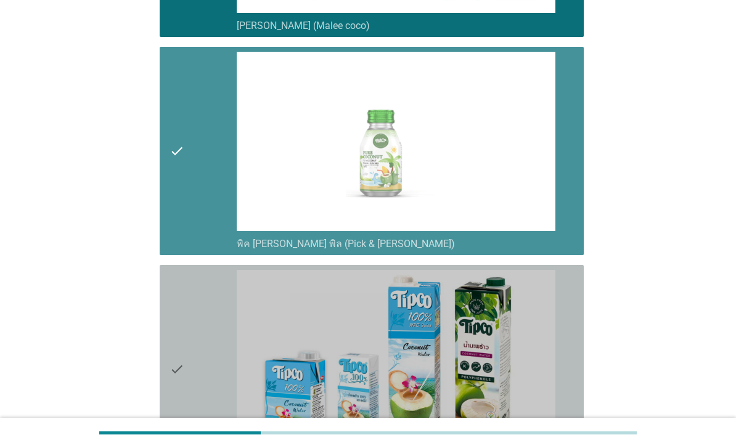
click at [198, 358] on div "check" at bounding box center [203, 369] width 67 height 199
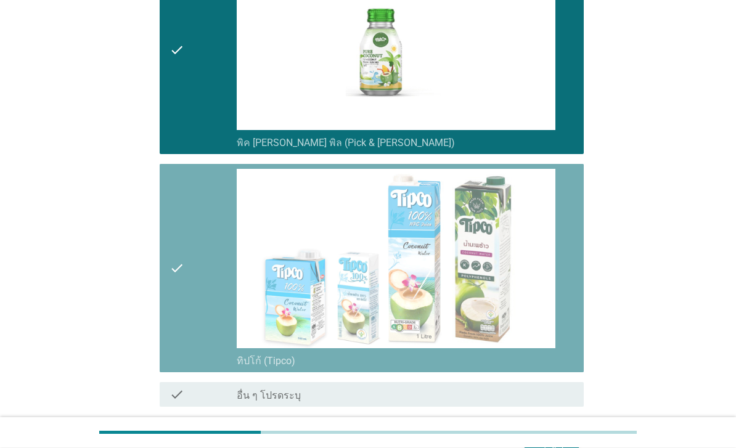
scroll to position [1861, 0]
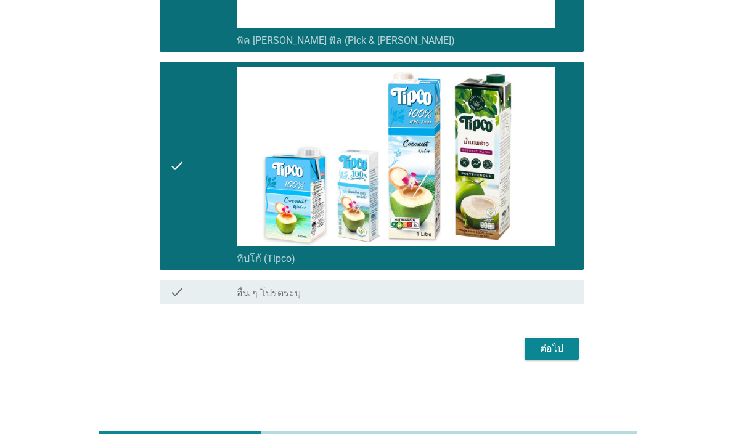
click at [536, 356] on div "ต่อไป" at bounding box center [552, 349] width 35 height 15
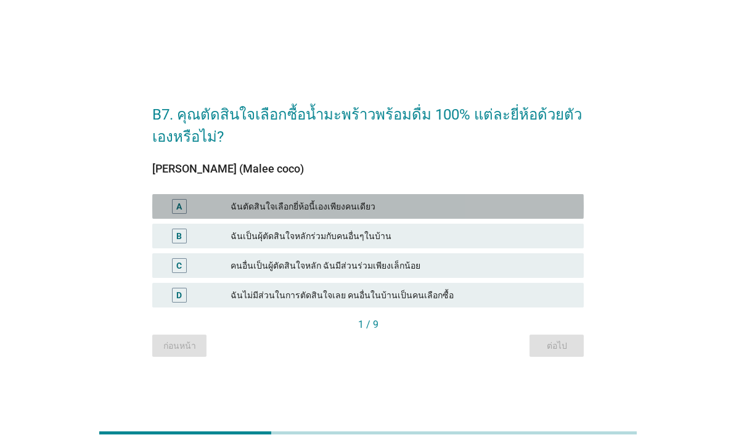
click at [409, 214] on div "ฉันตัดสินใจเลือกยี่ห้อนี้เองเพียงคนเดียว" at bounding box center [402, 206] width 343 height 15
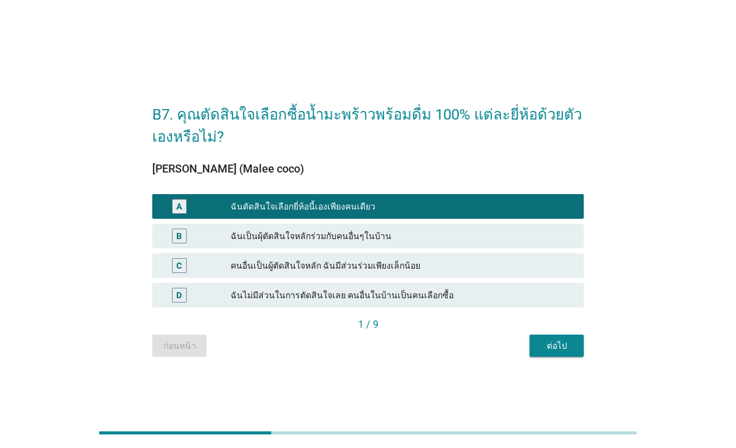
click at [553, 353] on div "ต่อไป" at bounding box center [556, 346] width 35 height 13
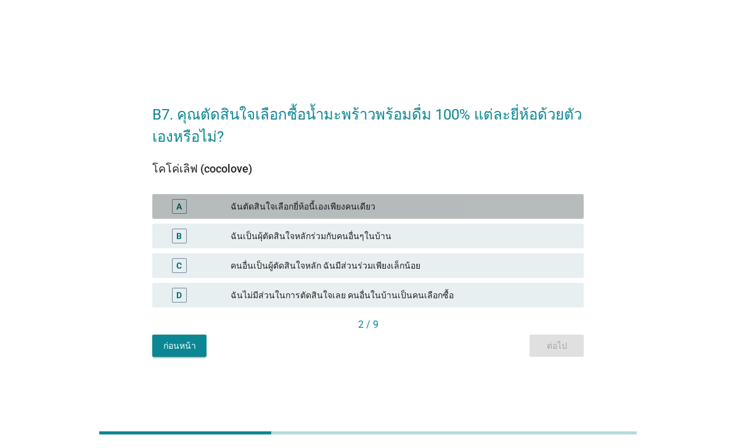
click at [416, 214] on div "ฉันตัดสินใจเลือกยี่ห้อนี้เองเพียงคนเดียว" at bounding box center [402, 206] width 343 height 15
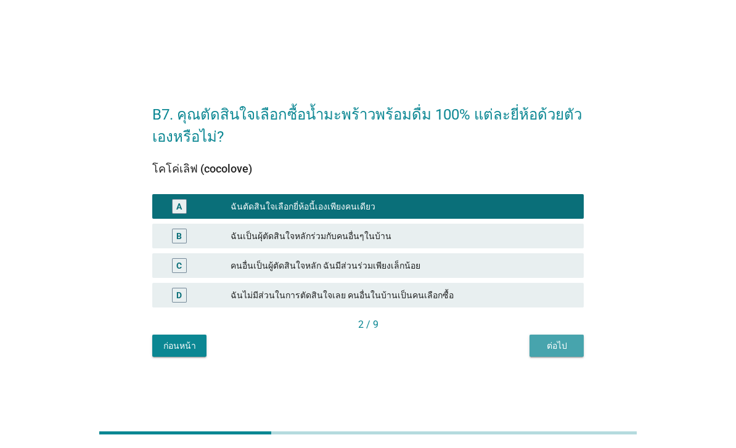
click at [552, 353] on div "ต่อไป" at bounding box center [556, 346] width 35 height 13
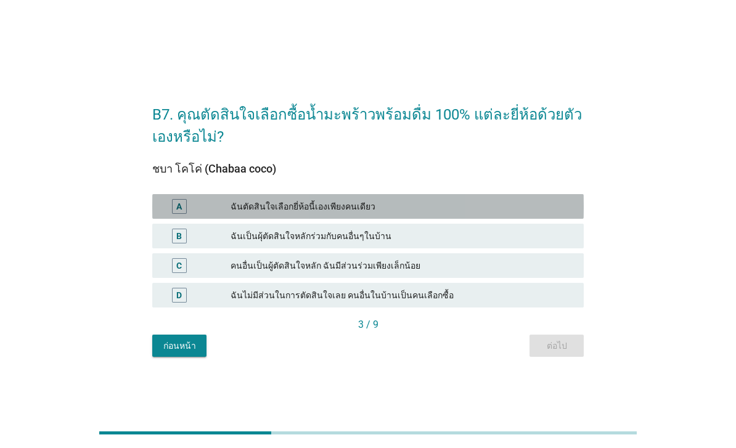
click at [462, 214] on div "ฉันตัดสินใจเลือกยี่ห้อนี้เองเพียงคนเดียว" at bounding box center [402, 206] width 343 height 15
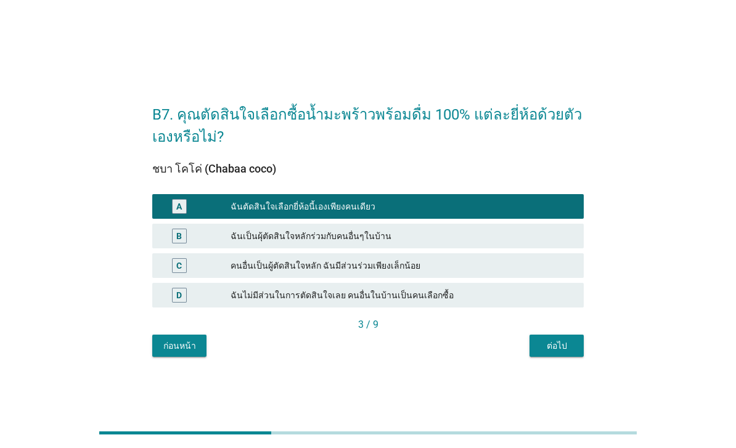
click at [562, 332] on div "3 / 9" at bounding box center [368, 325] width 432 height 15
click at [559, 353] on div "ต่อไป" at bounding box center [556, 346] width 35 height 13
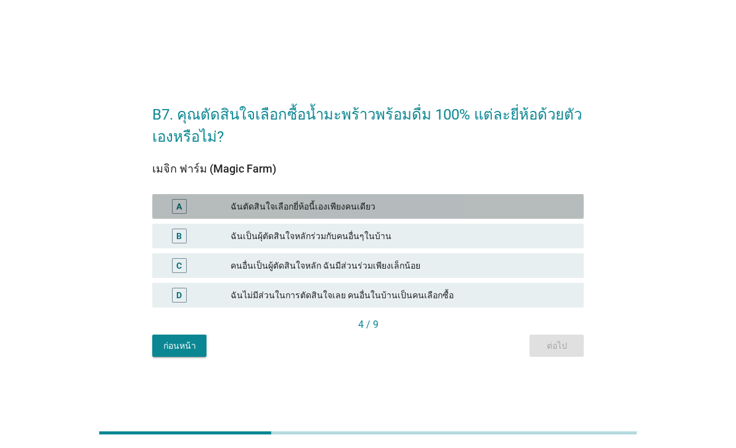
click at [386, 219] on div "A ฉันตัดสินใจเลือกยี่ห้อนี้เองเพียงคนเดียว" at bounding box center [368, 206] width 432 height 25
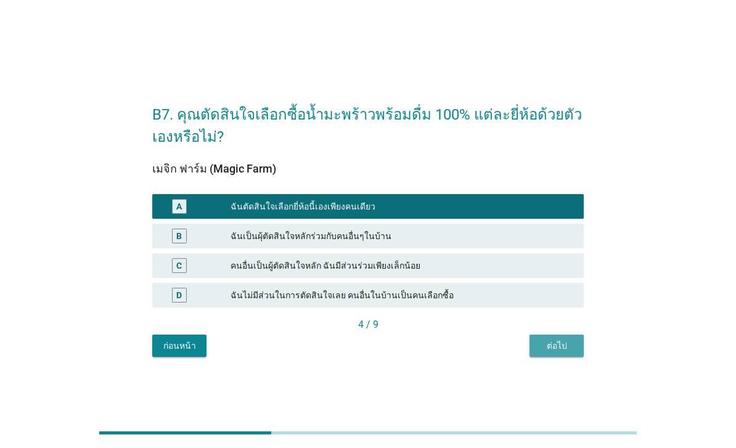
click at [555, 353] on div "ต่อไป" at bounding box center [556, 346] width 35 height 13
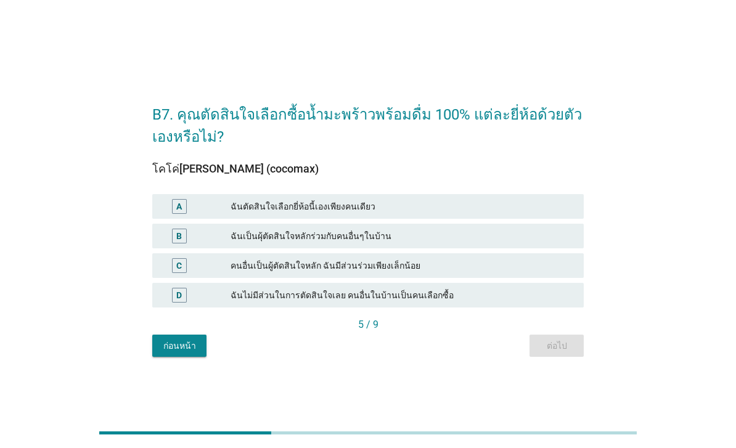
click at [464, 214] on div "ฉันตัดสินใจเลือกยี่ห้อนี้เองเพียงคนเดียว" at bounding box center [402, 206] width 343 height 15
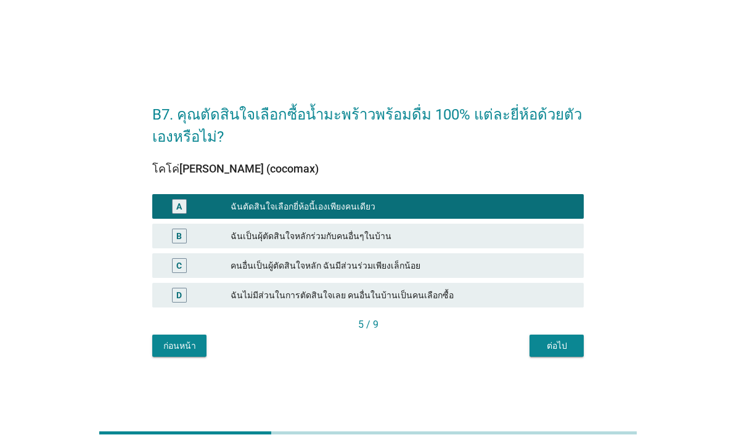
click at [562, 353] on div "ต่อไป" at bounding box center [556, 346] width 35 height 13
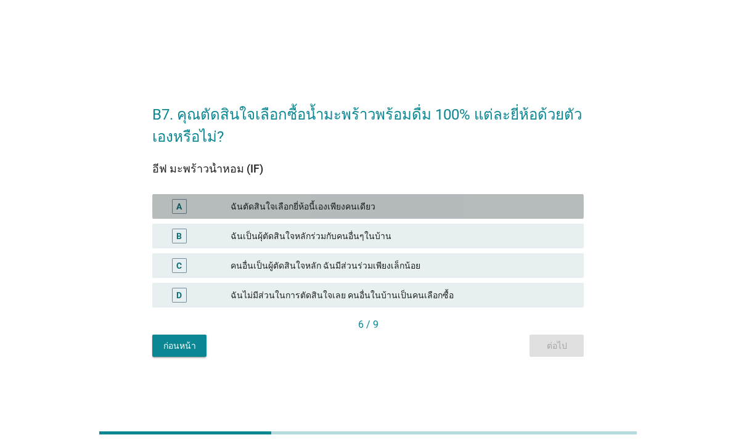
click at [463, 214] on div "ฉันตัดสินใจเลือกยี่ห้อนี้เองเพียงคนเดียว" at bounding box center [402, 206] width 343 height 15
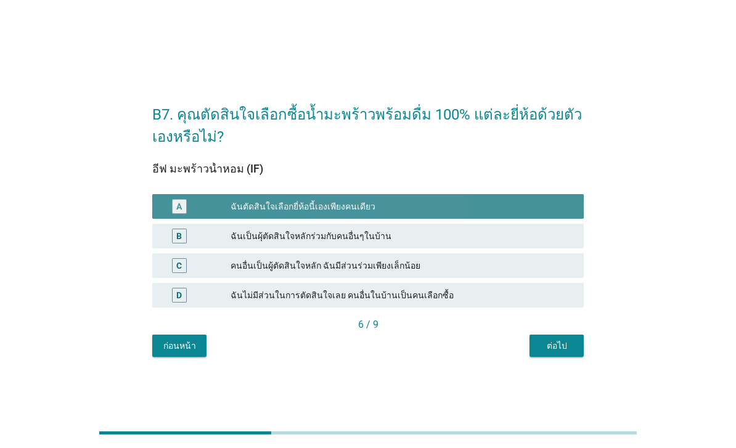
click at [552, 353] on div "ต่อไป" at bounding box center [556, 346] width 35 height 13
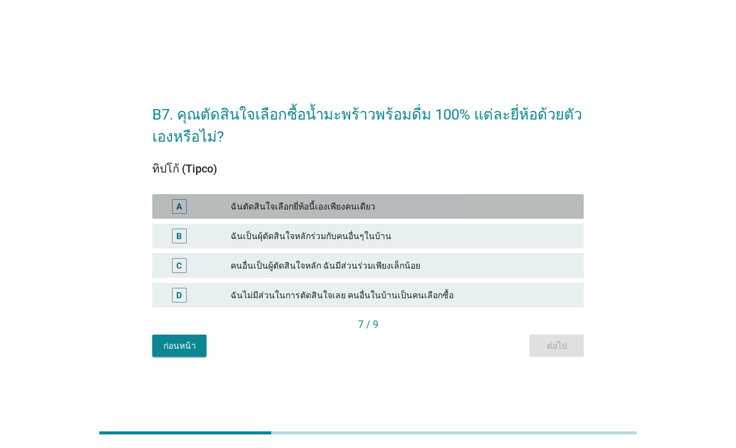
click at [453, 214] on div "ฉันตัดสินใจเลือกยี่ห้อนี้เองเพียงคนเดียว" at bounding box center [402, 206] width 343 height 15
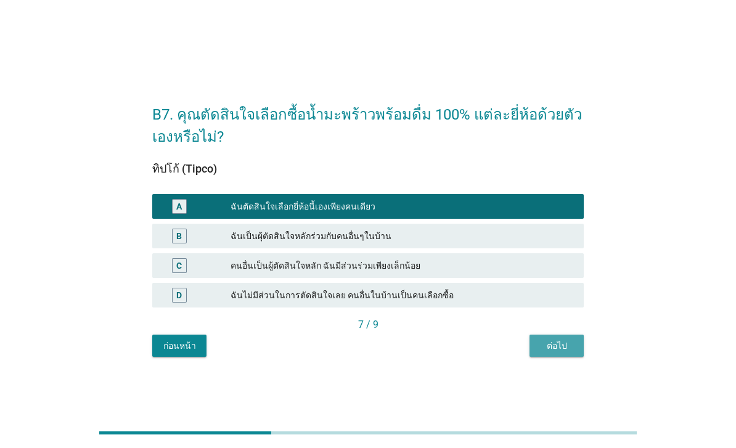
click at [572, 353] on div "ต่อไป" at bounding box center [556, 346] width 35 height 13
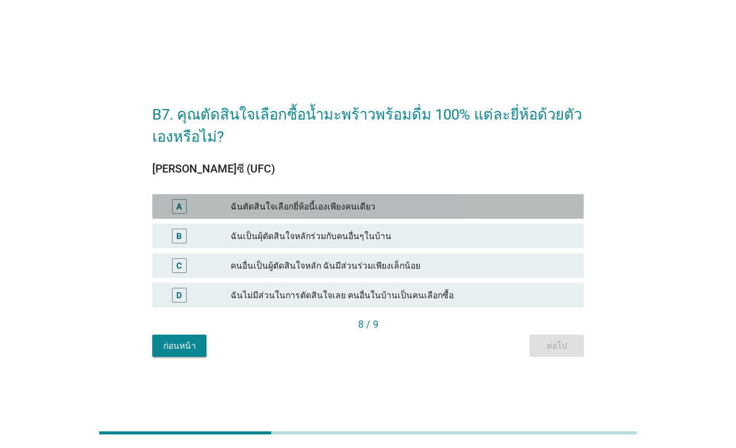
click at [466, 214] on div "ฉันตัดสินใจเลือกยี่ห้อนี้เองเพียงคนเดียว" at bounding box center [402, 206] width 343 height 15
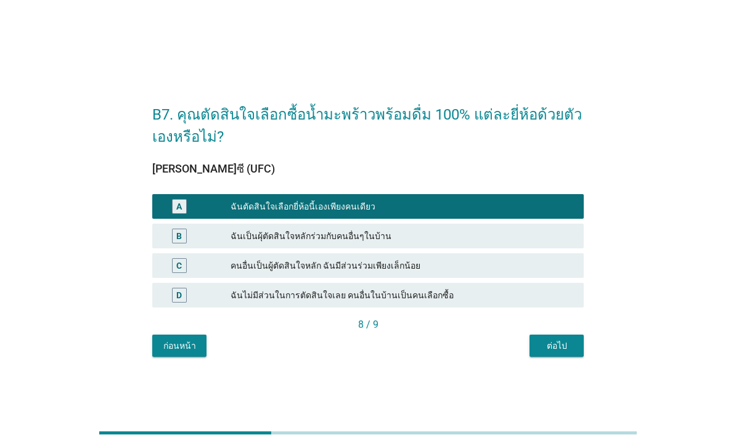
click at [563, 353] on div "ต่อไป" at bounding box center [556, 346] width 35 height 13
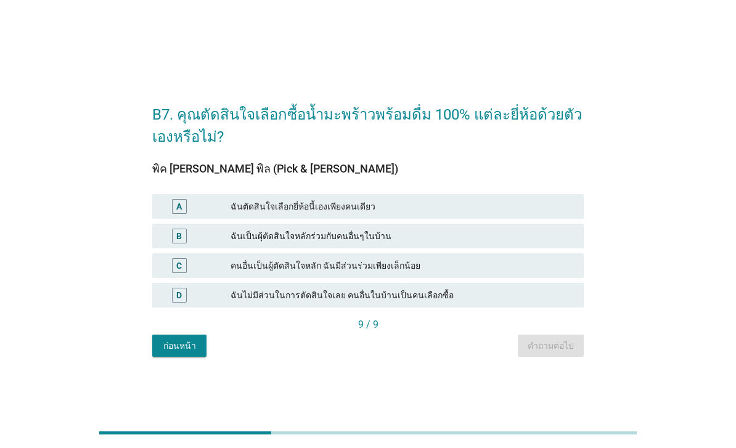
click at [480, 219] on div "A ฉันตัดสินใจเลือกยี่ห้อนี้เองเพียงคนเดียว" at bounding box center [368, 206] width 432 height 25
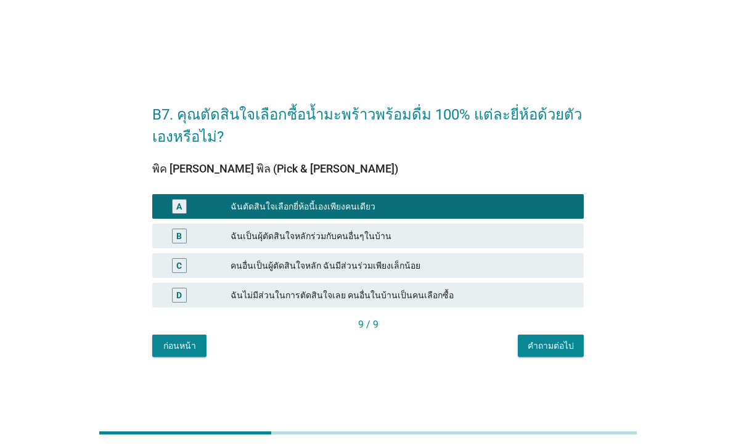
click at [539, 353] on div "คำถามต่อไป" at bounding box center [551, 346] width 46 height 13
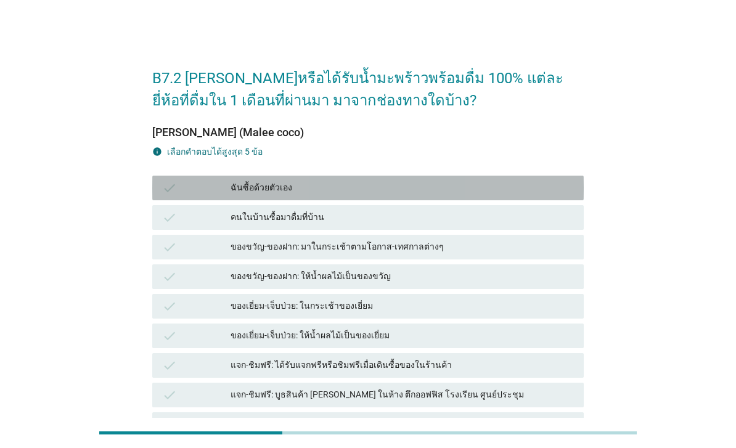
click at [481, 195] on div "ฉันซื้อด้วยตัวเอง" at bounding box center [402, 188] width 343 height 15
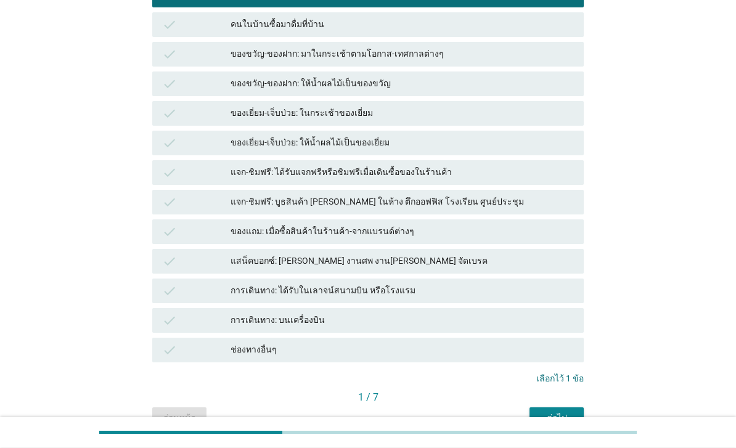
scroll to position [219, 0]
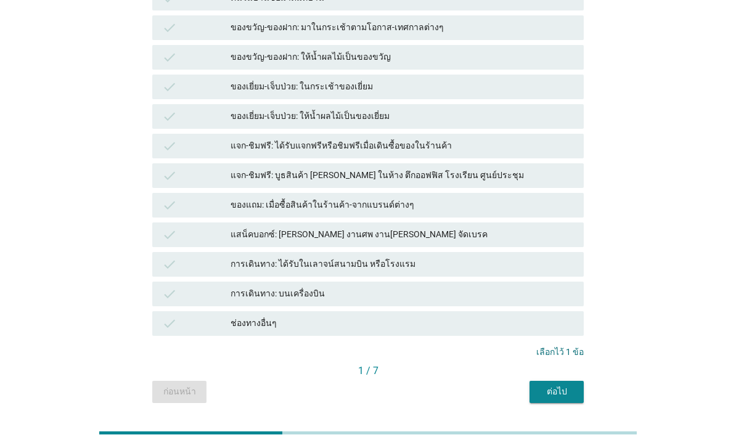
click at [543, 391] on div "ต่อไป" at bounding box center [556, 391] width 35 height 13
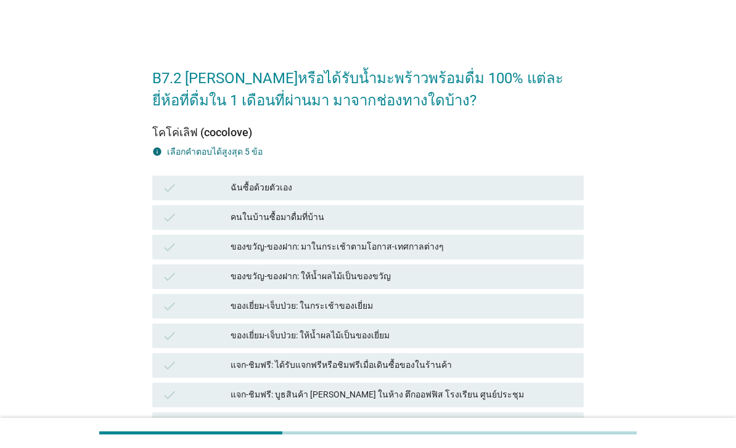
click at [432, 197] on div "check ฉันซื้อด้วยตัวเอง" at bounding box center [368, 188] width 432 height 25
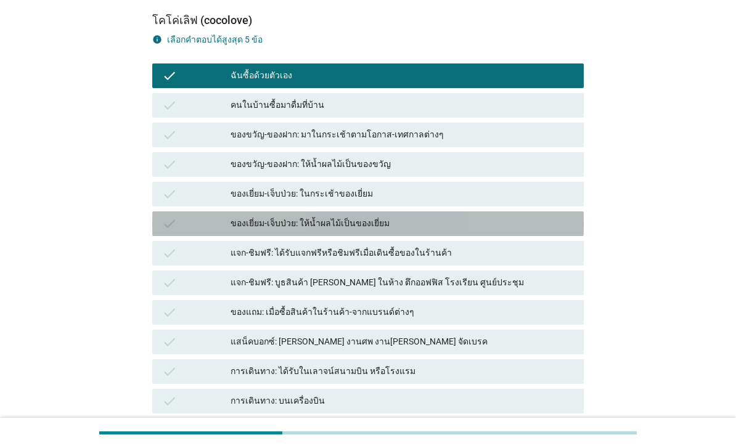
scroll to position [219, 0]
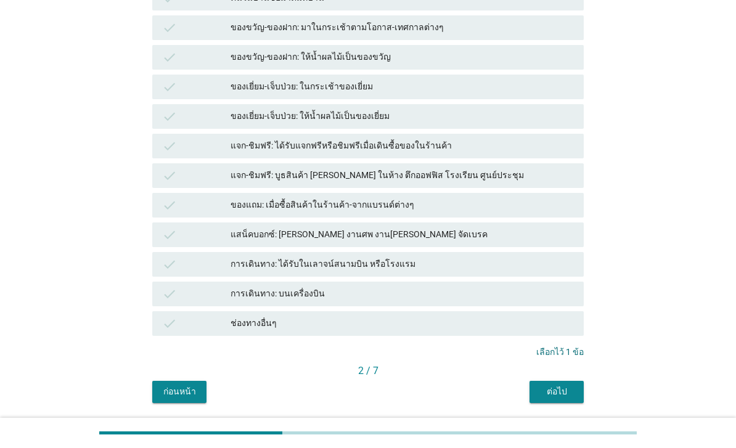
click at [541, 390] on div "ต่อไป" at bounding box center [556, 391] width 35 height 13
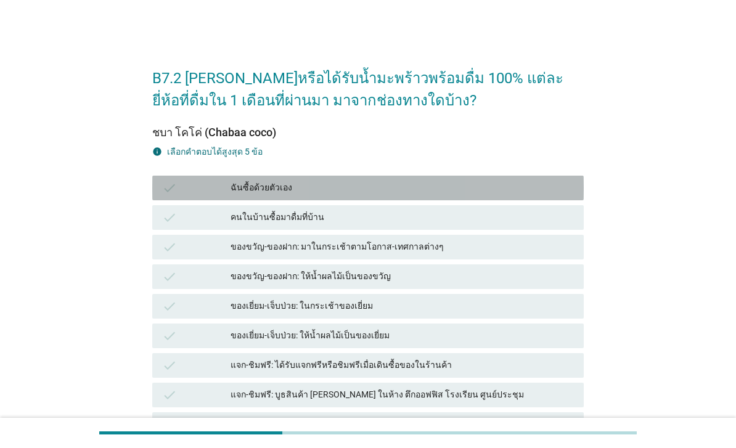
click at [327, 189] on div "ฉันซื้อด้วยตัวเอง" at bounding box center [402, 188] width 343 height 15
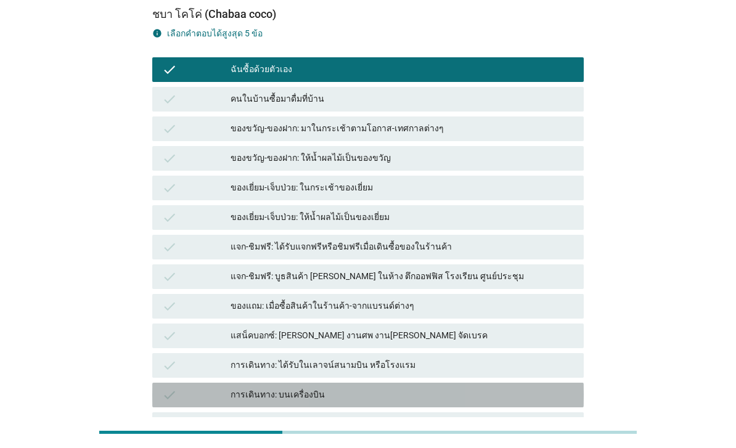
scroll to position [97, 0]
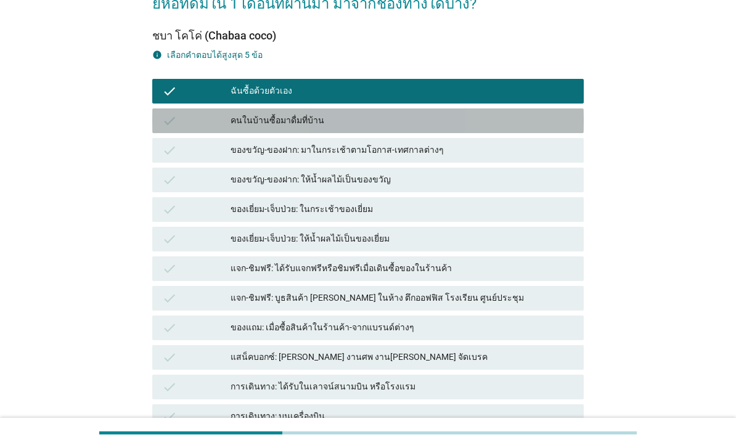
click at [507, 123] on div "คนในบ้านซื้อมาดื่มที่บ้าน" at bounding box center [402, 120] width 343 height 15
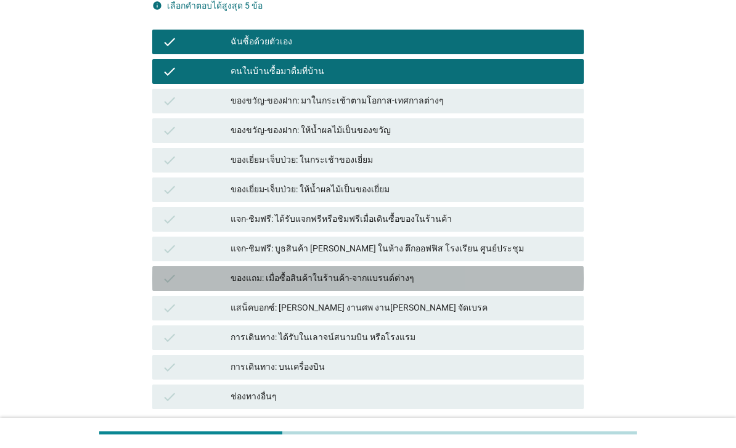
scroll to position [219, 0]
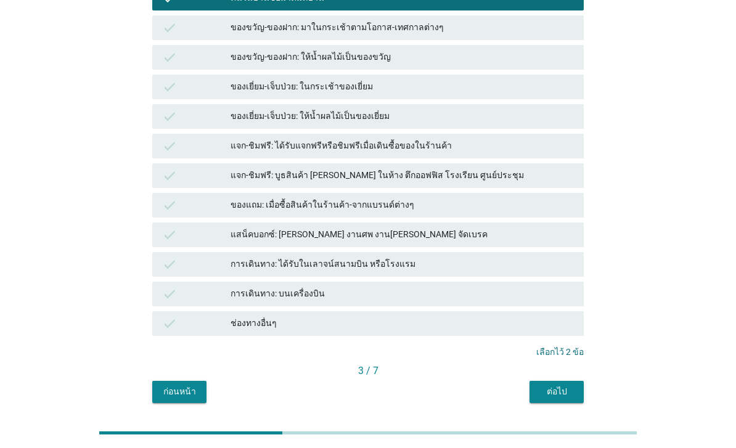
click at [566, 390] on div "ต่อไป" at bounding box center [556, 391] width 35 height 13
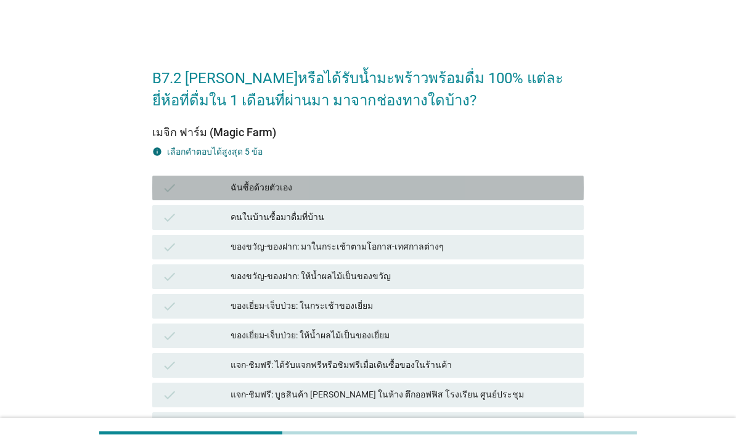
click at [455, 187] on div "ฉันซื้อด้วยตัวเอง" at bounding box center [402, 188] width 343 height 15
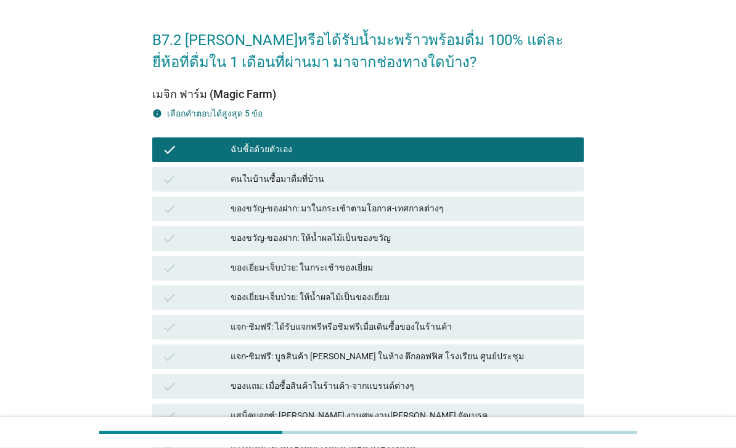
scroll to position [38, 0]
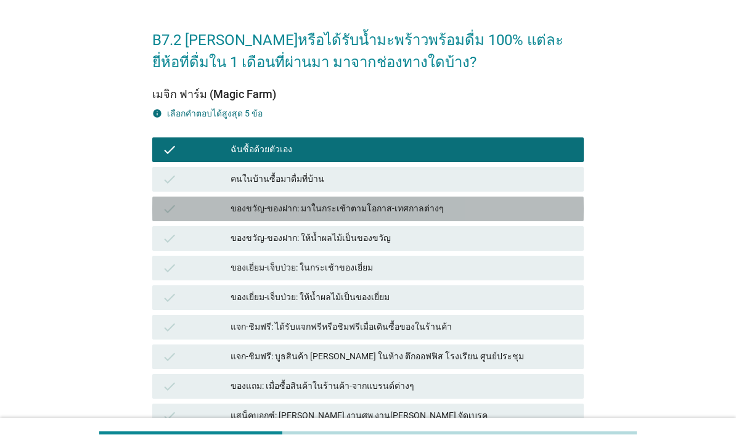
click at [447, 212] on div "ของขวัญ-ของฝาก: มาในกระเช้าตามโอกาส-เทศกาลต่างๆ" at bounding box center [402, 209] width 343 height 15
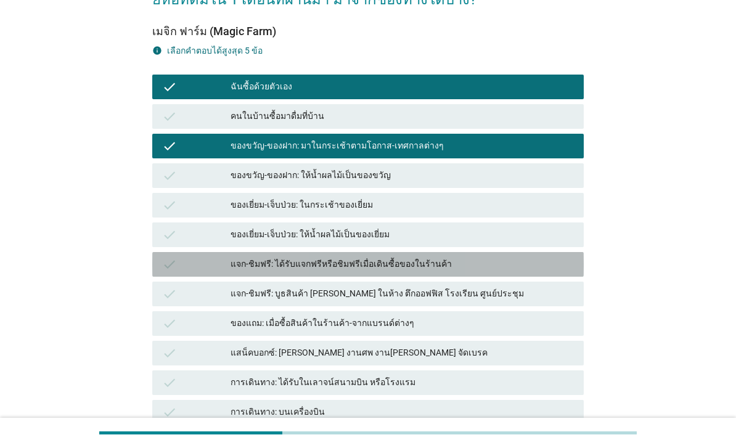
scroll to position [219, 0]
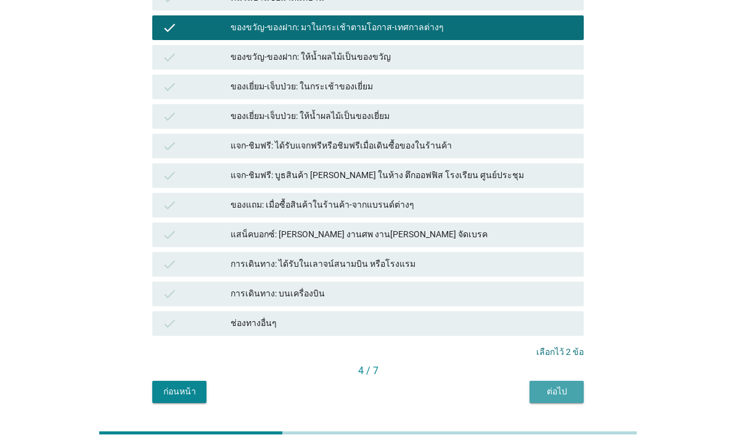
click at [563, 387] on div "ต่อไป" at bounding box center [556, 391] width 35 height 13
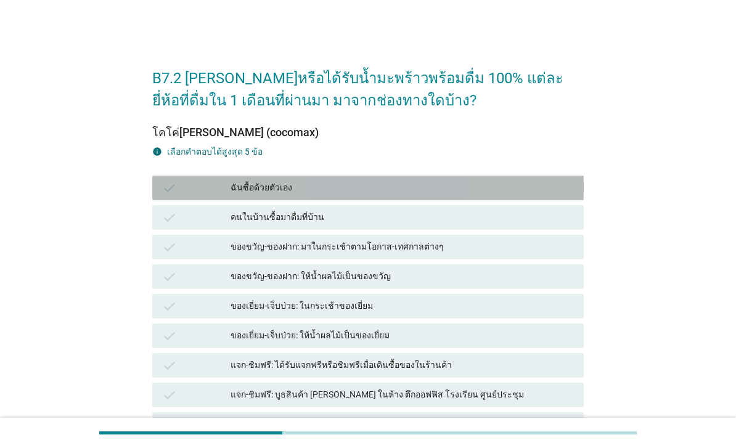
click at [490, 189] on div "ฉันซื้อด้วยตัวเอง" at bounding box center [402, 188] width 343 height 15
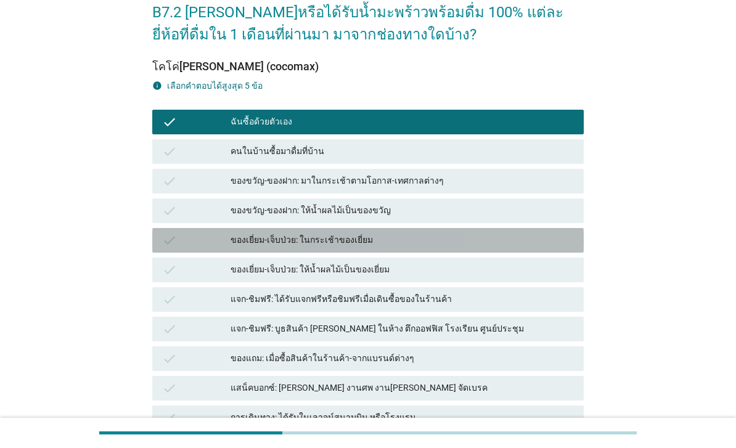
scroll to position [219, 0]
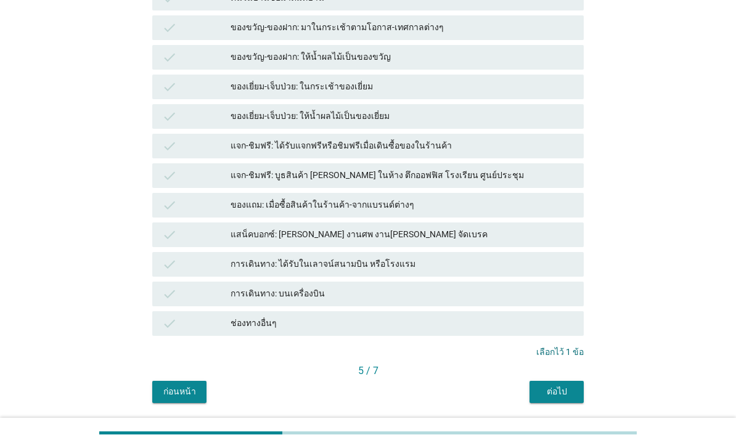
click at [563, 391] on div "ต่อไป" at bounding box center [556, 391] width 35 height 13
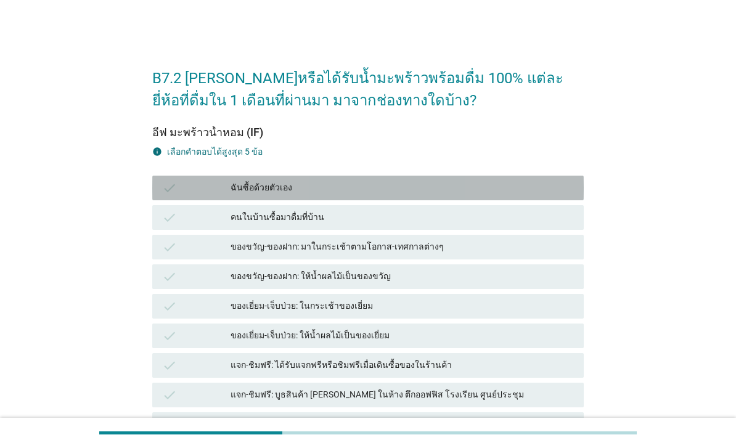
click at [484, 184] on div "ฉันซื้อด้วยตัวเอง" at bounding box center [402, 188] width 343 height 15
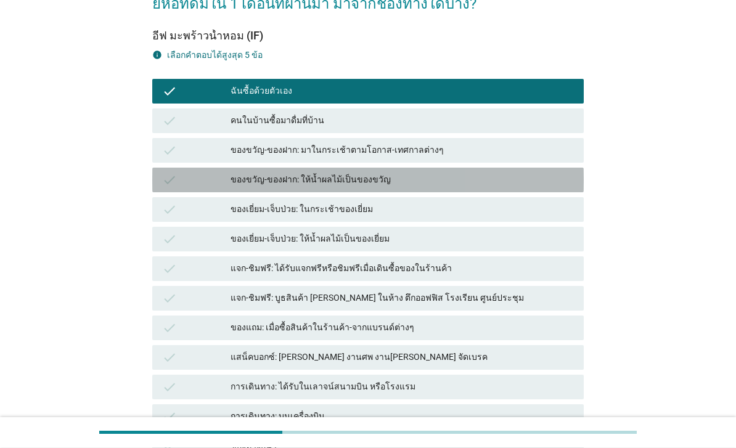
scroll to position [219, 0]
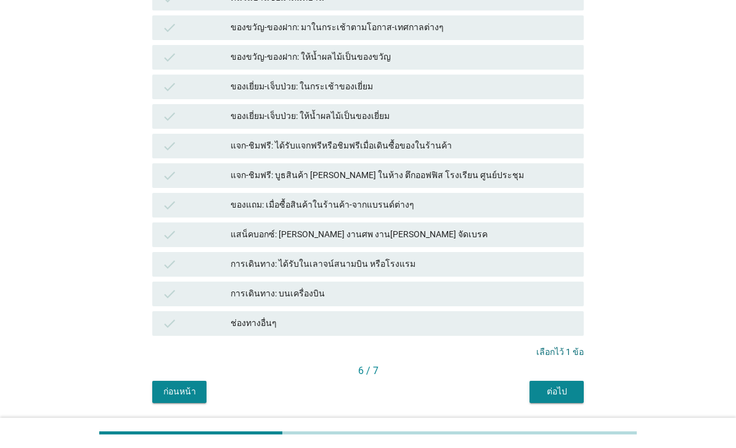
click at [564, 390] on div "ต่อไป" at bounding box center [556, 391] width 35 height 13
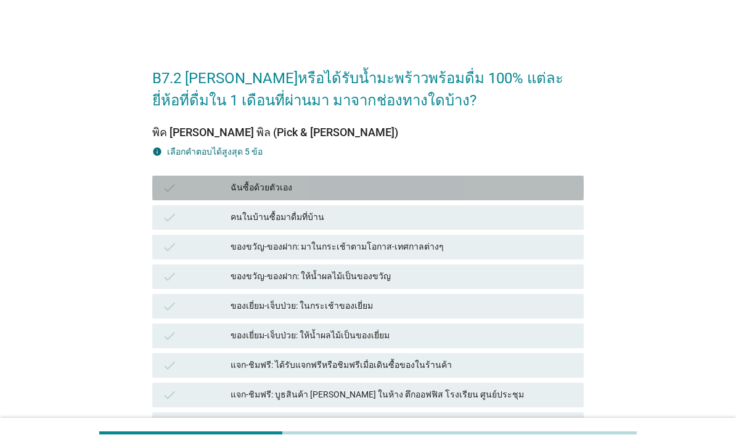
click at [482, 189] on div "ฉันซื้อด้วยตัวเอง" at bounding box center [402, 188] width 343 height 15
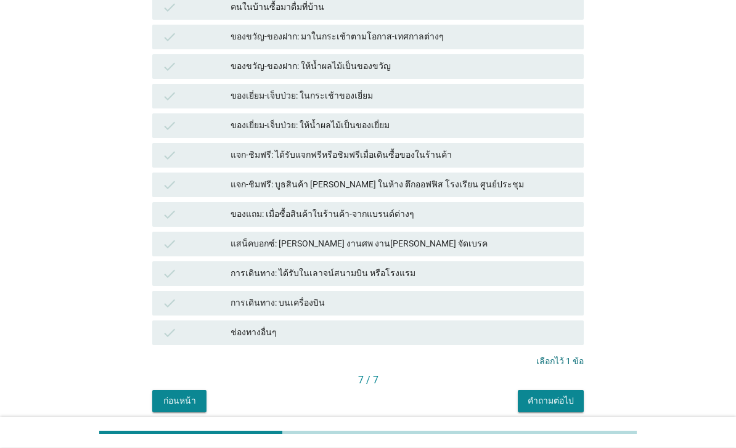
scroll to position [219, 0]
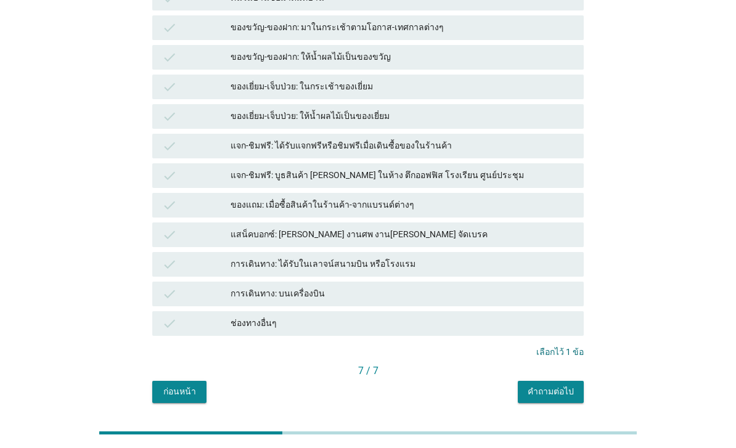
click at [573, 388] on div "คำถามต่อไป" at bounding box center [551, 391] width 46 height 13
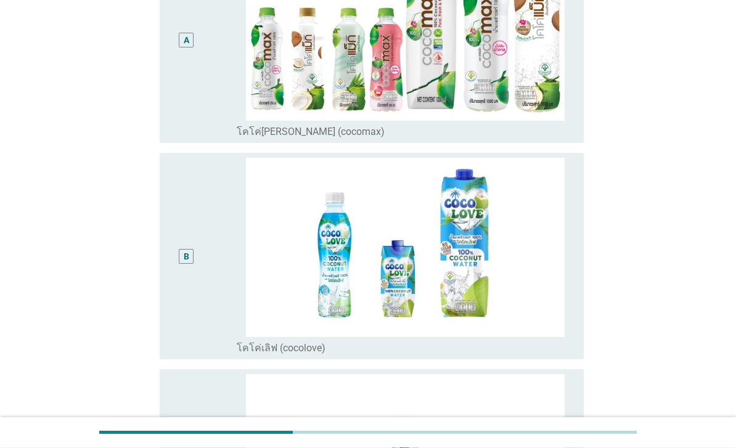
scroll to position [194, 0]
click at [173, 132] on div "A" at bounding box center [187, 40] width 34 height 197
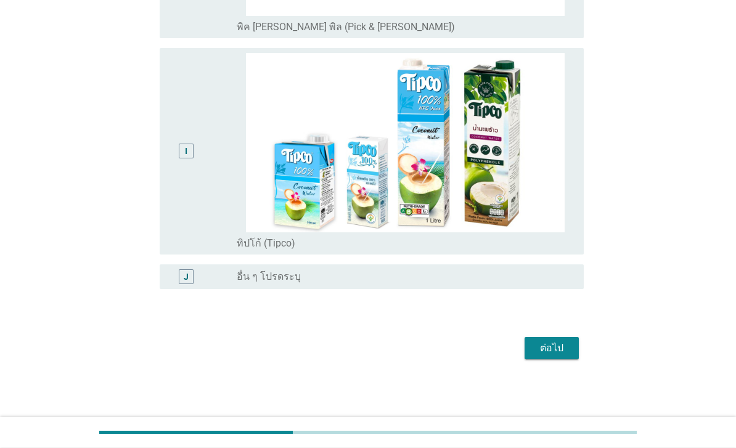
scroll to position [1866, 0]
click at [556, 356] on div "ต่อไป" at bounding box center [552, 349] width 35 height 15
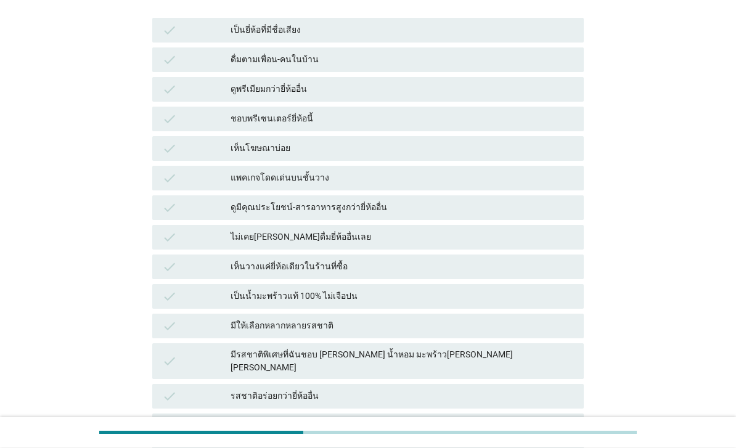
scroll to position [158, 0]
click at [375, 296] on div "เป็นน้ำมะพร้าวแท้ 100% ไม่เจือปน" at bounding box center [402, 296] width 343 height 15
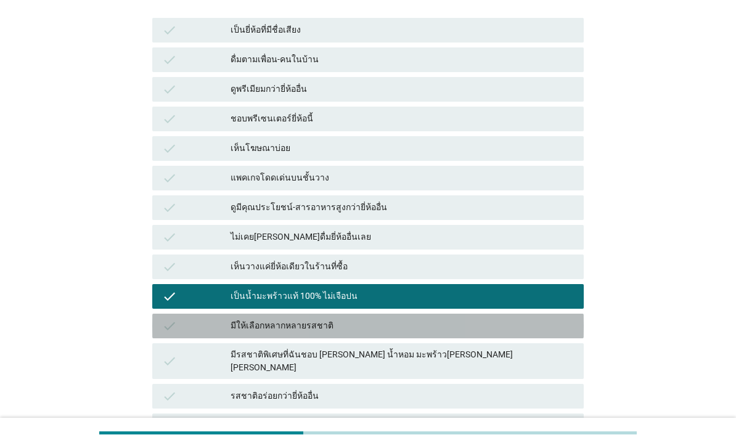
click at [363, 319] on div "มีให้เลือกหลากหลายรสชาติ" at bounding box center [402, 326] width 343 height 15
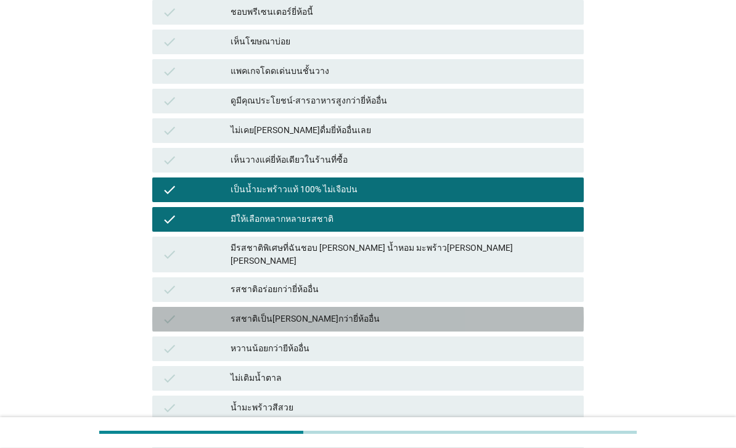
scroll to position [266, 0]
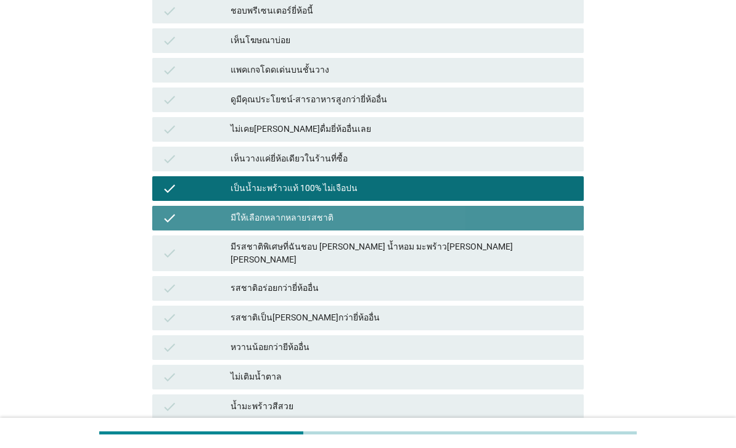
click at [423, 218] on div "มีให้เลือกหลากหลายรสชาติ" at bounding box center [402, 218] width 343 height 15
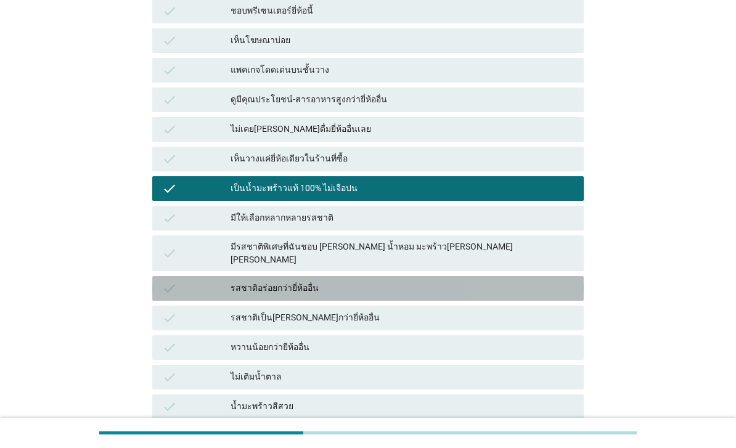
click at [378, 281] on div "รสชาติอร่อยกว่ายี่ห้ออื่น" at bounding box center [402, 288] width 343 height 15
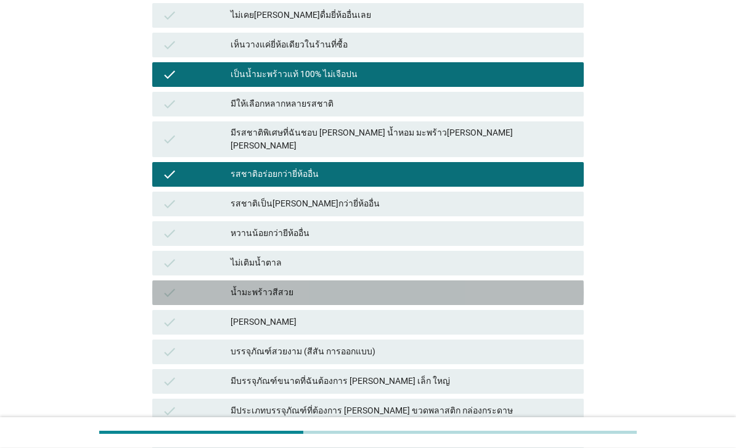
scroll to position [380, 0]
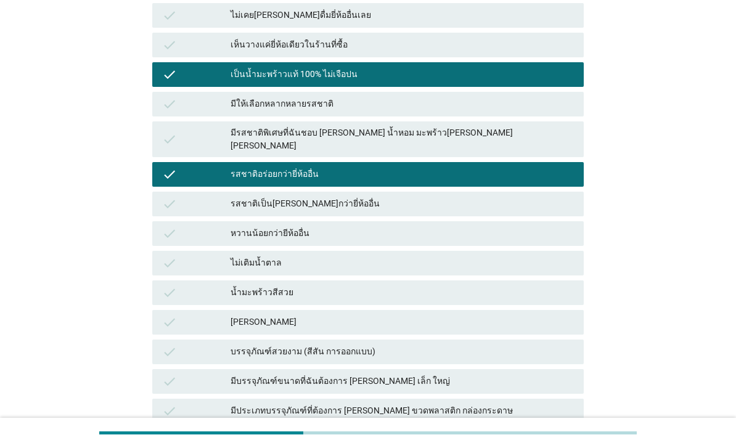
click at [397, 256] on div "ไม่เติมน้ำตาล" at bounding box center [402, 263] width 343 height 15
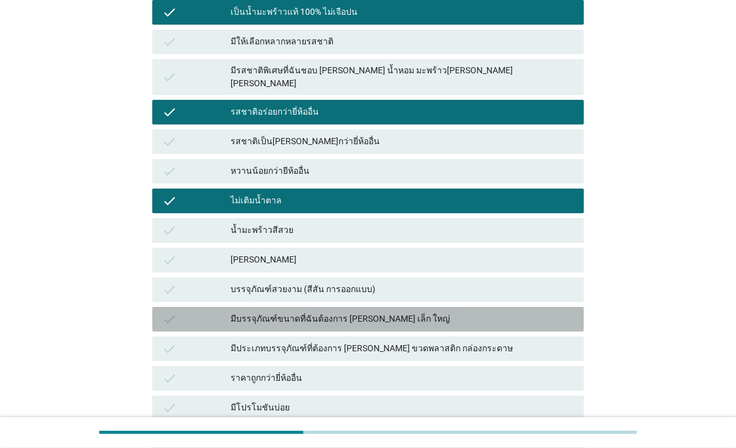
scroll to position [545, 0]
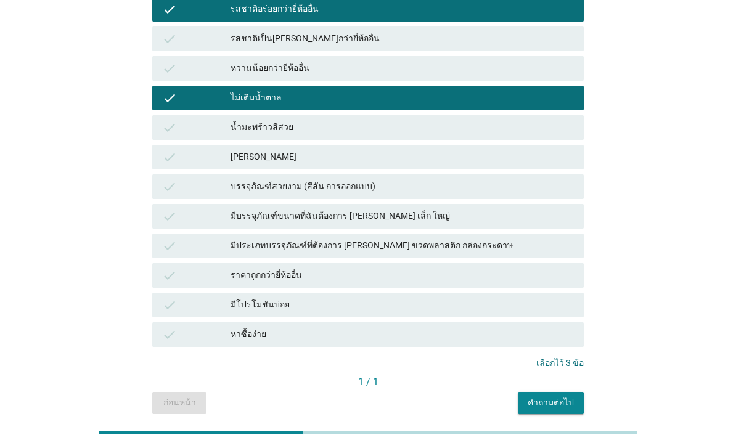
click at [575, 393] on button "คำถามต่อไป" at bounding box center [551, 403] width 66 height 22
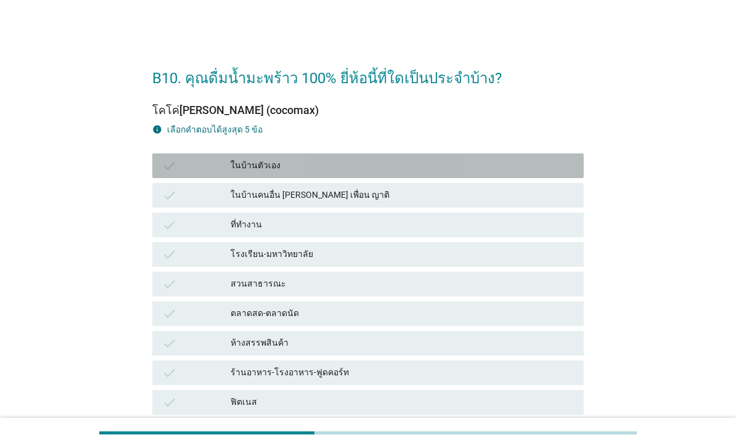
click at [481, 165] on div "ในบ้านตัวเอง" at bounding box center [402, 165] width 343 height 15
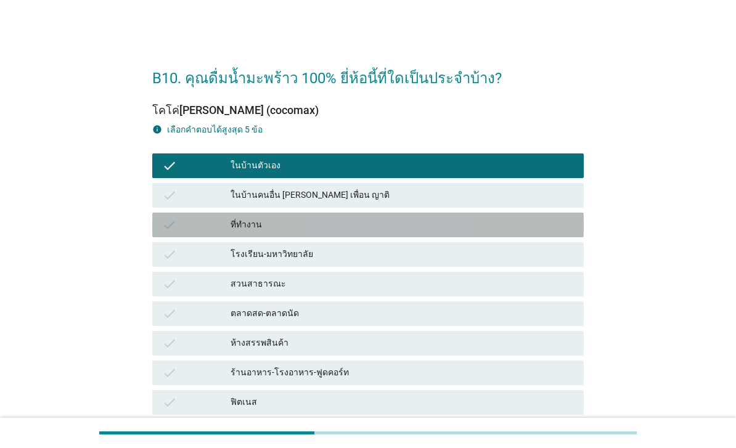
click at [396, 231] on div "ที่ทำงาน" at bounding box center [402, 225] width 343 height 15
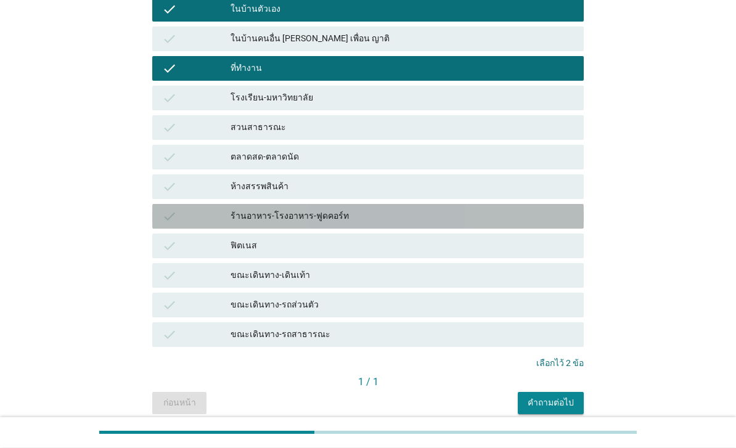
scroll to position [157, 0]
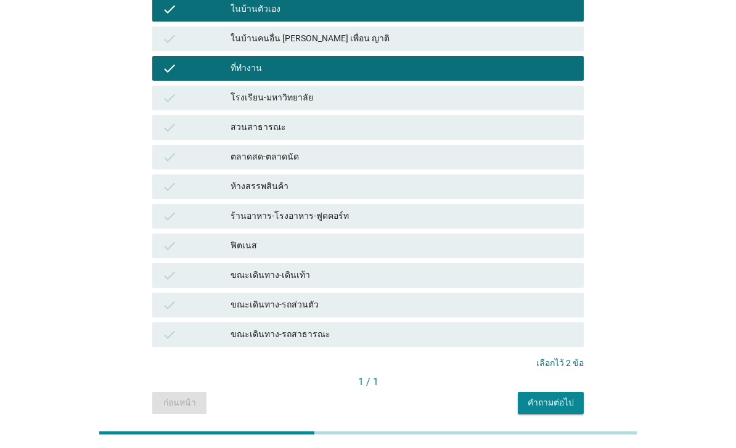
click at [559, 401] on div "คำถามต่อไป" at bounding box center [551, 402] width 46 height 13
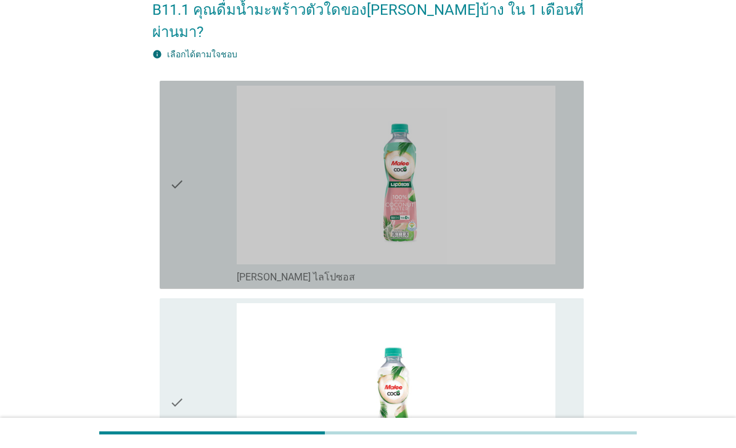
scroll to position [120, 0]
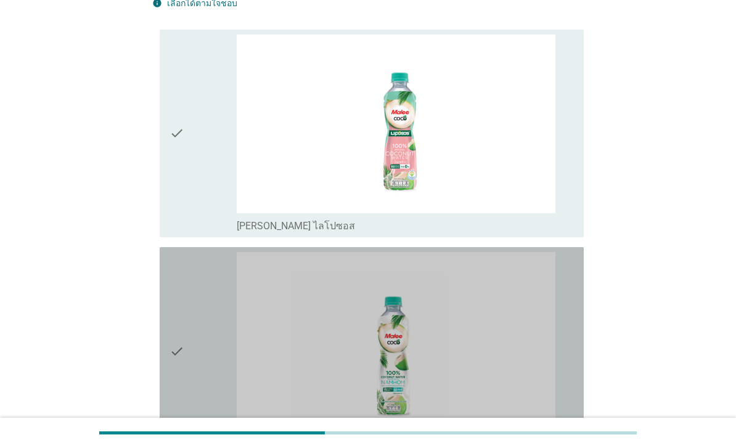
click at [167, 284] on div "check check_box_outline_blank [PERSON_NAME] มะพร้าวน้ำหอม ขวด 350 มล." at bounding box center [372, 351] width 424 height 208
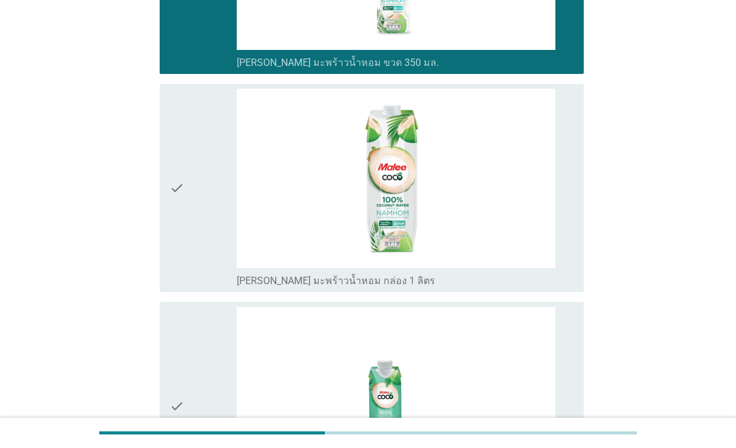
scroll to position [489, 0]
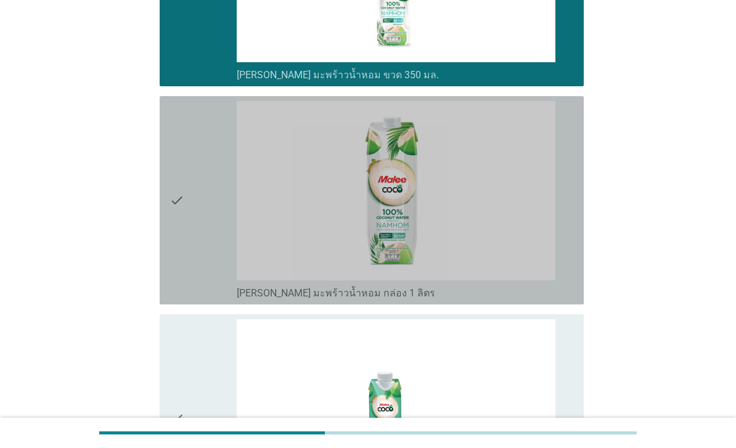
click at [193, 244] on div "check" at bounding box center [203, 200] width 67 height 199
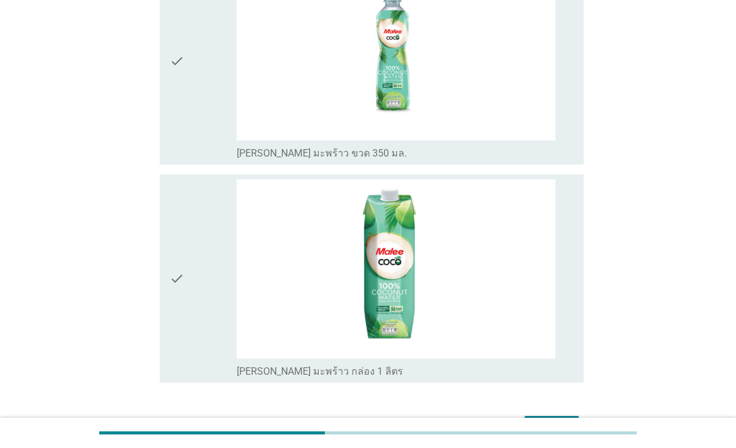
scroll to position [1142, 0]
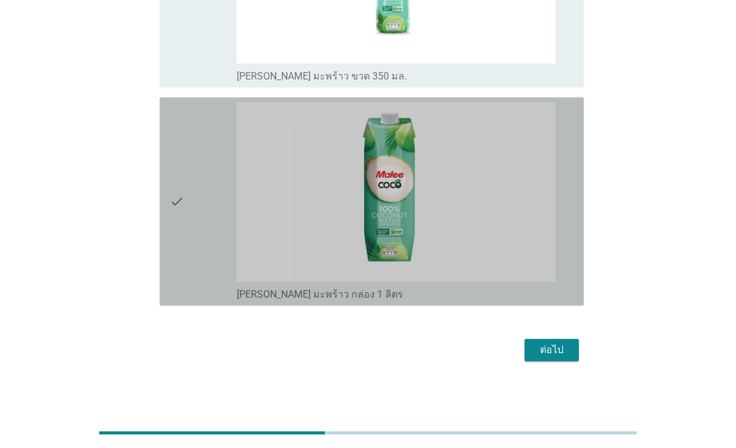
click at [176, 293] on icon "check" at bounding box center [177, 201] width 15 height 199
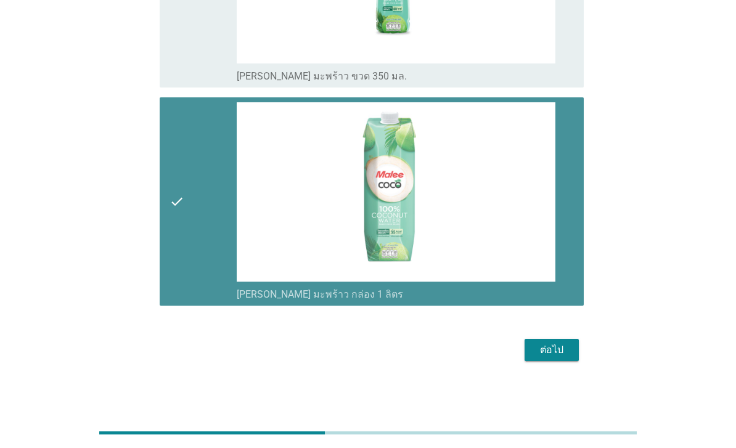
click at [578, 361] on button "ต่อไป" at bounding box center [552, 350] width 54 height 22
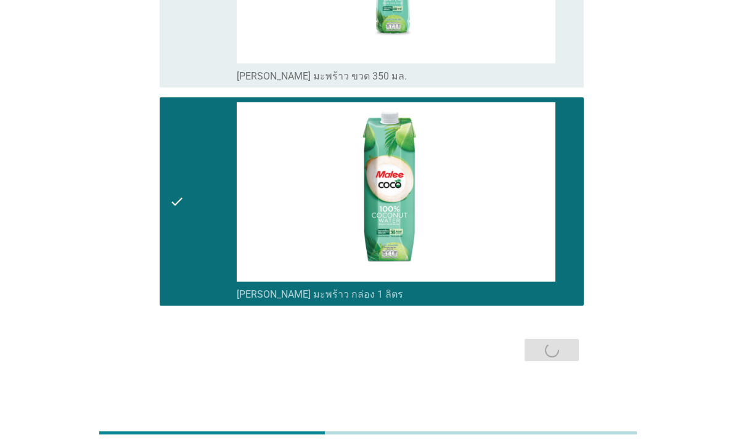
scroll to position [0, 0]
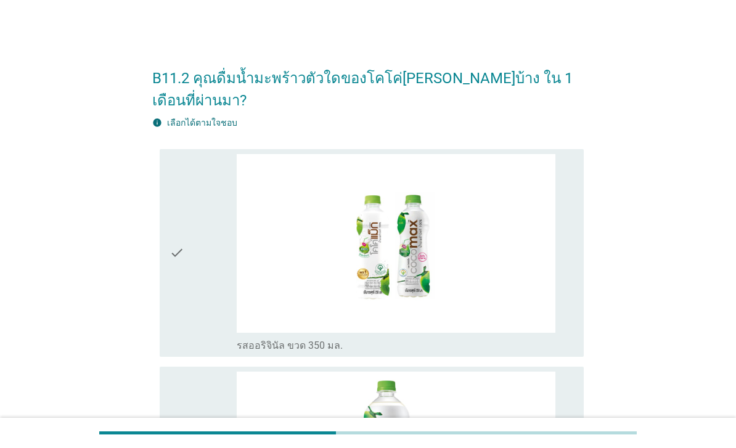
click at [214, 299] on div "check" at bounding box center [203, 253] width 67 height 199
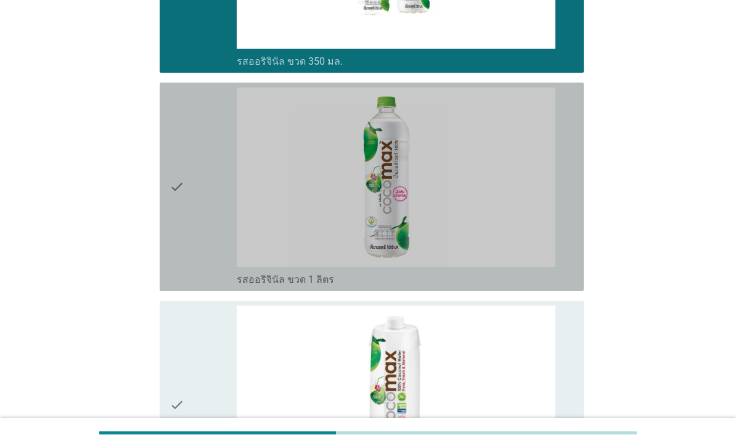
click at [207, 258] on div "check" at bounding box center [203, 187] width 67 height 199
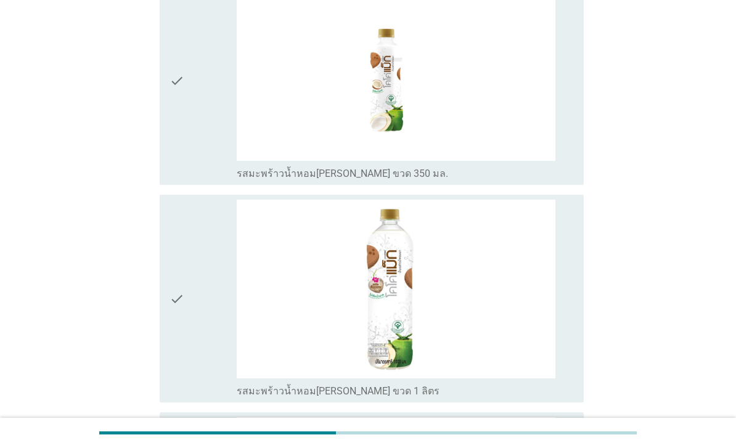
click at [196, 180] on div "check" at bounding box center [203, 81] width 67 height 199
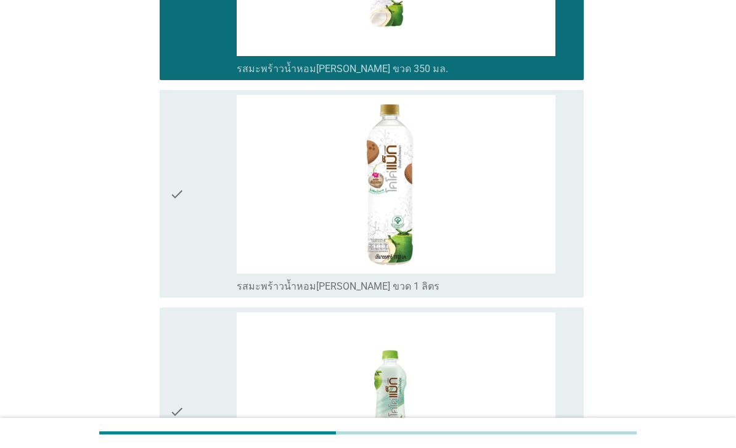
scroll to position [1176, 0]
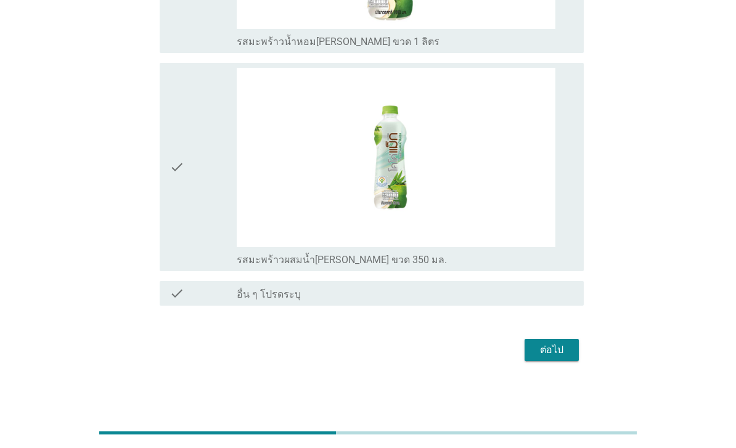
click at [555, 358] on div "ต่อไป" at bounding box center [552, 350] width 35 height 15
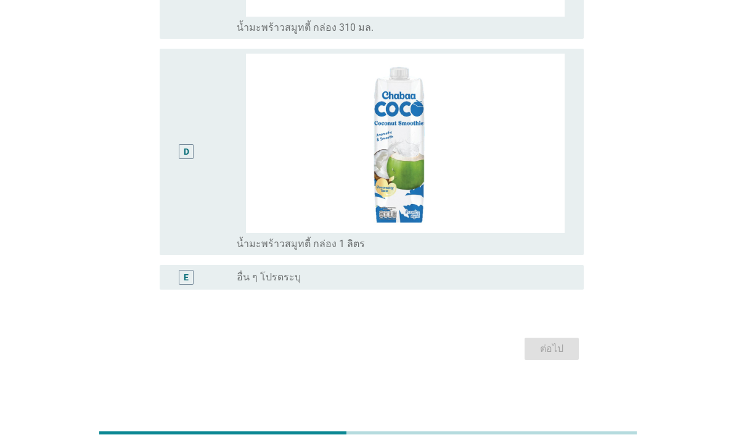
scroll to position [0, 0]
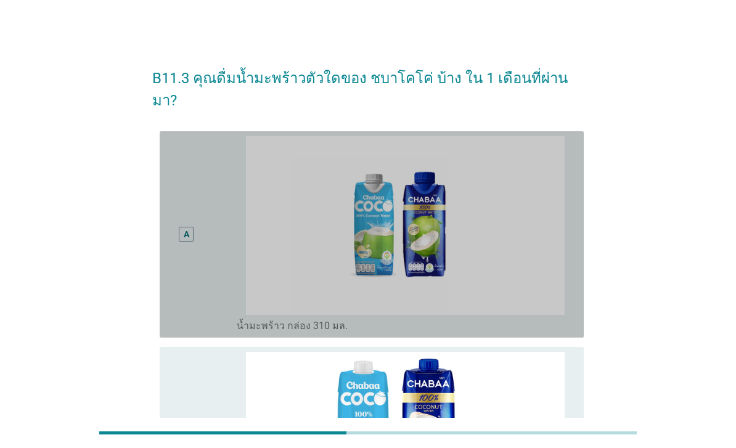
click at [205, 250] on div "A" at bounding box center [203, 234] width 67 height 197
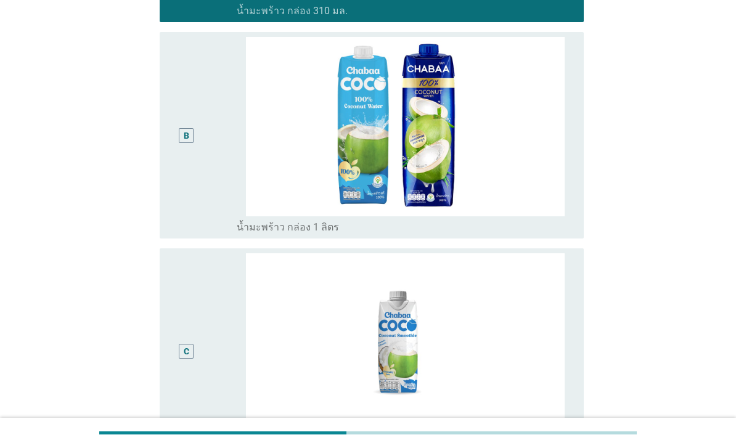
click at [210, 208] on div "B" at bounding box center [203, 135] width 67 height 197
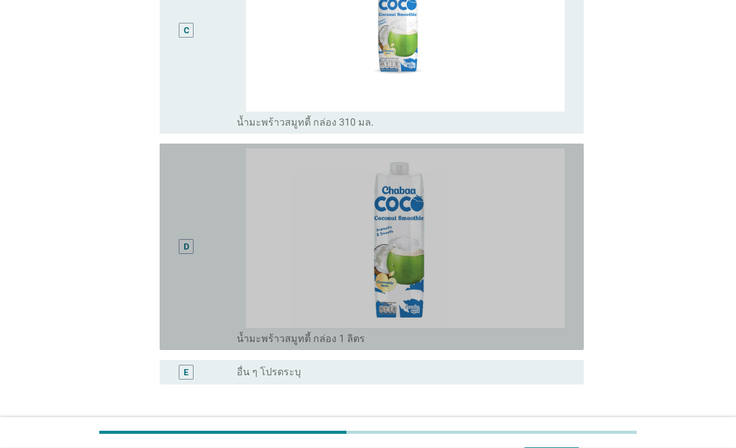
scroll to position [711, 0]
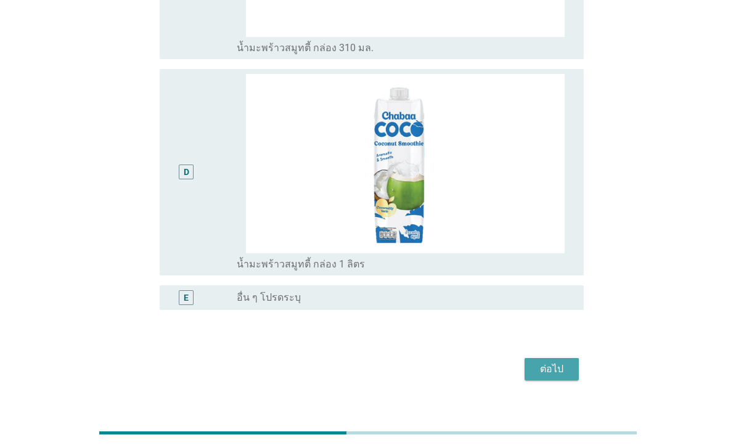
click at [559, 377] on div "ต่อไป" at bounding box center [552, 369] width 35 height 15
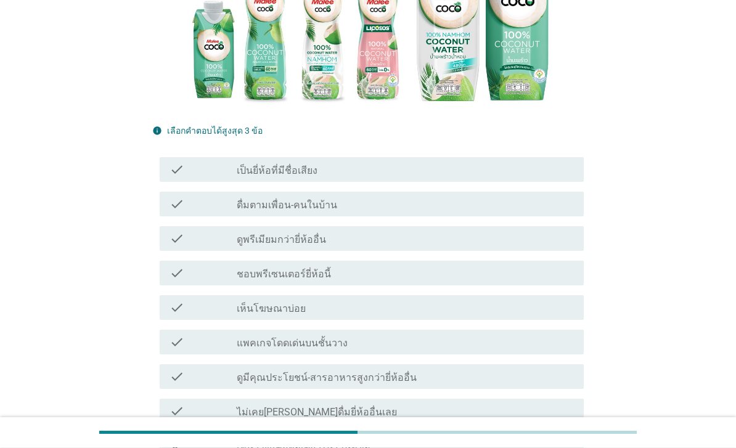
scroll to position [226, 0]
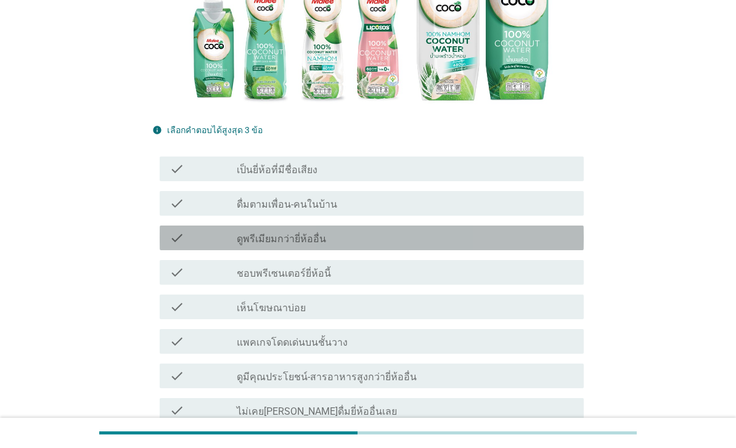
click at [290, 245] on label "ดูพรีเมียมกว่ายี่ห้ออื่น" at bounding box center [281, 239] width 89 height 12
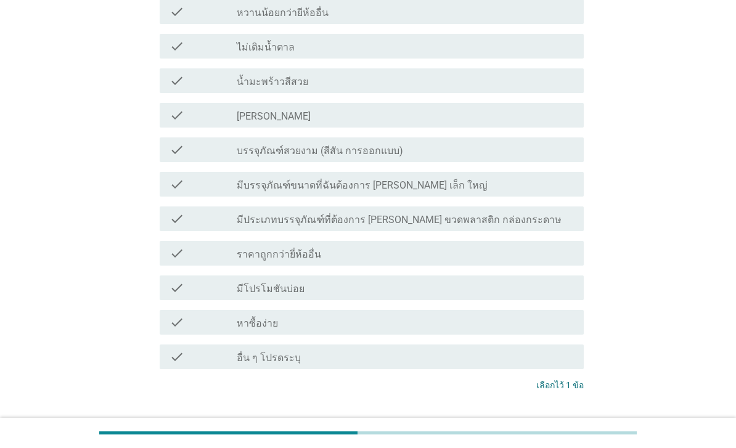
scroll to position [929, 0]
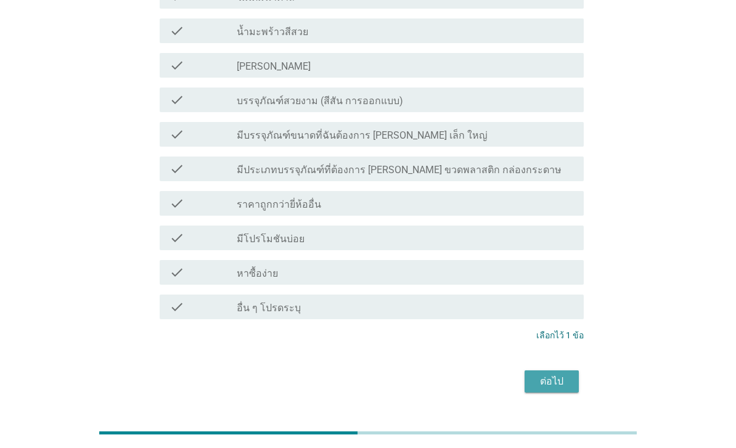
click at [557, 388] on div "ต่อไป" at bounding box center [552, 381] width 35 height 15
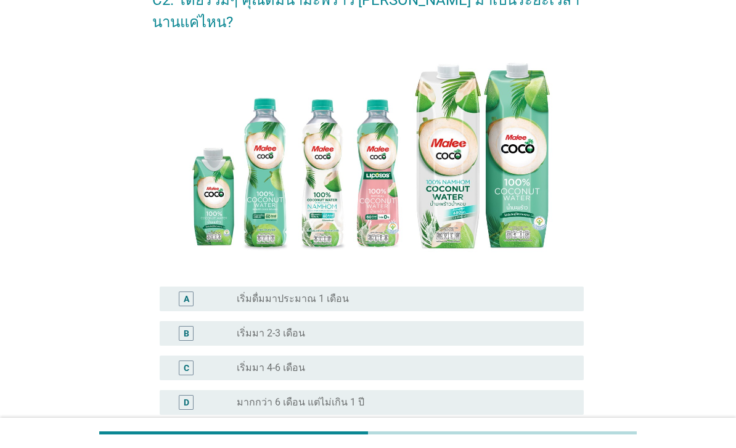
scroll to position [176, 0]
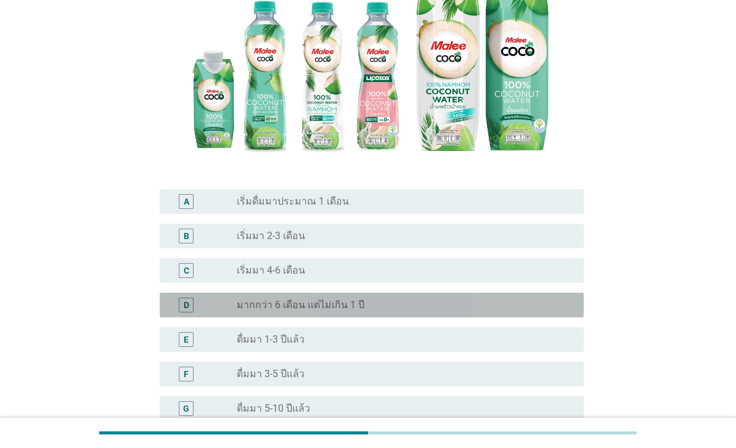
click at [295, 311] on label "มากกว่า 6 เดือน แต่ไม่เกิน 1 ปี" at bounding box center [301, 305] width 128 height 12
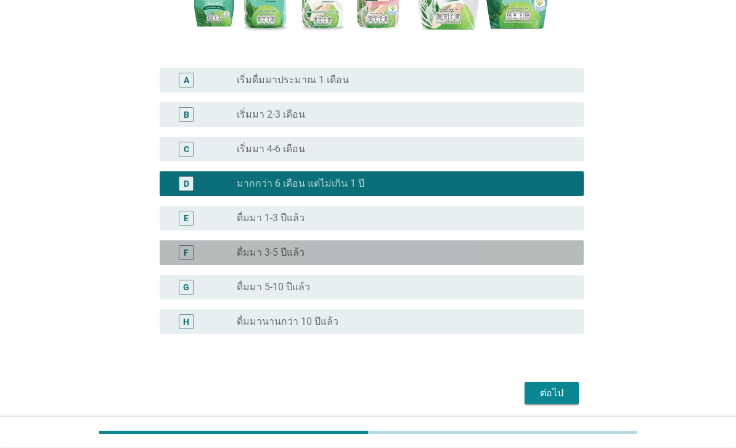
scroll to position [321, 0]
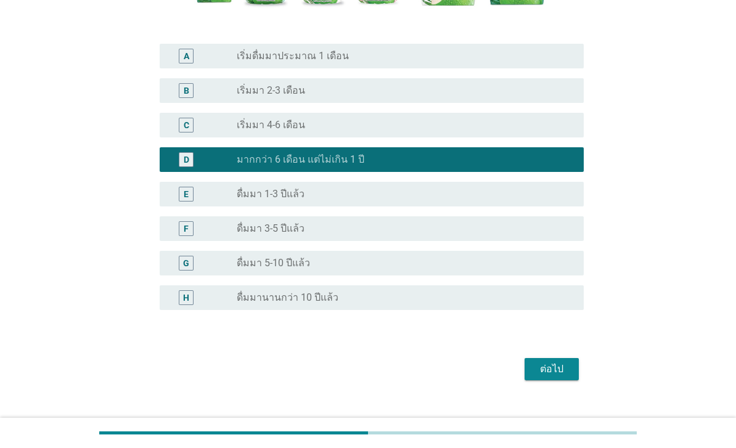
click at [551, 377] on div "ต่อไป" at bounding box center [552, 369] width 35 height 15
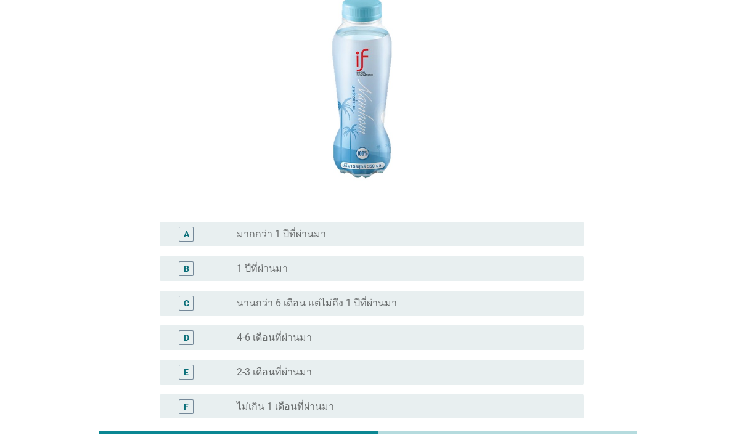
scroll to position [158, 0]
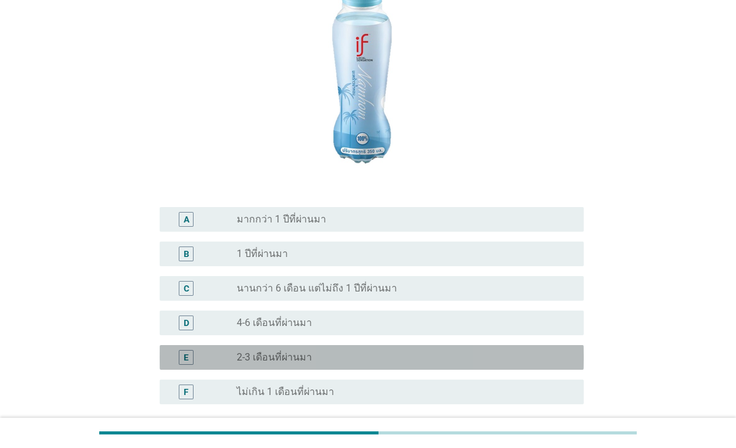
click at [327, 364] on div "radio_button_unchecked 2-3 เดือนที่ผ่านมา" at bounding box center [400, 357] width 327 height 12
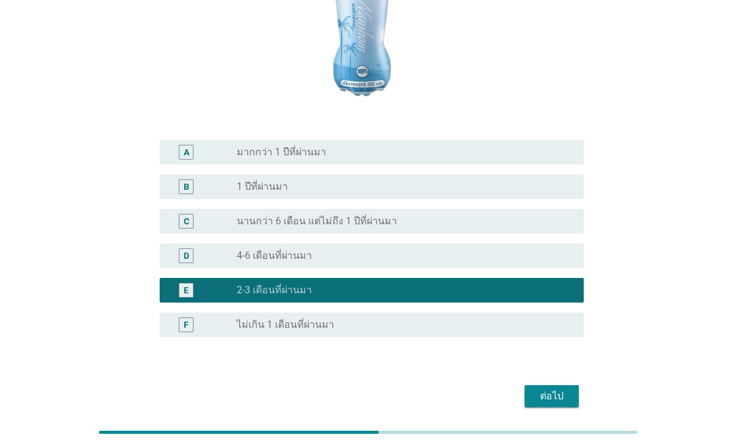
scroll to position [225, 0]
click at [559, 404] on div "ต่อไป" at bounding box center [552, 396] width 35 height 15
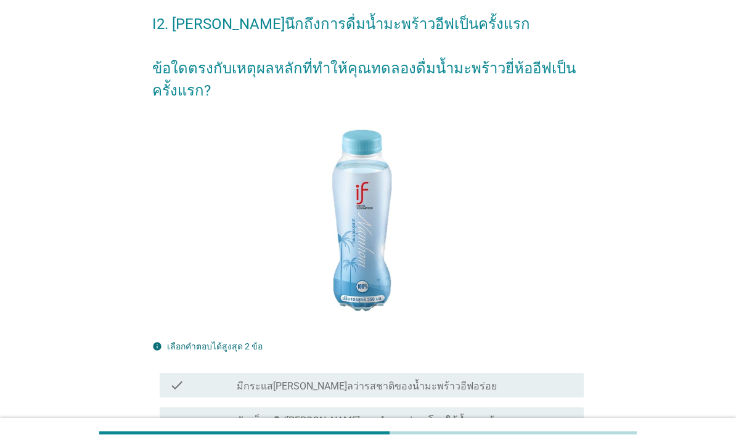
scroll to position [228, 0]
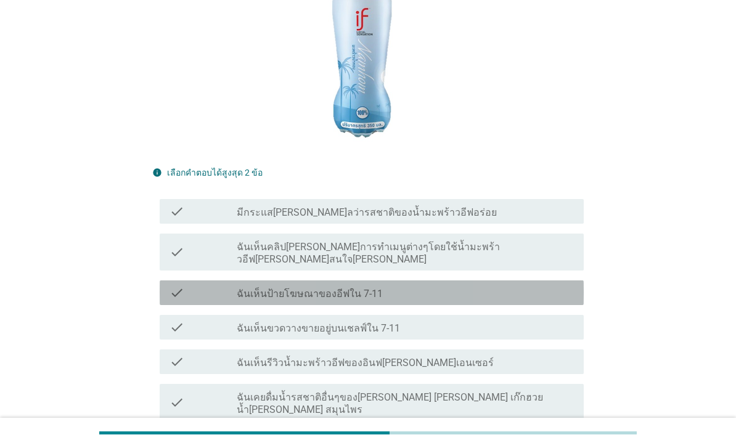
click at [348, 295] on label "ฉันเห็นป้ายโฆษณาของอีฟใน 7-11" at bounding box center [310, 294] width 146 height 12
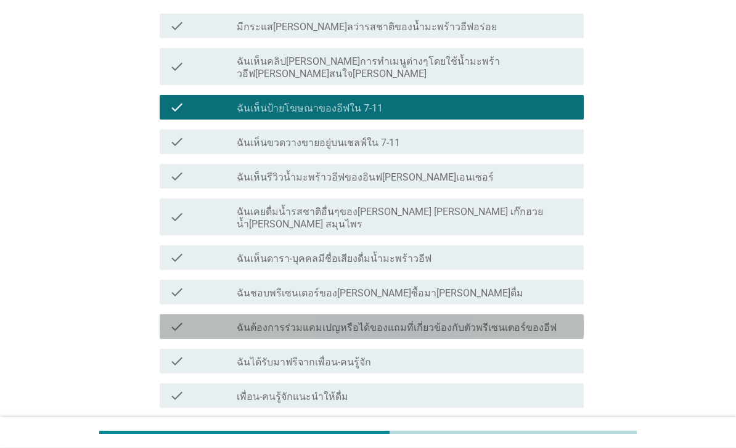
scroll to position [415, 0]
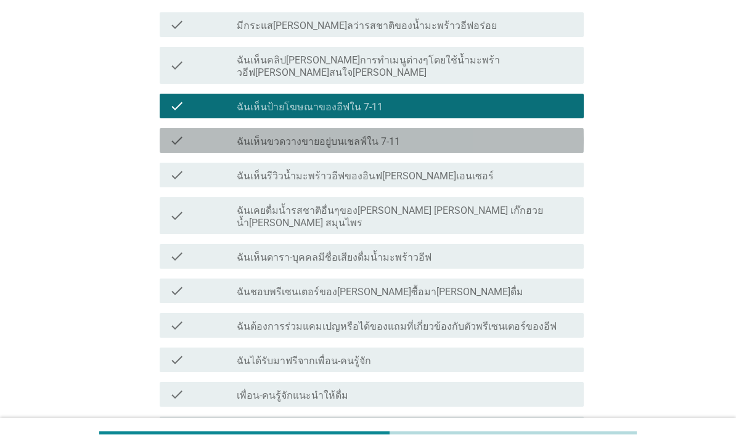
click at [351, 137] on div "check check_box_outline_blank ฉันเห็นขวดวางขายอยู่บนเชลฟ์ใน 7-11" at bounding box center [372, 140] width 424 height 25
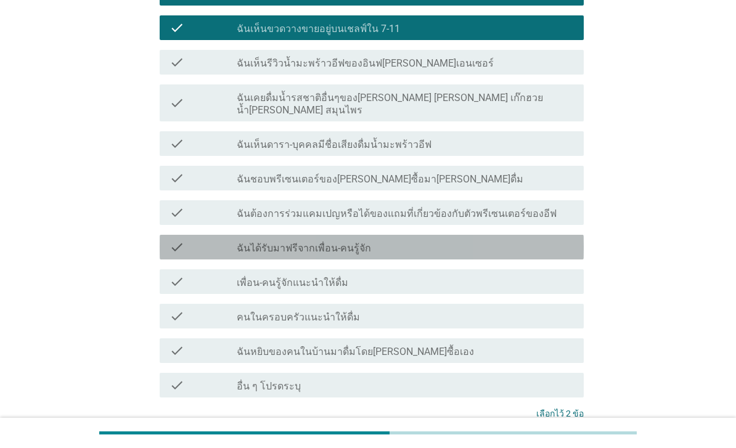
scroll to position [594, 0]
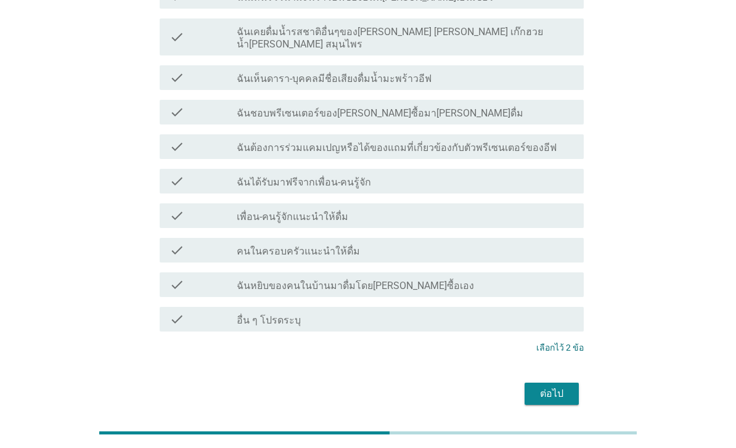
click at [557, 387] on div "ต่อไป" at bounding box center [552, 394] width 35 height 15
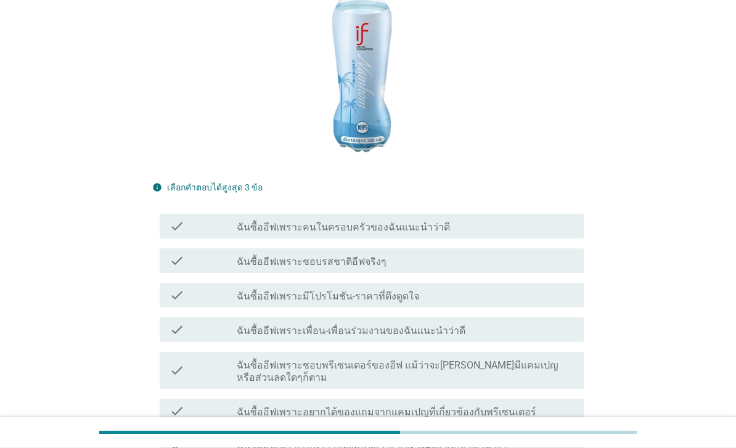
scroll to position [213, 0]
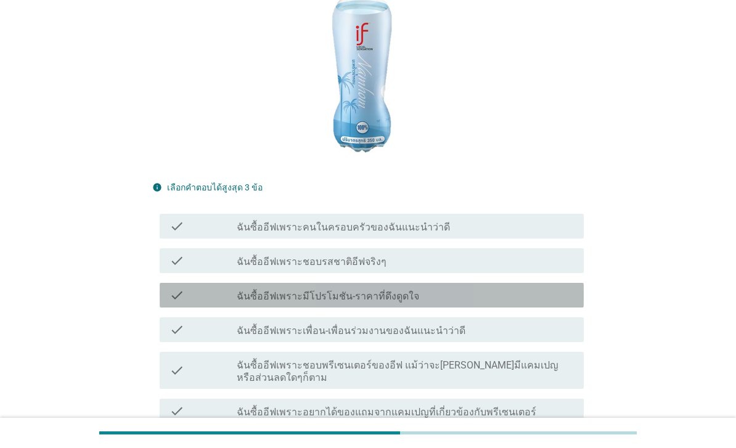
click at [321, 303] on label "ฉันซื้ออีฟเพราะมีโปรโมชัน-ราคาที่ดึงดูดใจ" at bounding box center [328, 296] width 182 height 12
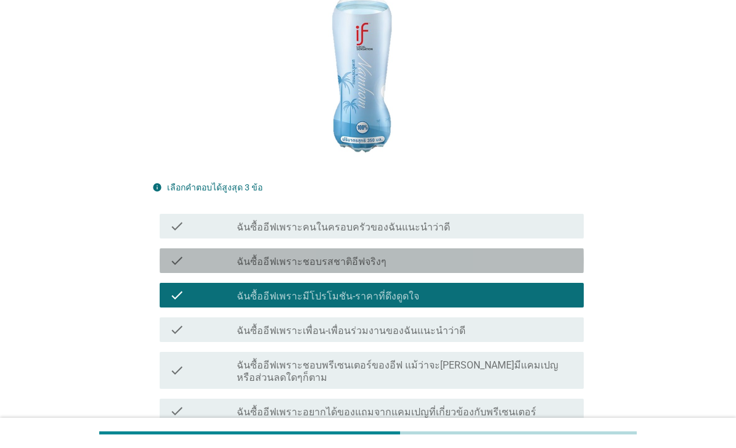
click at [335, 268] on label "ฉันซื้ออีฟเพราะชอบรสชาติอีฟจริงๆ" at bounding box center [312, 262] width 150 height 12
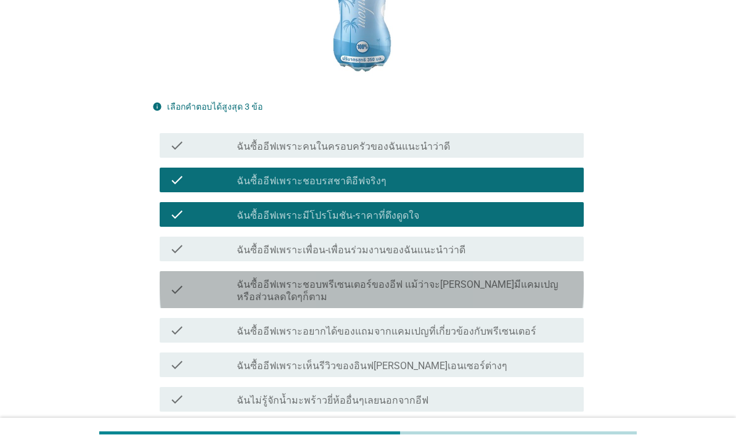
scroll to position [421, 0]
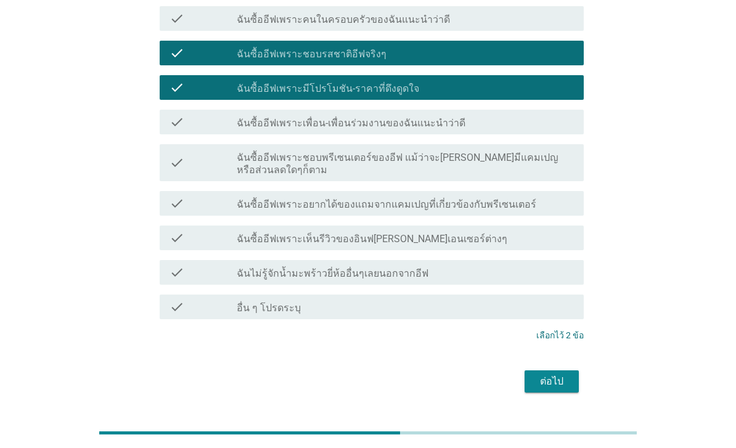
click at [543, 389] on div "ต่อไป" at bounding box center [552, 381] width 35 height 15
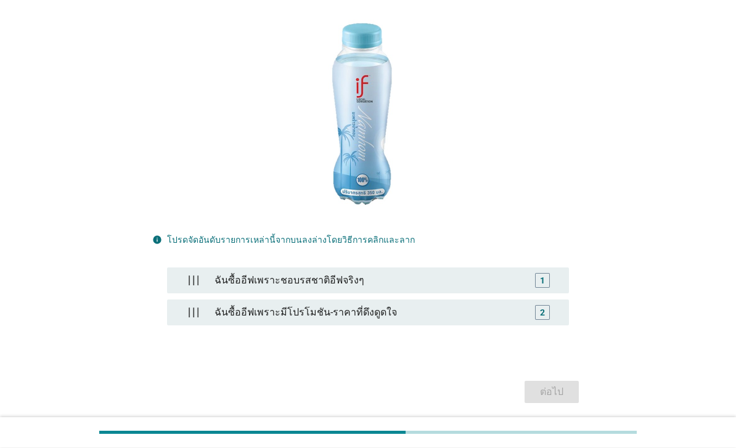
scroll to position [184, 0]
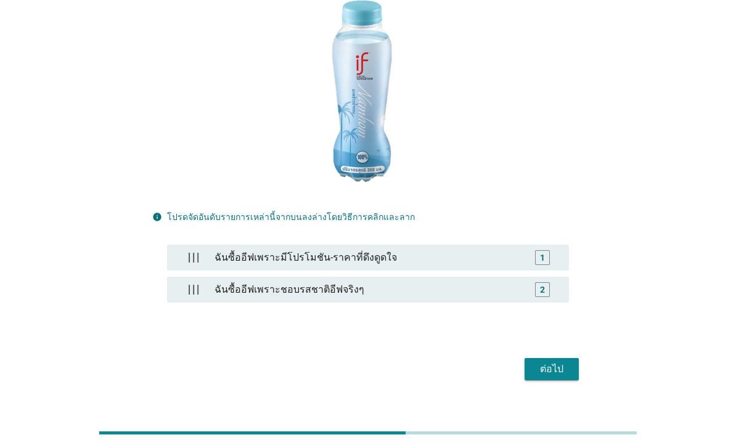
click at [342, 302] on div "ฉันซื้ออีฟเพราะชอบรสชาติอีฟจริงๆ" at bounding box center [369, 289] width 318 height 25
click at [534, 380] on button "ต่อไป" at bounding box center [552, 369] width 54 height 22
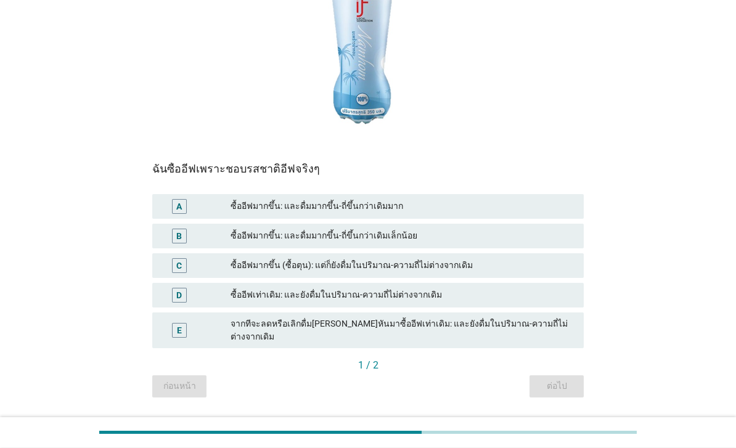
scroll to position [200, 0]
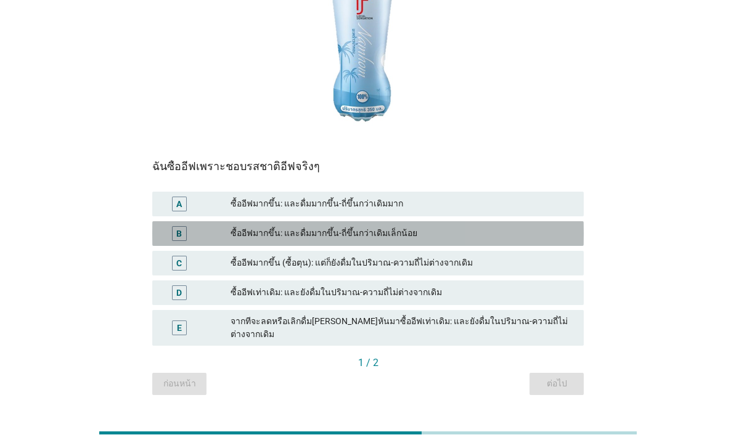
click at [436, 241] on div "ซื้ออีฟมากขึ้น: และดื่มมากขึ้น-ถี่ขึ้นกว่าเดิมเล็กน้อย" at bounding box center [402, 233] width 343 height 15
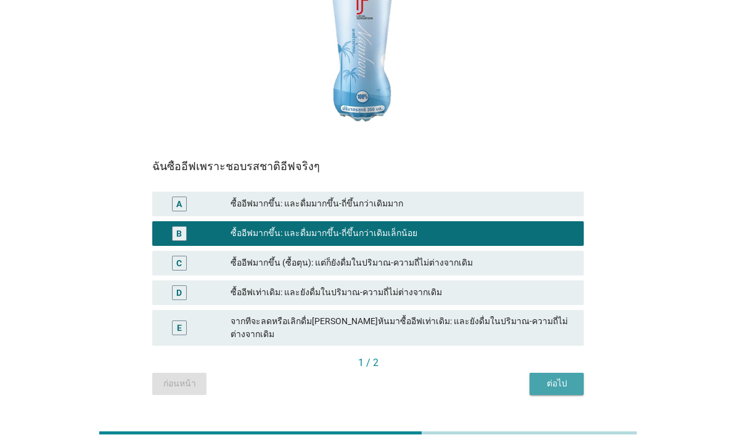
click at [572, 388] on div "ต่อไป" at bounding box center [556, 383] width 35 height 13
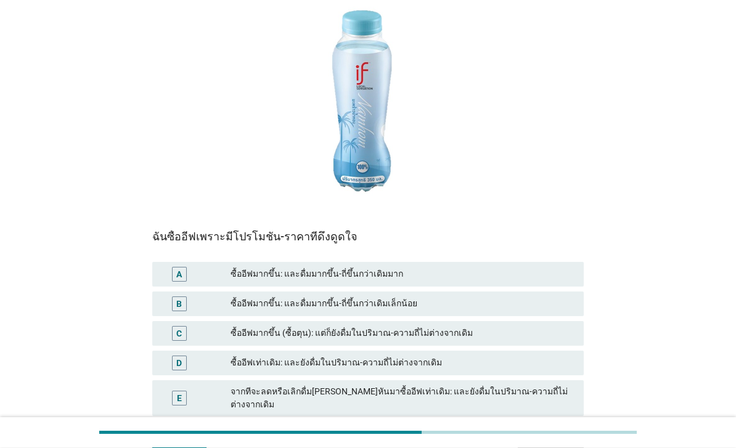
scroll to position [129, 0]
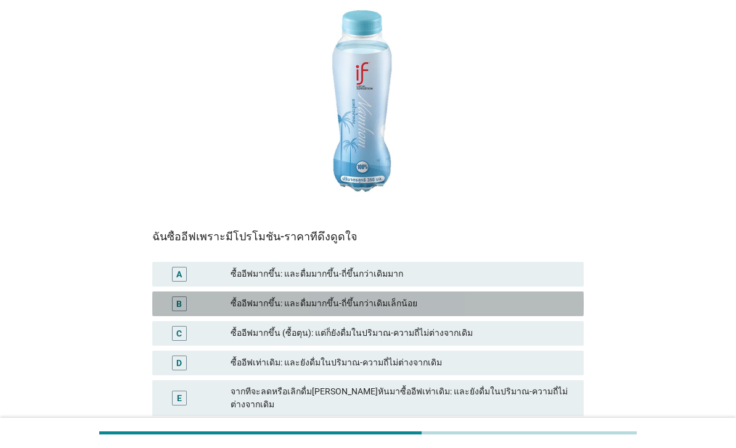
click at [469, 311] on div "ซื้ออีฟมากขึ้น: และดื่มมากขึ้น-ถี่ขึ้นกว่าเดิมเล็กน้อย" at bounding box center [402, 304] width 343 height 15
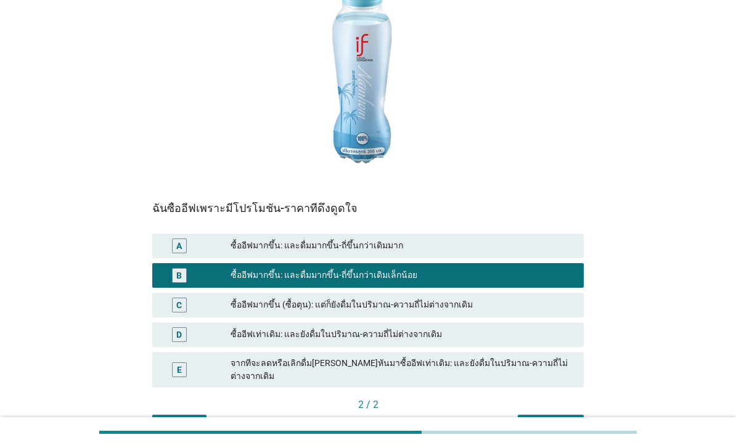
click at [549, 433] on div "คำถามต่อไป" at bounding box center [551, 426] width 46 height 13
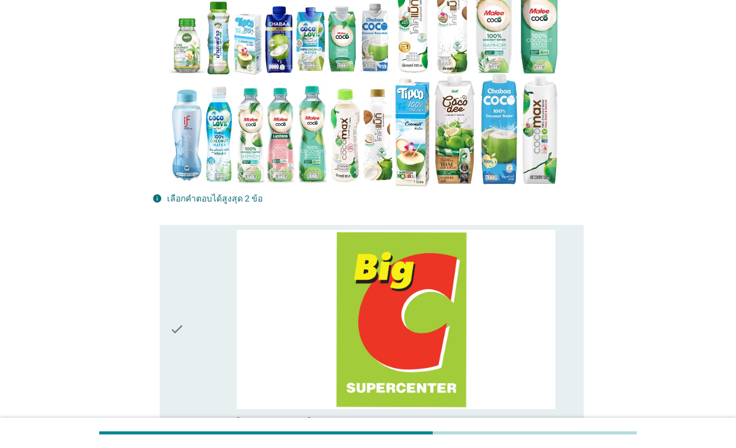
scroll to position [0, 0]
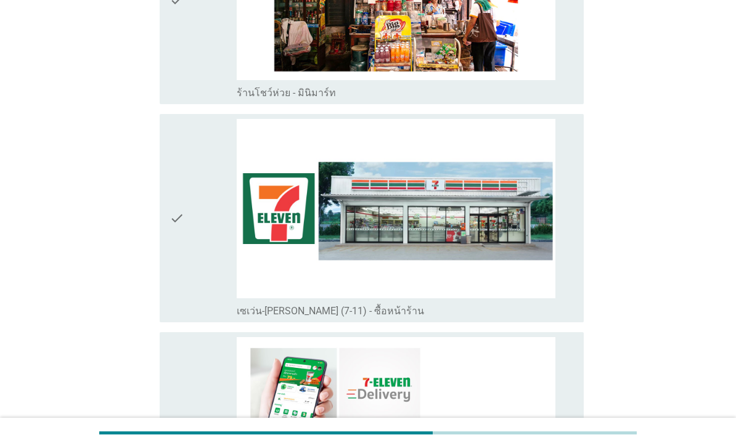
click at [194, 318] on div "check" at bounding box center [203, 218] width 67 height 199
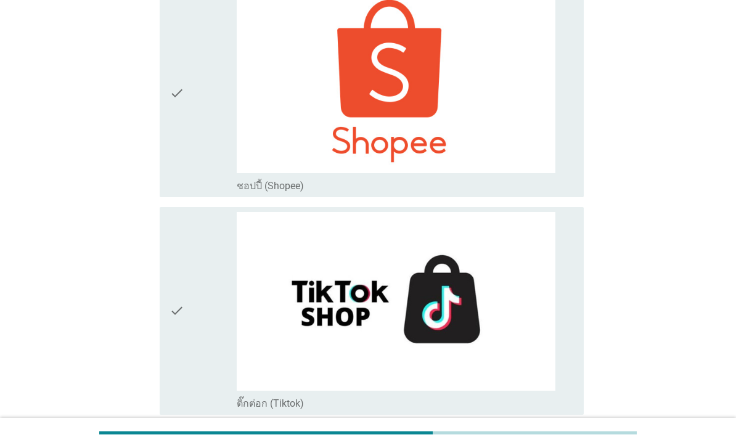
scroll to position [4021, 0]
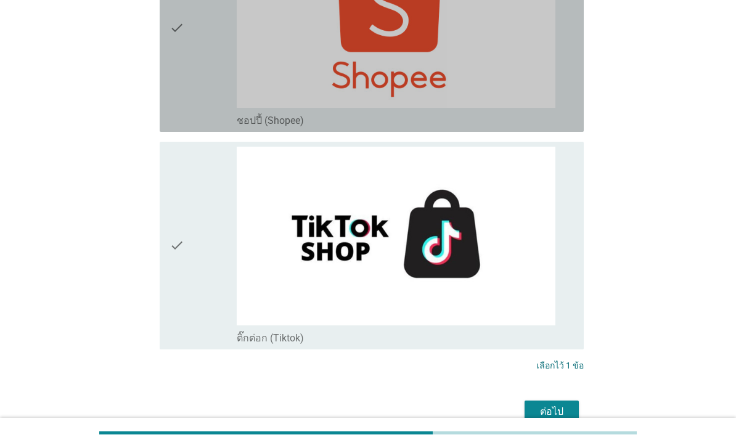
click at [211, 127] on div "check" at bounding box center [203, 27] width 67 height 199
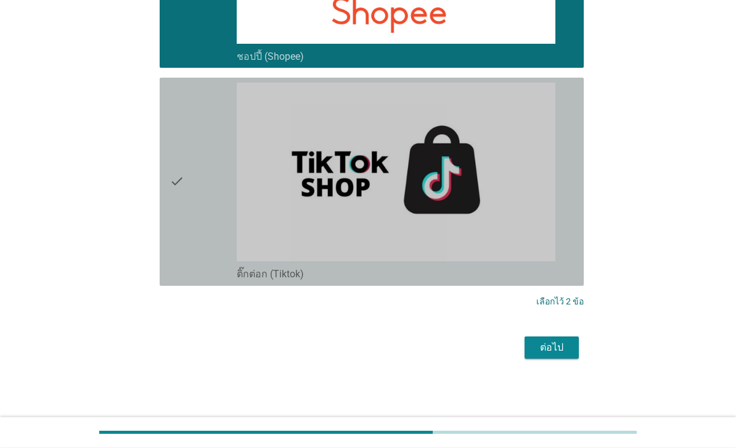
scroll to position [4231, 0]
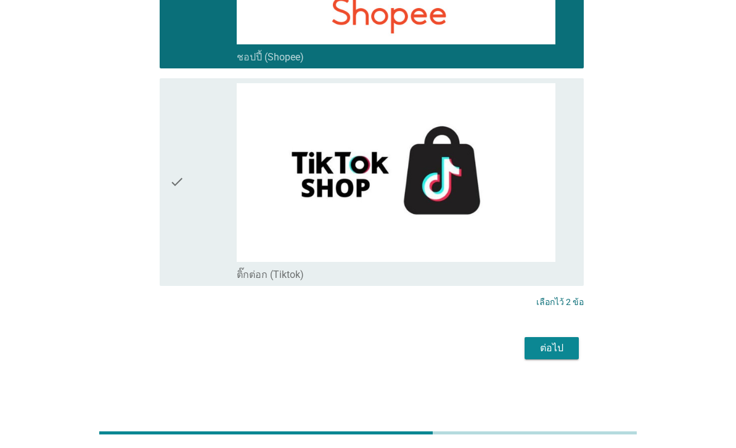
click at [546, 356] on div "ต่อไป" at bounding box center [552, 348] width 35 height 15
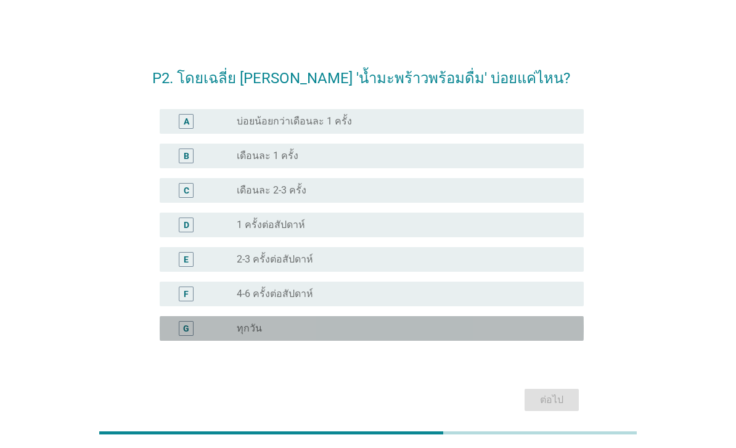
click at [300, 335] on div "radio_button_unchecked ทุกวัน" at bounding box center [400, 328] width 327 height 12
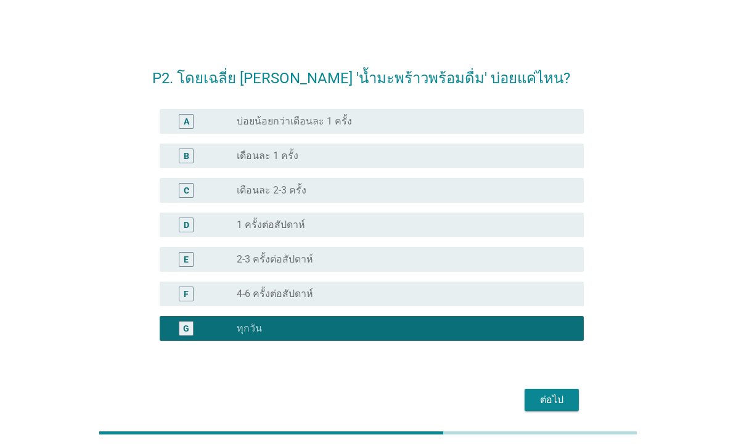
click at [543, 402] on div "ต่อไป" at bounding box center [552, 400] width 35 height 15
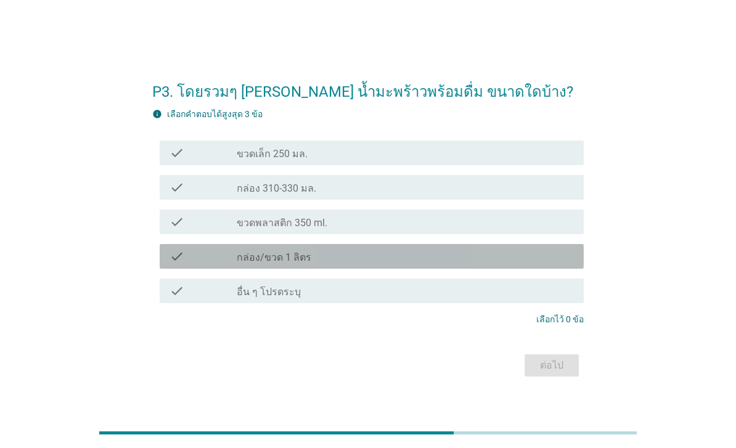
click at [333, 264] on div "check_box_outline_blank กล่อง/ขวด 1 ลิตร" at bounding box center [405, 256] width 337 height 15
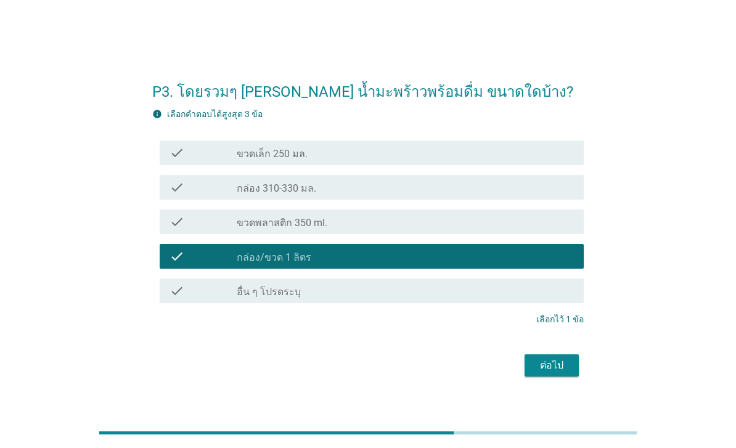
click at [362, 229] on div "check_box_outline_blank ขวดพลาสติก 350 ml." at bounding box center [405, 222] width 337 height 15
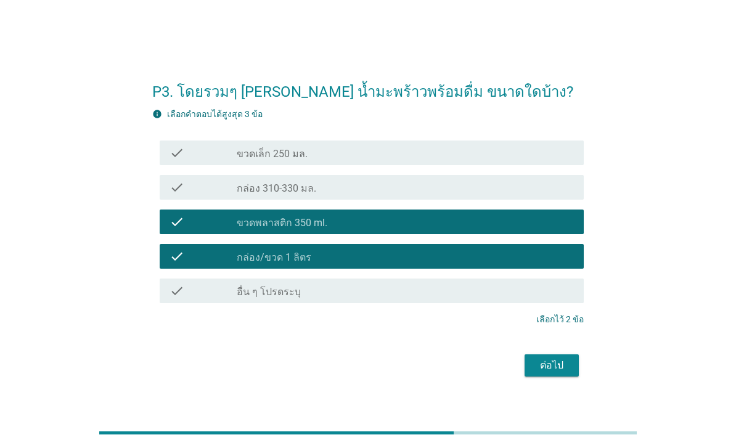
click at [544, 373] on div "ต่อไป" at bounding box center [552, 365] width 35 height 15
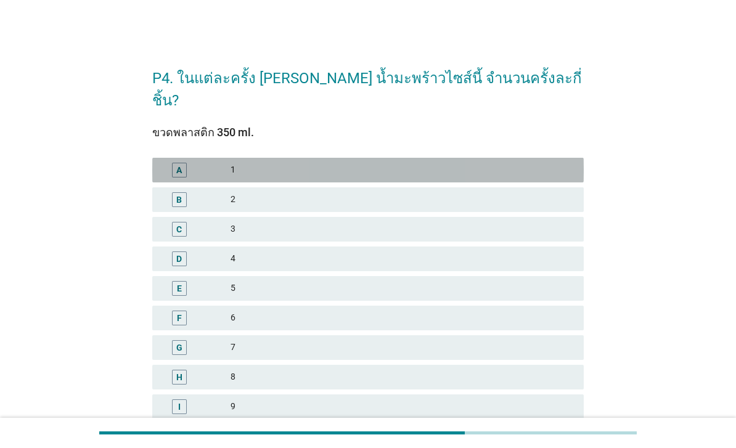
click at [366, 163] on div "1" at bounding box center [402, 170] width 343 height 15
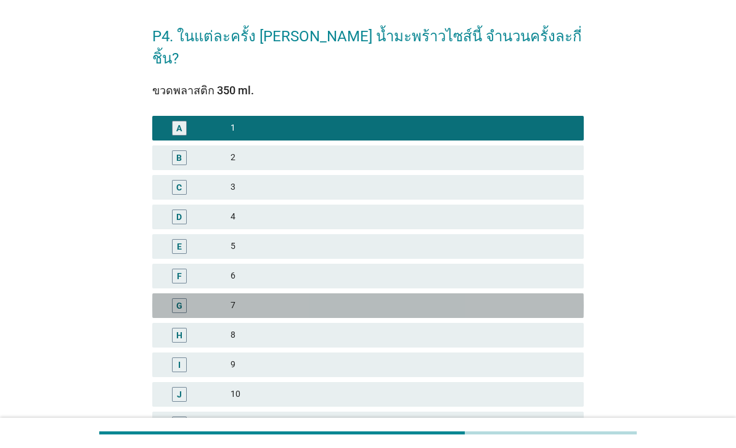
scroll to position [221, 0]
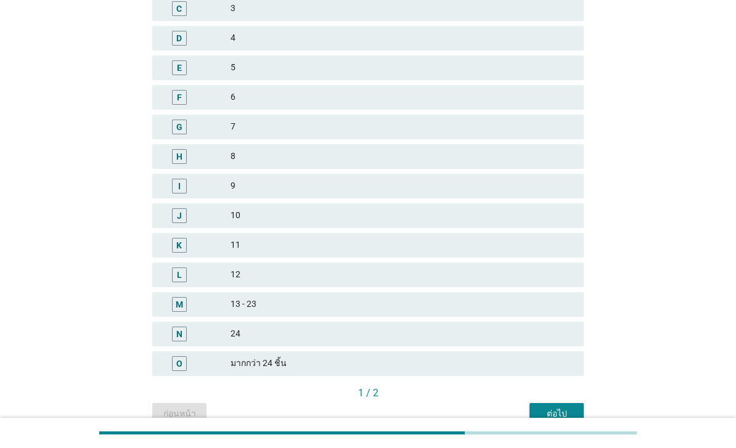
click at [559, 408] on div "ต่อไป" at bounding box center [556, 414] width 35 height 13
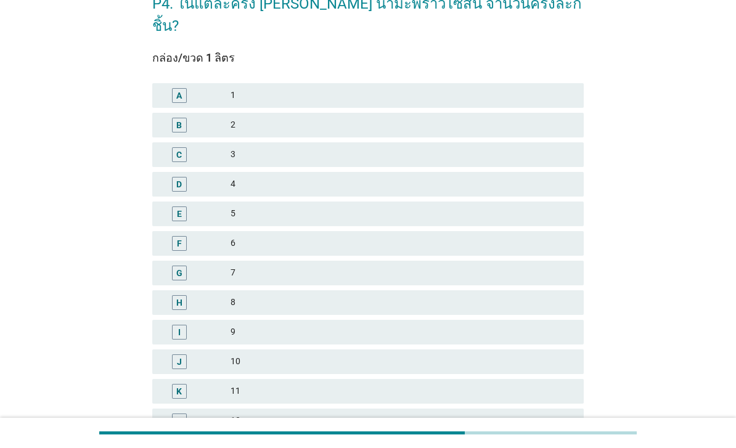
click at [374, 325] on div "9" at bounding box center [402, 332] width 343 height 15
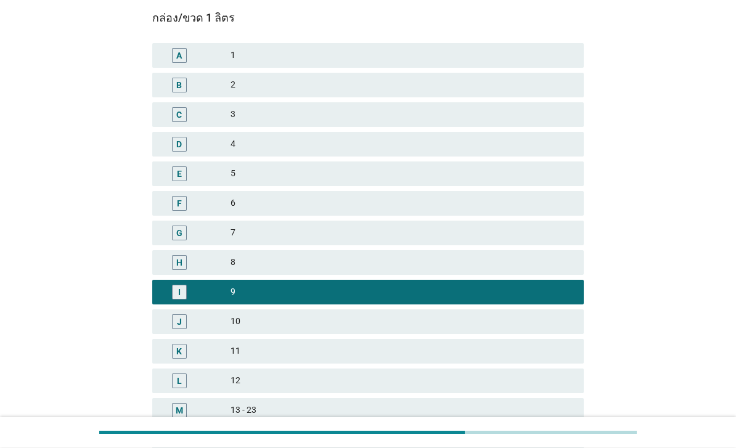
scroll to position [221, 0]
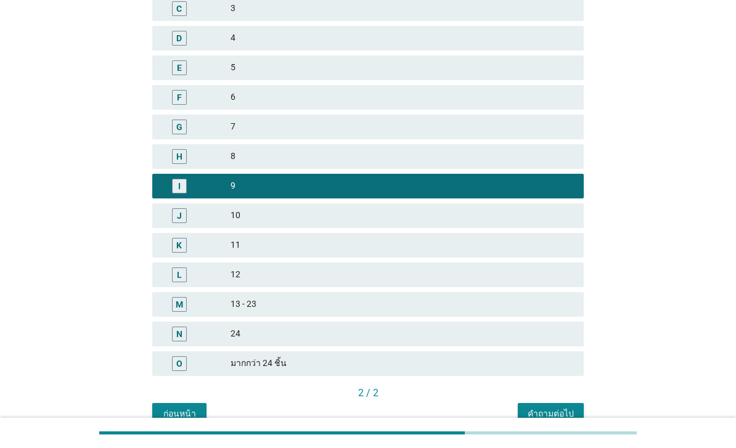
click at [563, 408] on div "คำถามต่อไป" at bounding box center [551, 414] width 46 height 13
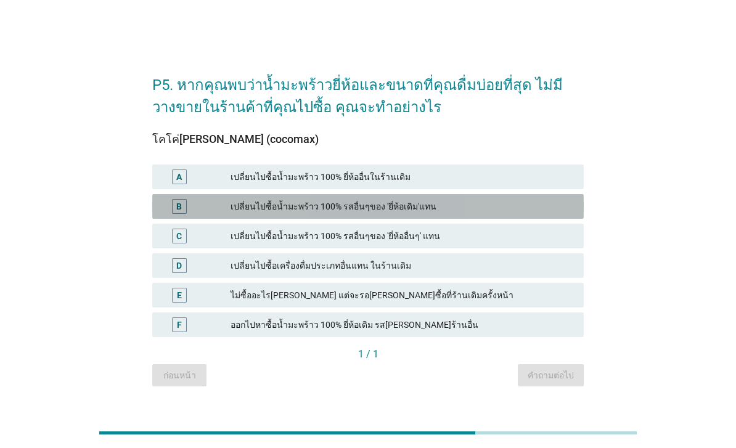
click at [454, 214] on div "เปลี่ยนไปซื้อน้ำมะพร้าว 100% รสอื่นๆของ 'ยี่ห้อเดิม'แทน" at bounding box center [402, 206] width 343 height 15
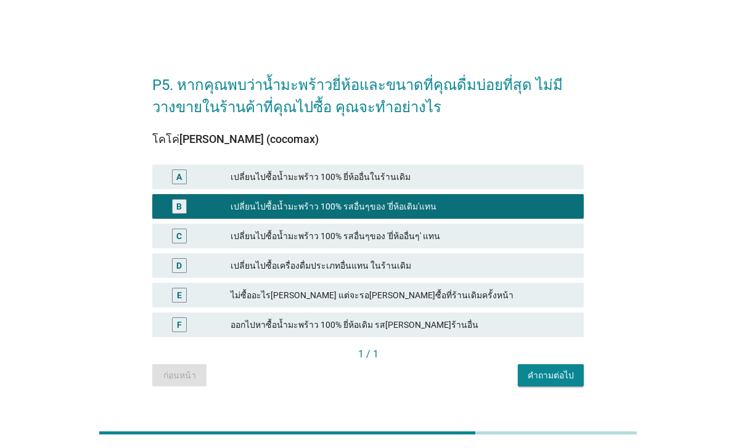
click at [556, 382] on div "คำถามต่อไป" at bounding box center [551, 375] width 46 height 13
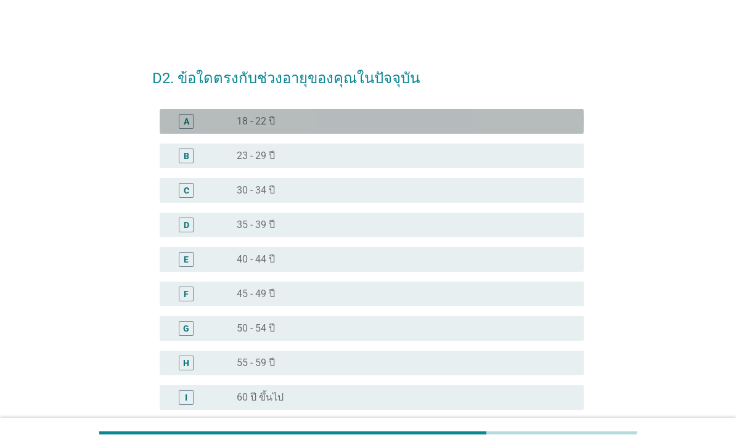
click at [451, 118] on div "radio_button_unchecked 18 - 22 ปี" at bounding box center [400, 121] width 327 height 12
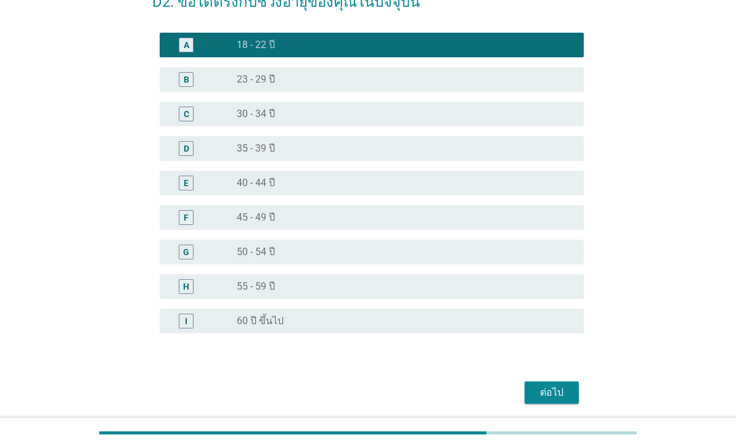
scroll to position [81, 0]
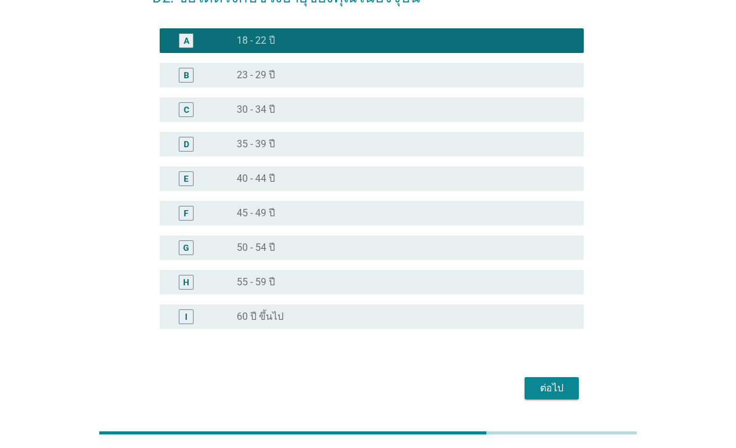
click at [556, 388] on div "ต่อไป" at bounding box center [552, 388] width 35 height 15
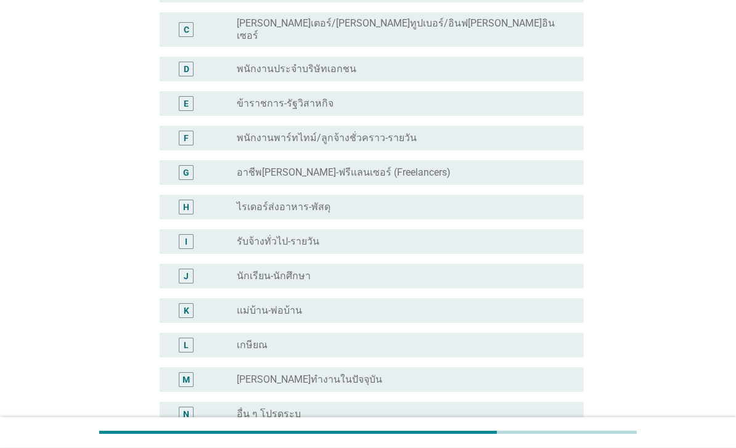
scroll to position [169, 0]
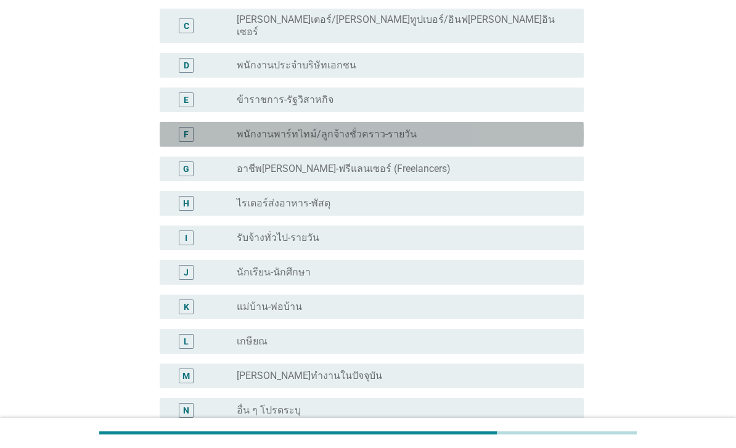
click at [407, 128] on div "radio_button_unchecked พนักงานพาร์ทไทม์/ลูกจ้างชั่วคราว-รายวัน" at bounding box center [400, 134] width 327 height 12
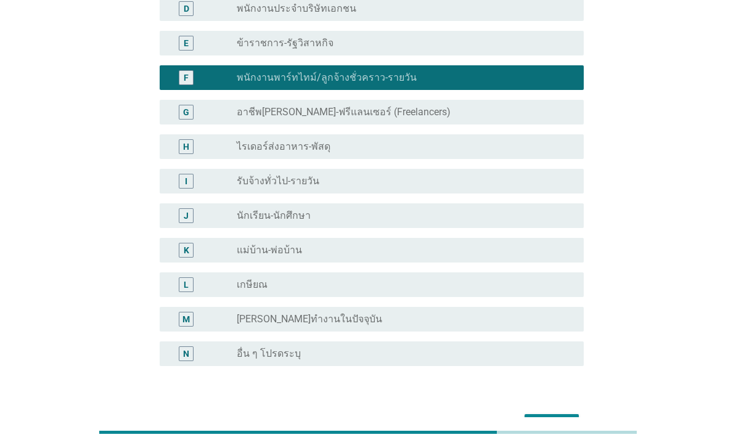
scroll to position [226, 0]
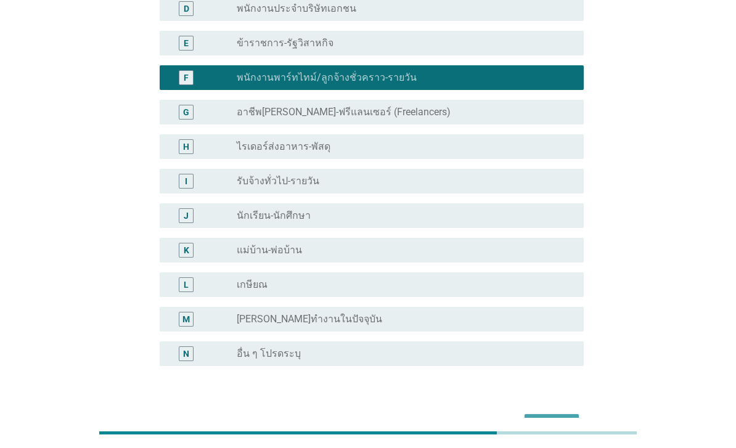
click at [562, 418] on div "ต่อไป" at bounding box center [552, 425] width 35 height 15
